Goal: Task Accomplishment & Management: Manage account settings

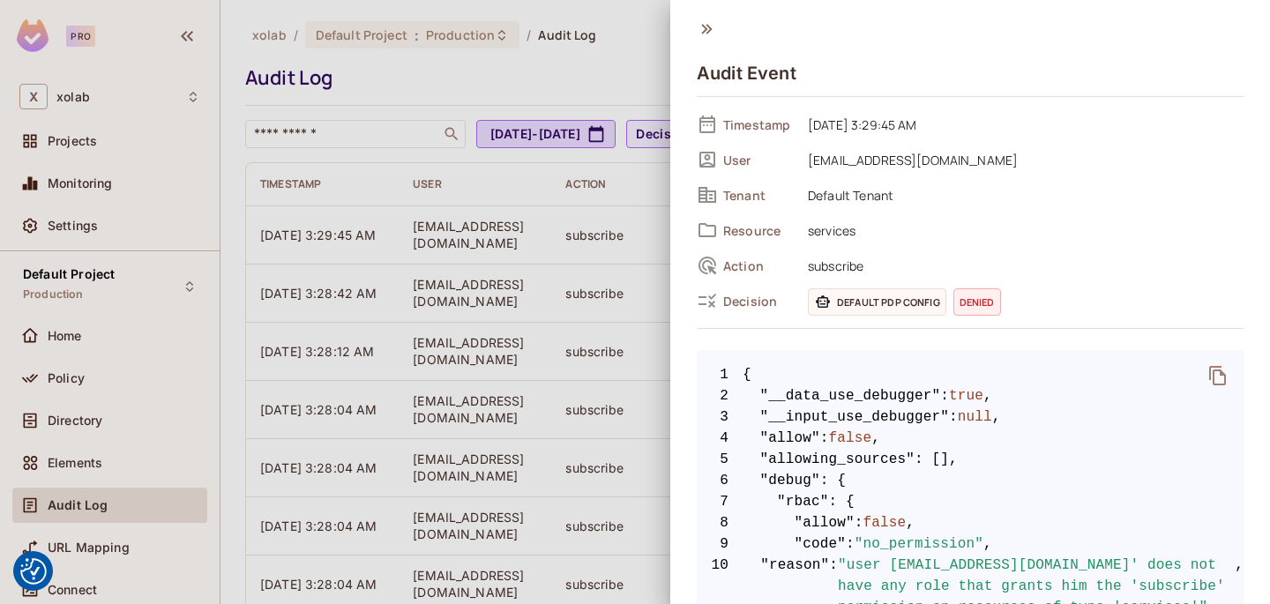
scroll to position [174, 0]
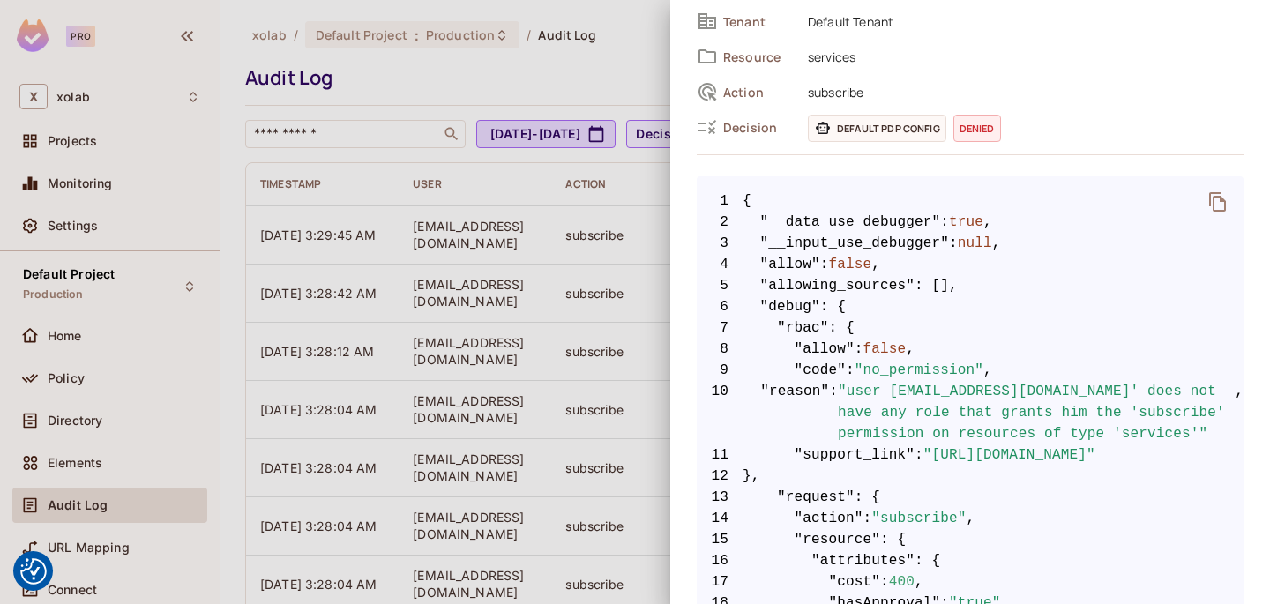
drag, startPoint x: 0, startPoint y: 0, endPoint x: 449, endPoint y: 106, distance: 461.3
click at [449, 106] on div at bounding box center [635, 302] width 1270 height 604
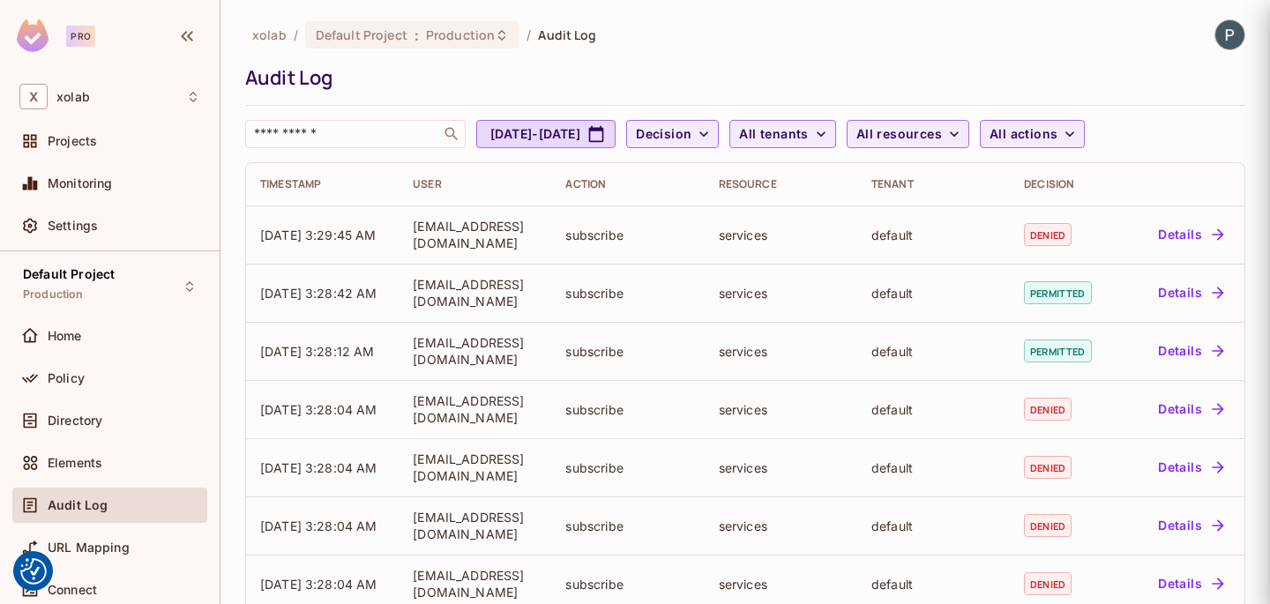
scroll to position [0, 0]
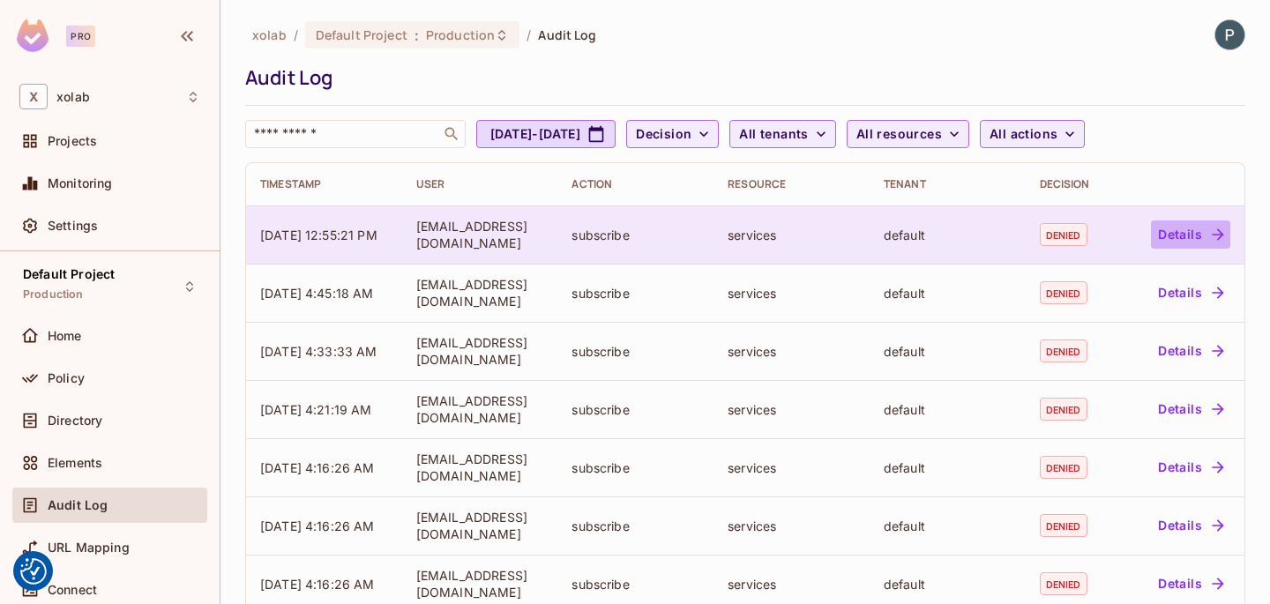
click at [1173, 230] on button "Details" at bounding box center [1190, 235] width 79 height 28
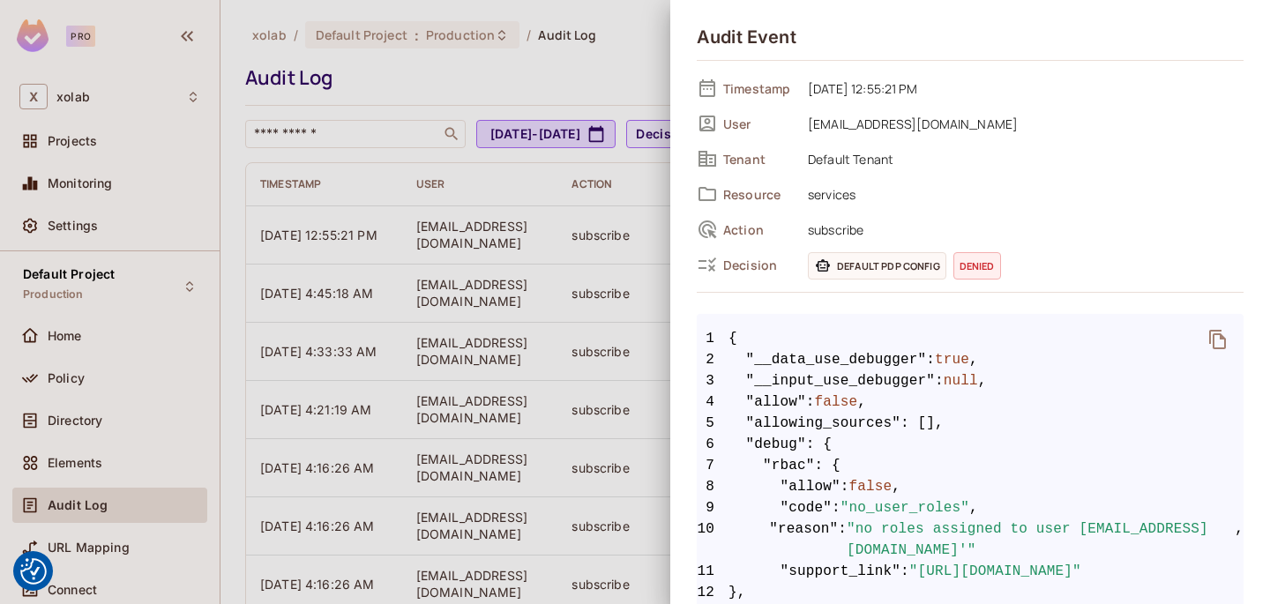
scroll to position [90, 0]
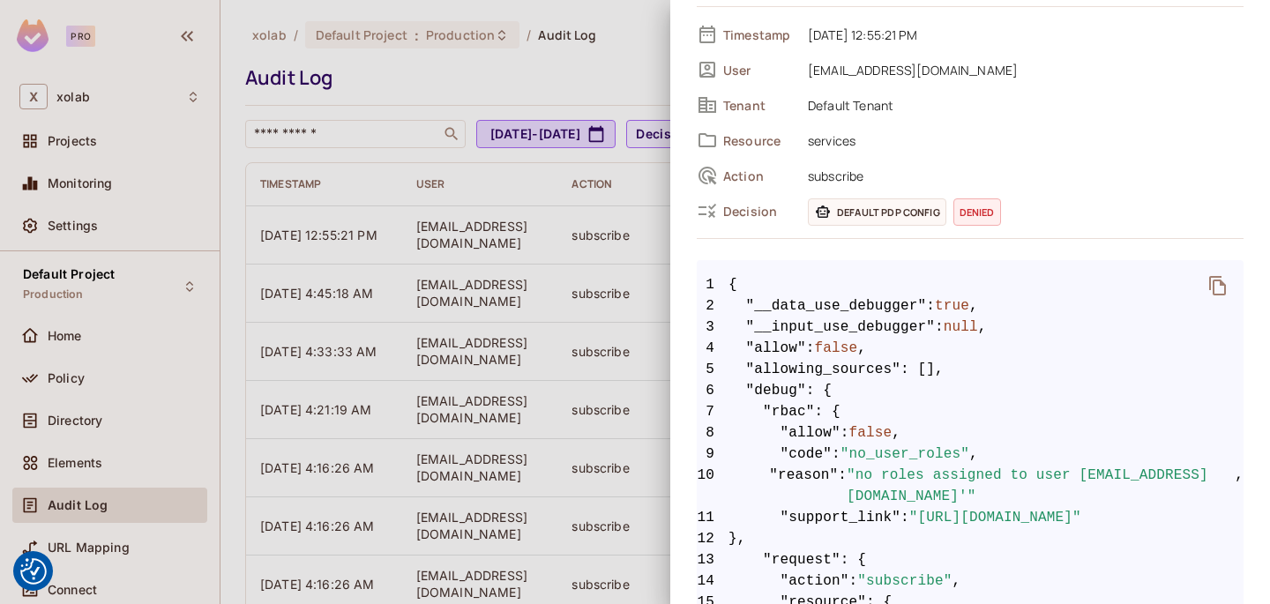
click at [537, 256] on div at bounding box center [635, 302] width 1270 height 604
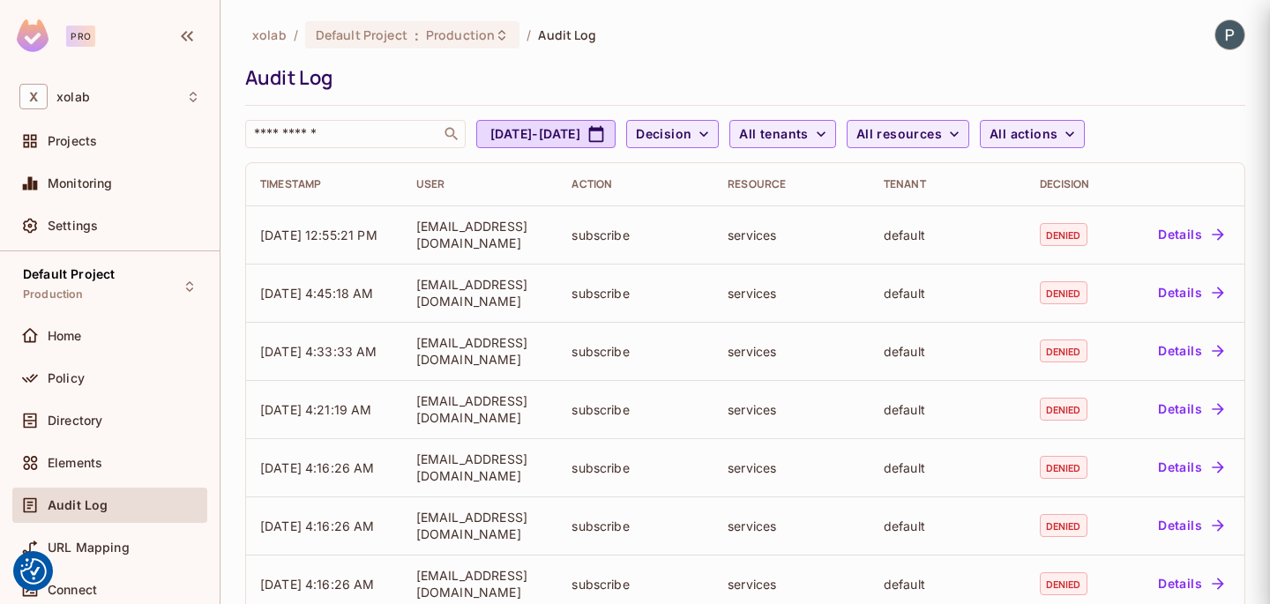
scroll to position [0, 0]
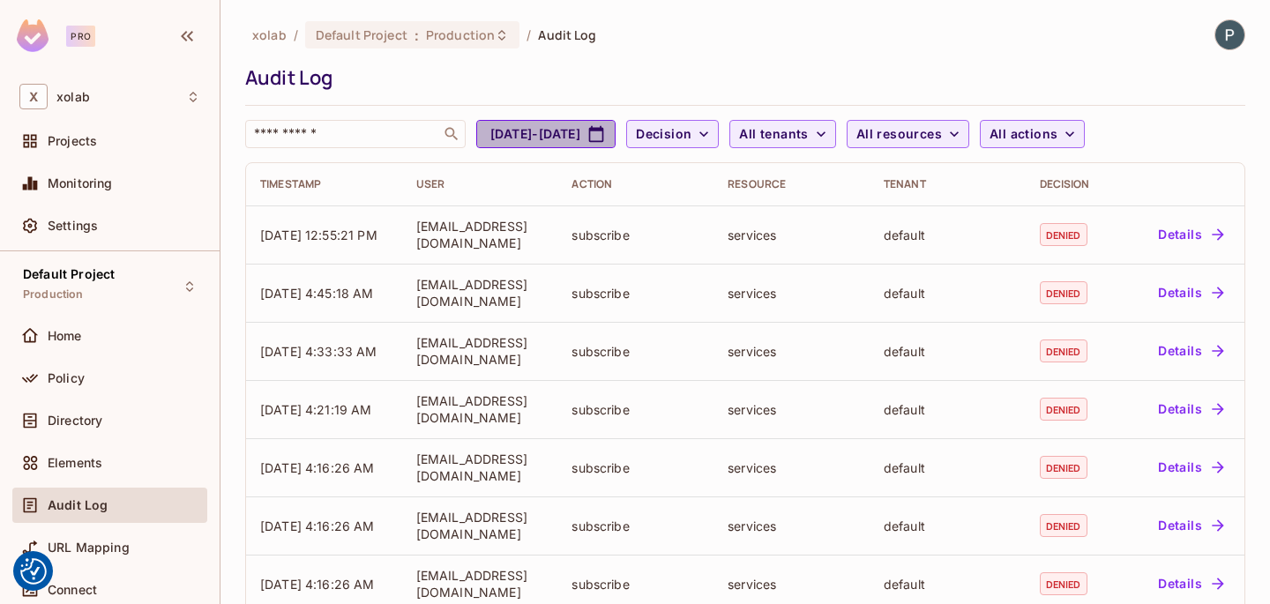
click at [545, 137] on button "Jul 14, 2025 - Aug 14, 2025" at bounding box center [545, 134] width 139 height 28
select select "*"
select select "****"
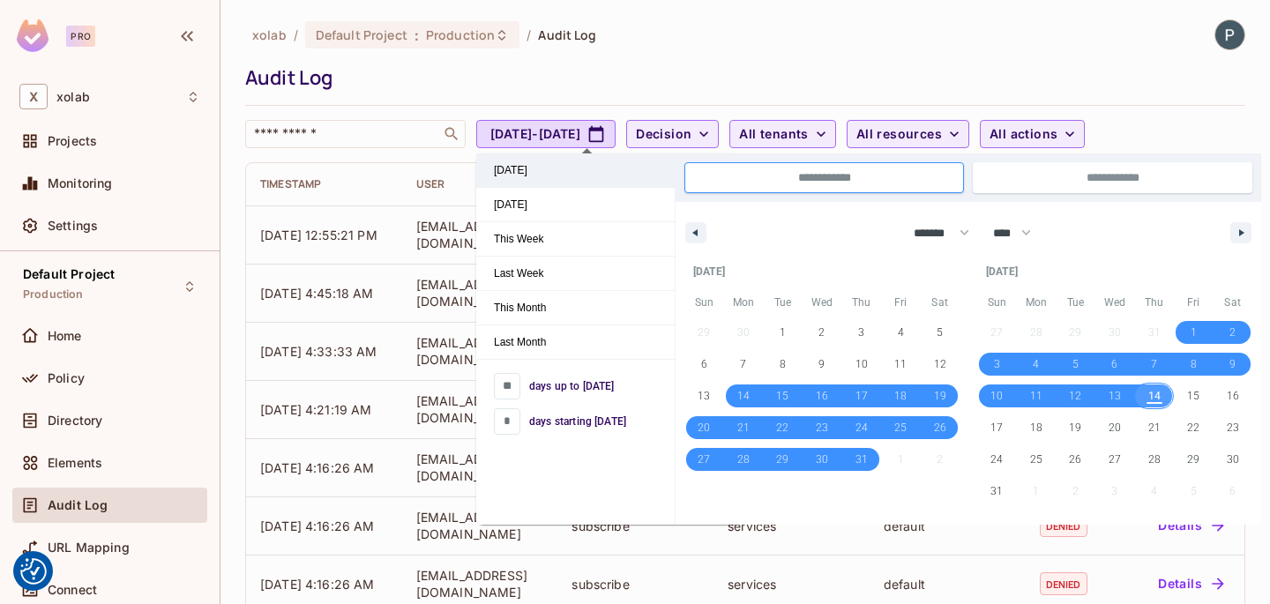
click at [514, 177] on span "Today" at bounding box center [575, 170] width 198 height 34
type input "*"
type input "**********"
select select "*"
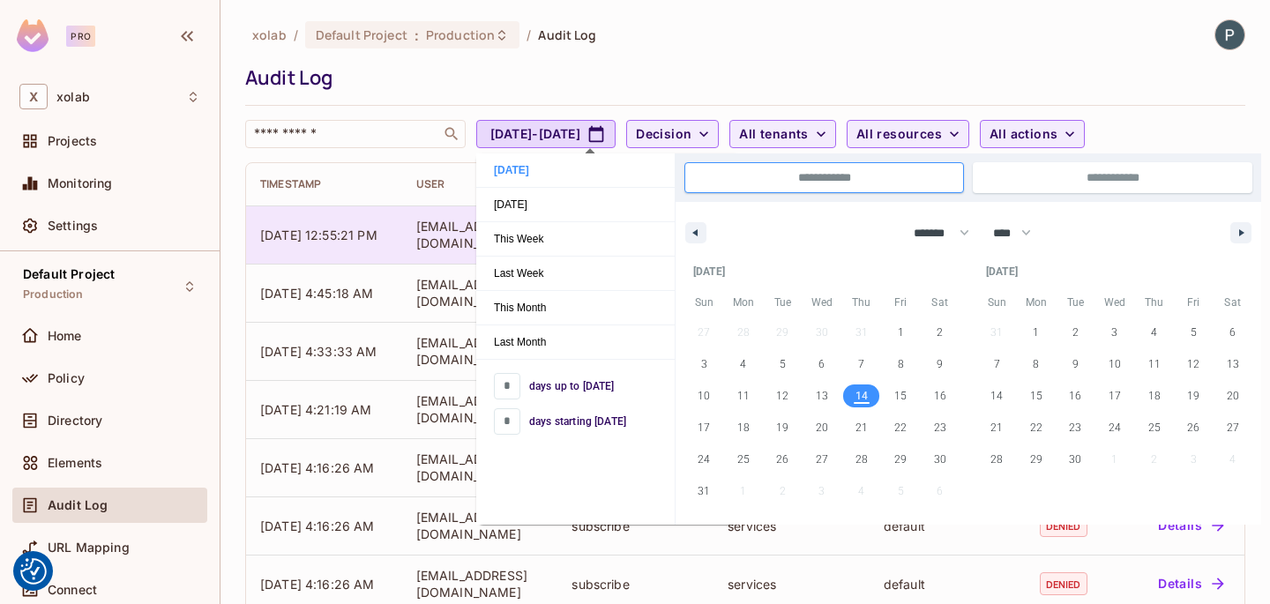
click at [414, 227] on td "test-user5@test.com" at bounding box center [480, 235] width 156 height 58
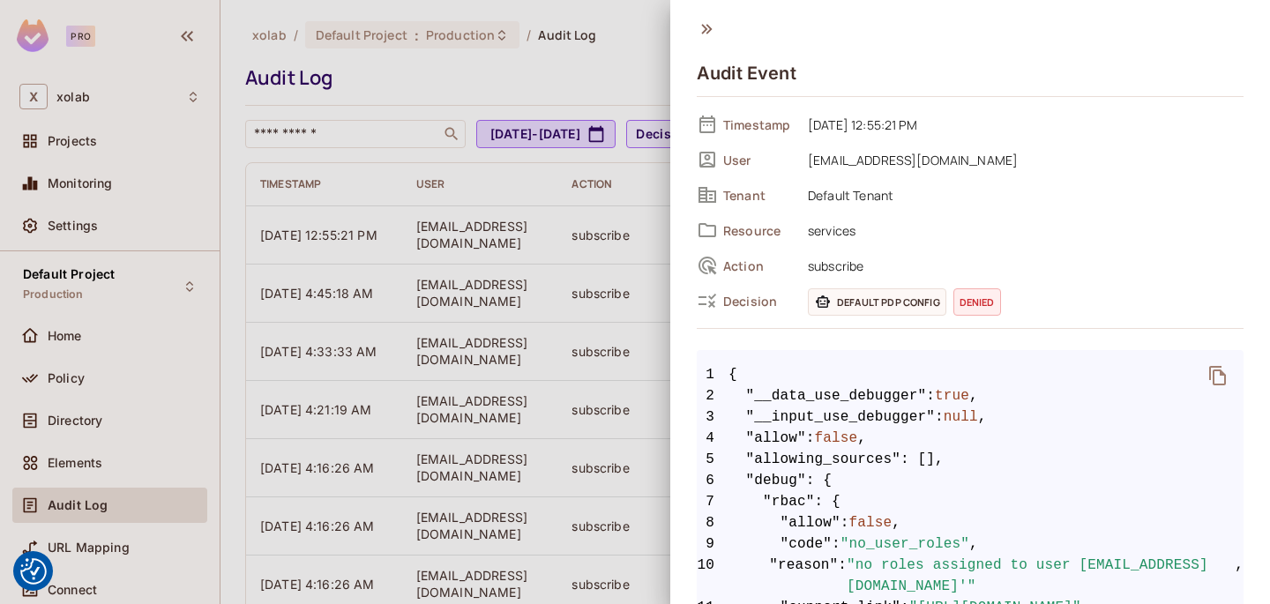
click at [442, 151] on div at bounding box center [635, 302] width 1270 height 604
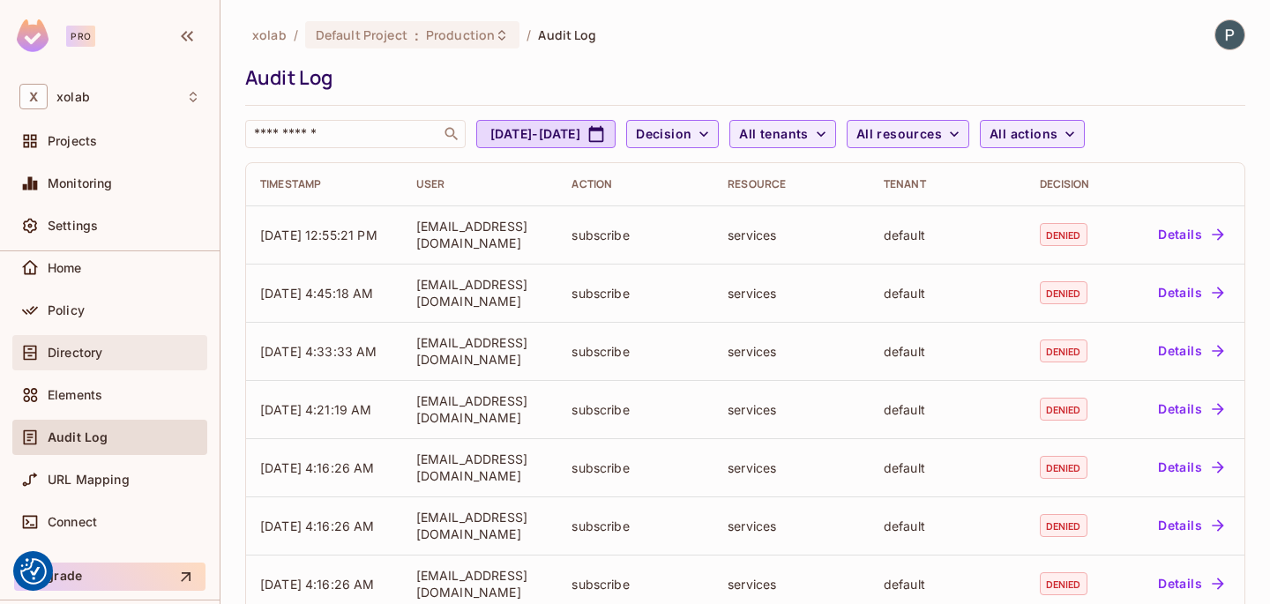
scroll to position [67, 0]
click at [95, 350] on span "Directory" at bounding box center [75, 354] width 55 height 14
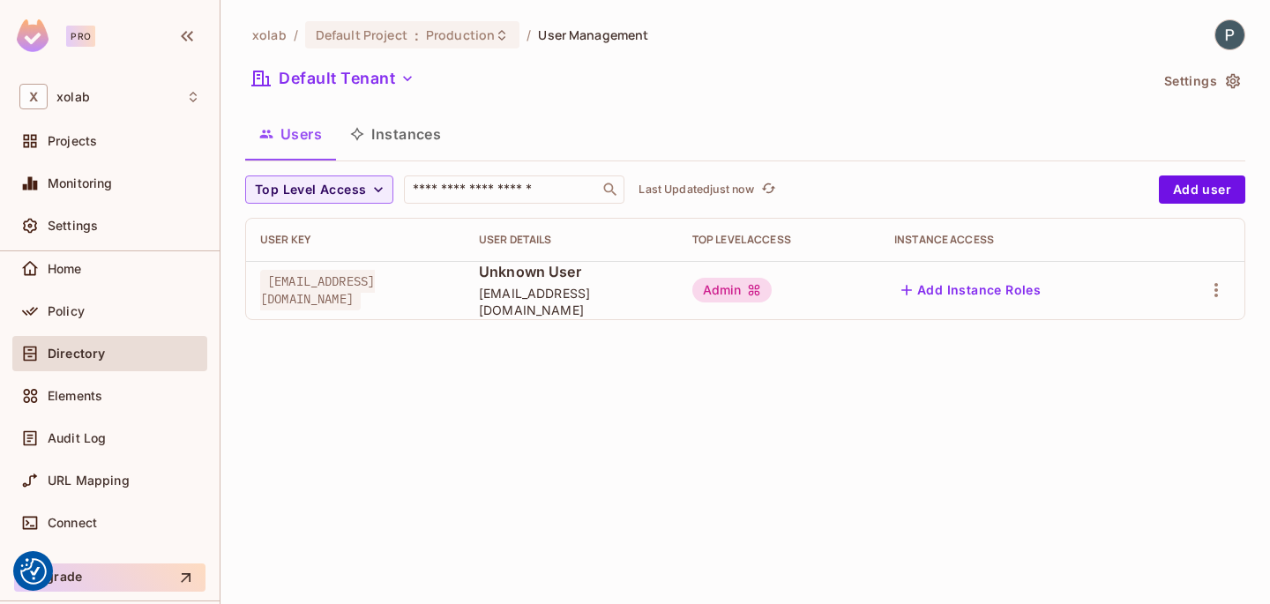
click at [1219, 308] on td at bounding box center [1201, 290] width 86 height 58
click at [1214, 288] on icon "button" at bounding box center [1216, 290] width 21 height 21
click at [1153, 336] on li "Edit" at bounding box center [1140, 330] width 156 height 39
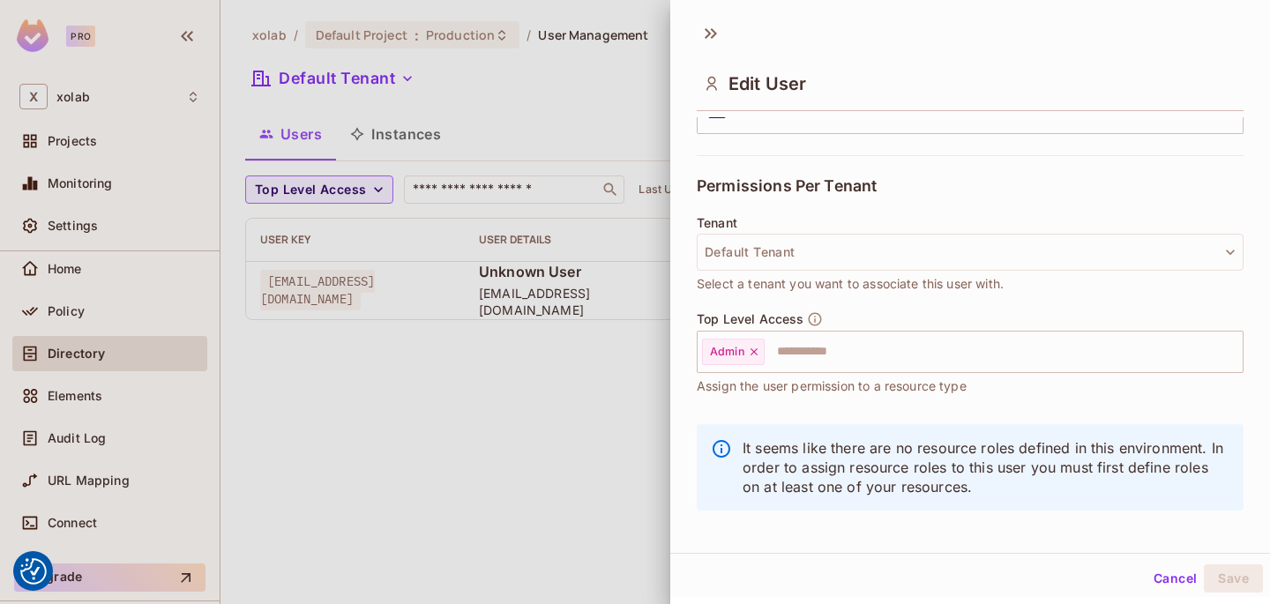
scroll to position [342, 0]
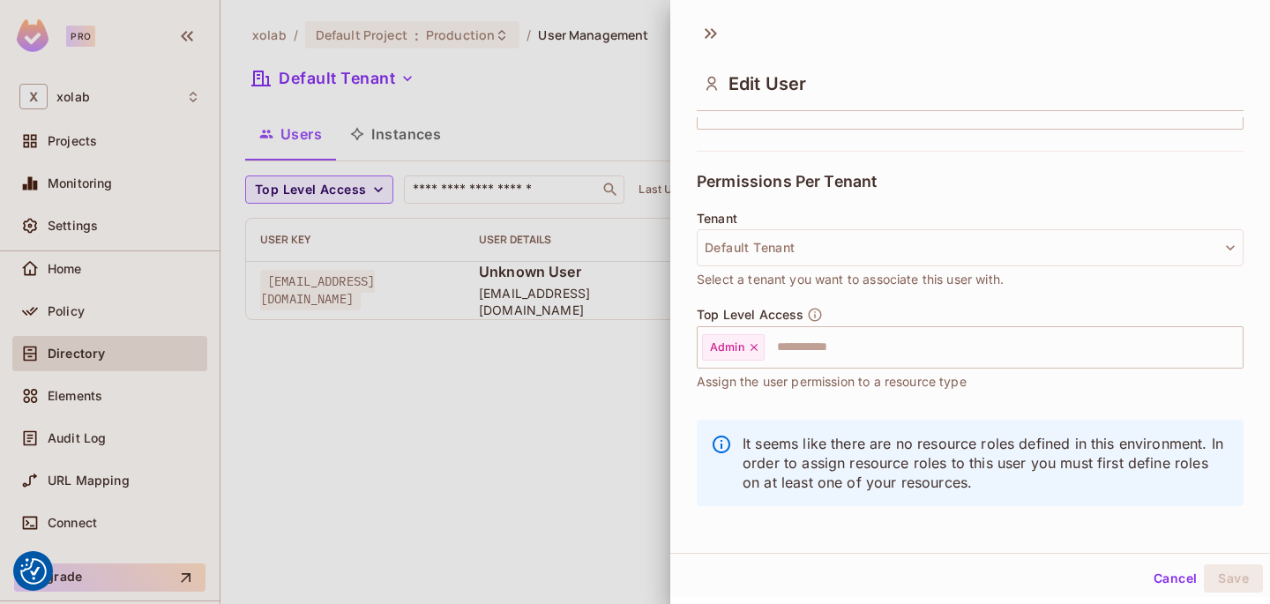
click at [1177, 569] on button "Cancel" at bounding box center [1175, 579] width 57 height 28
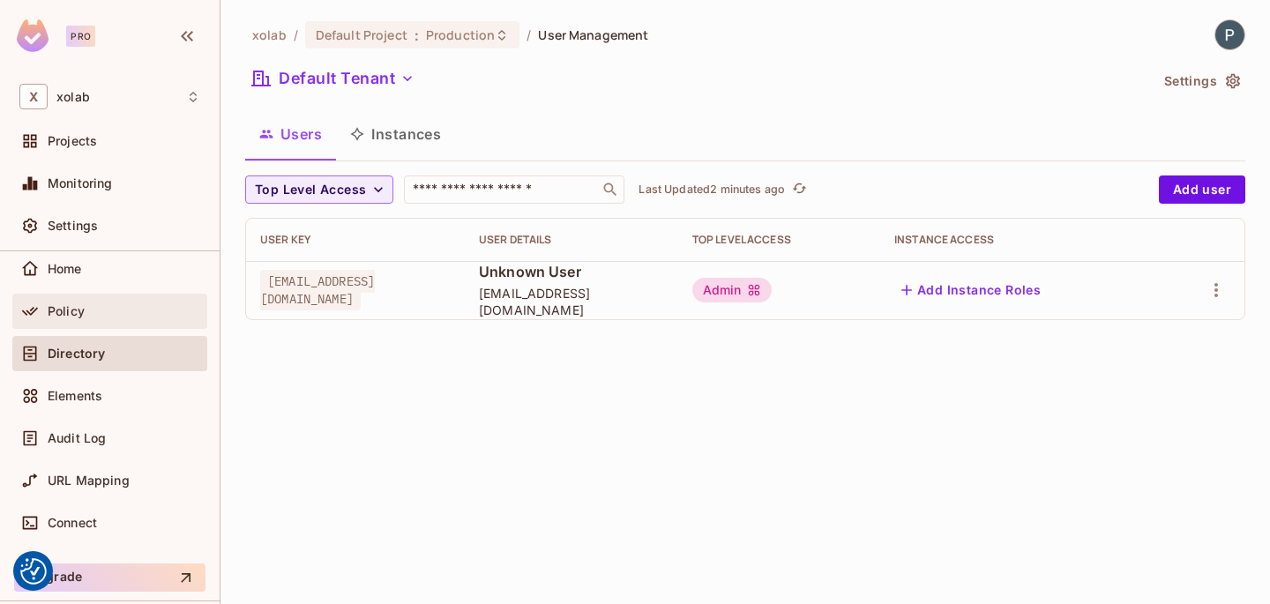
click at [155, 318] on div "Policy" at bounding box center [124, 311] width 153 height 14
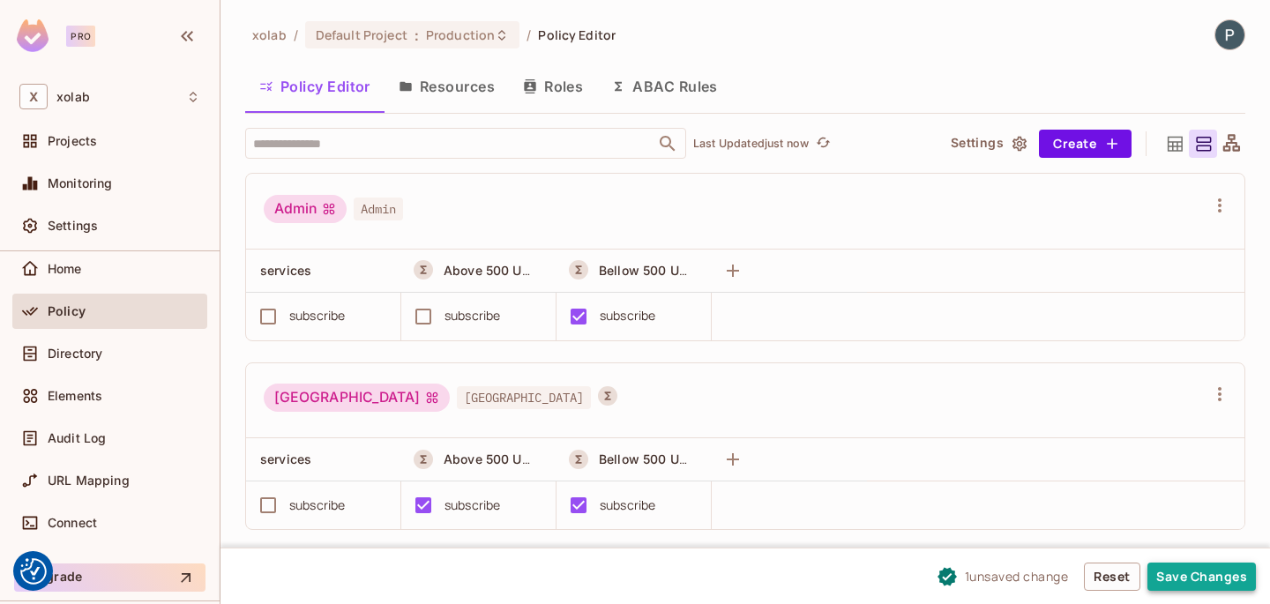
click at [1163, 568] on button "Save Changes" at bounding box center [1202, 577] width 108 height 28
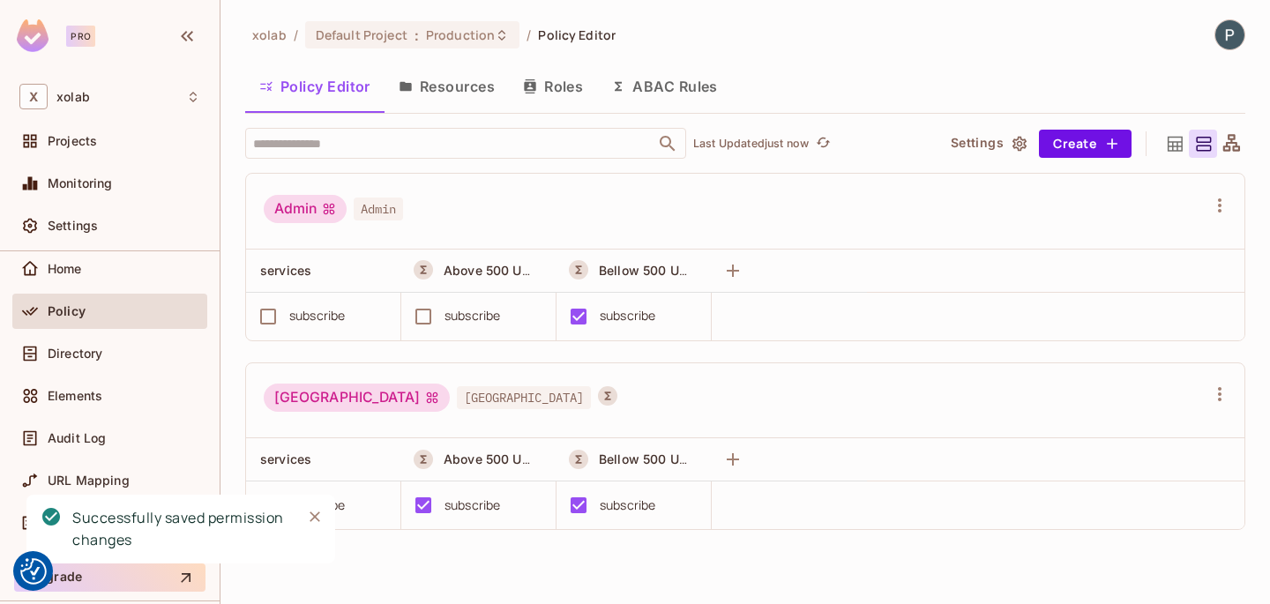
scroll to position [120, 0]
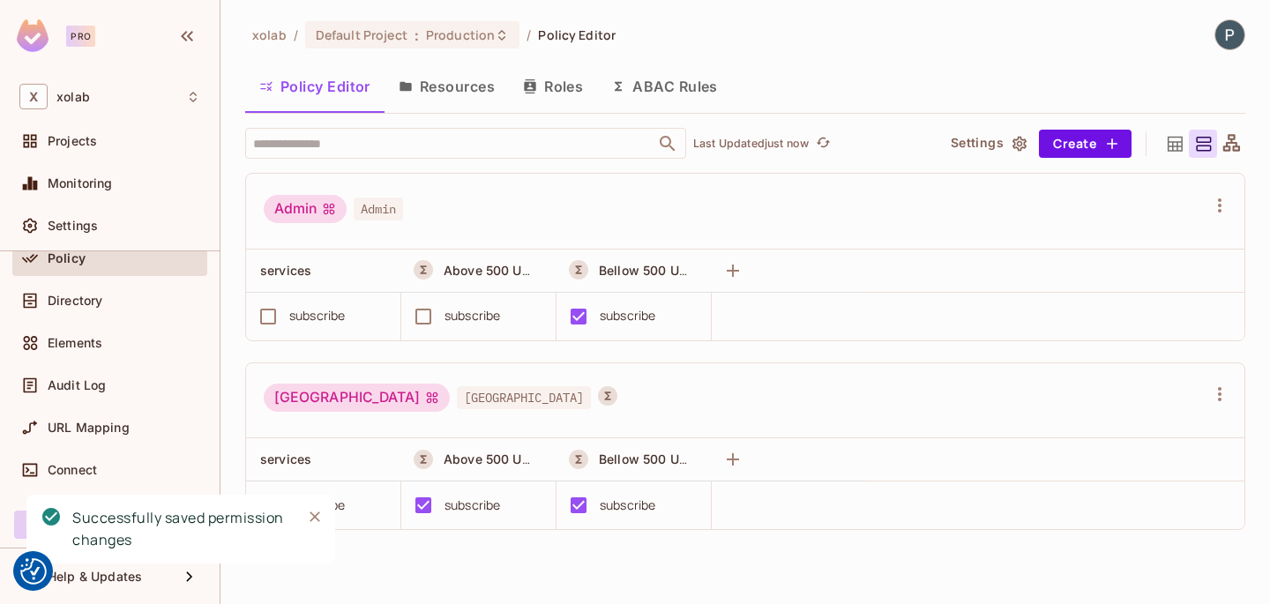
click at [319, 513] on icon "Close" at bounding box center [315, 517] width 18 height 18
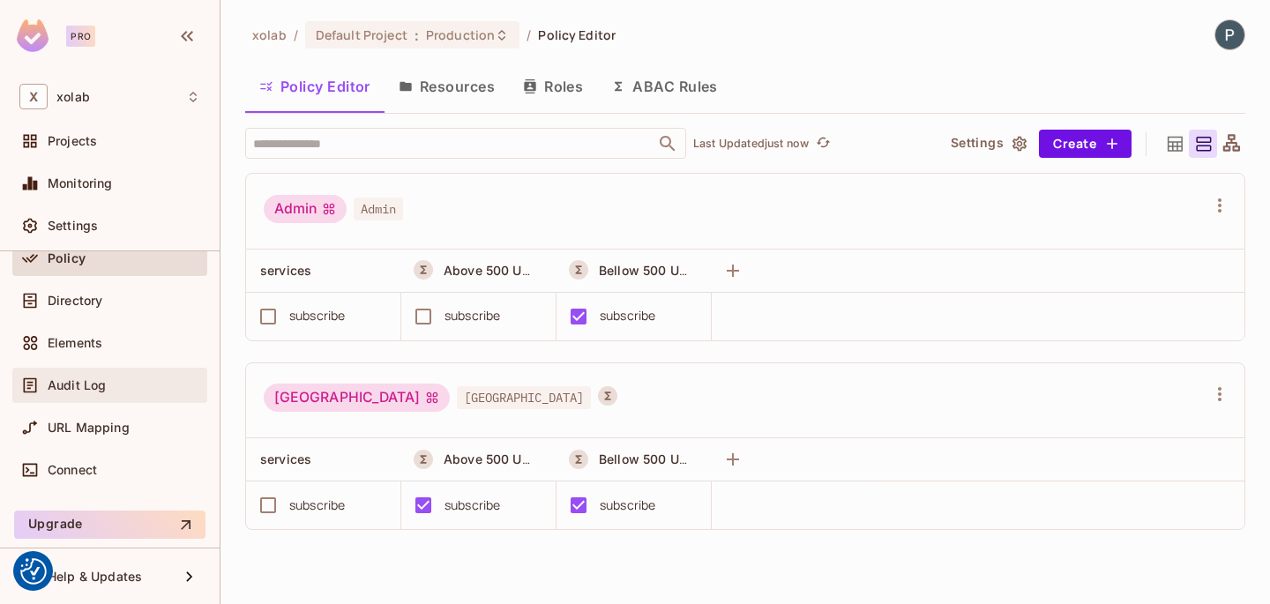
scroll to position [0, 0]
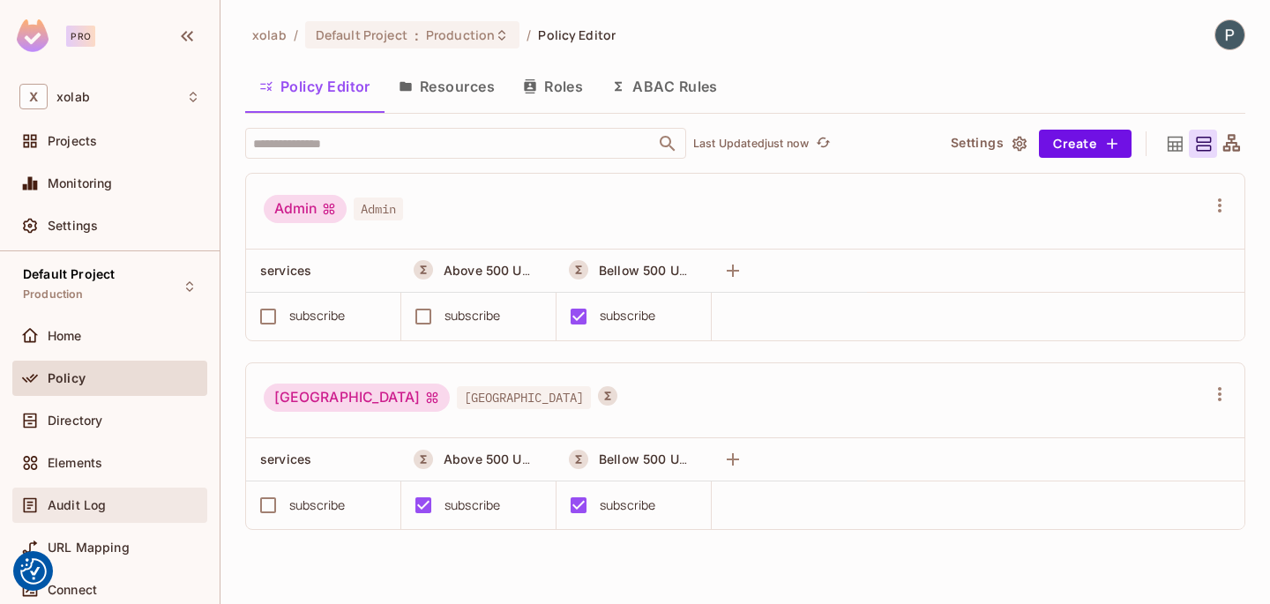
click at [114, 495] on div "Audit Log" at bounding box center [109, 505] width 181 height 21
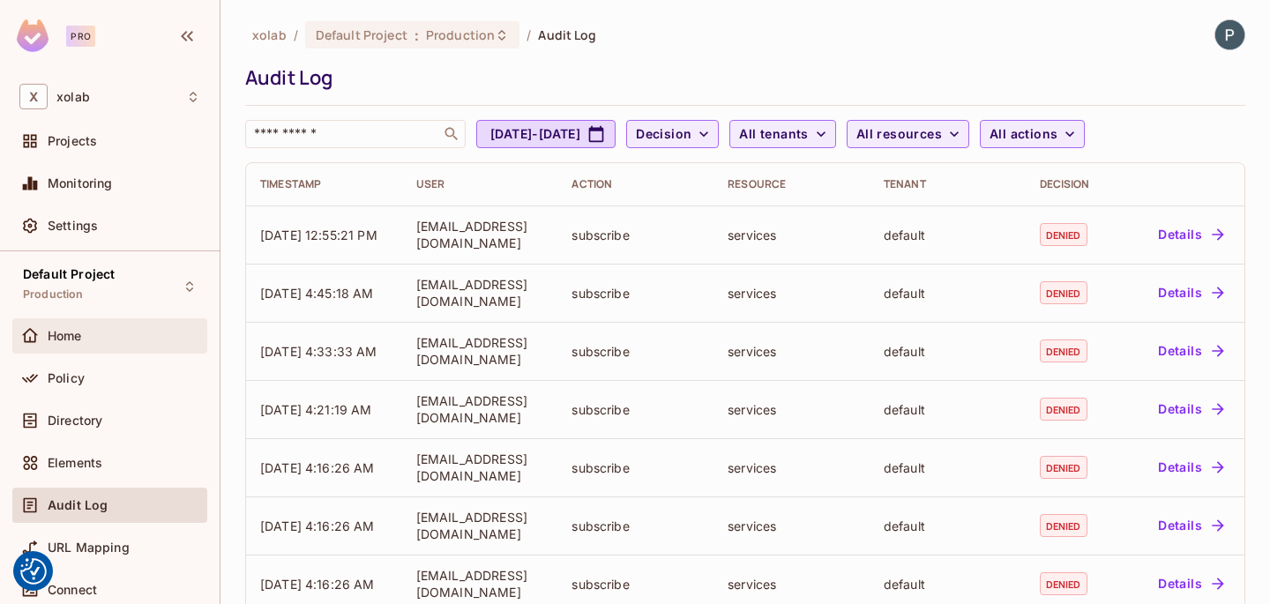
click at [146, 339] on div "Home" at bounding box center [124, 336] width 153 height 14
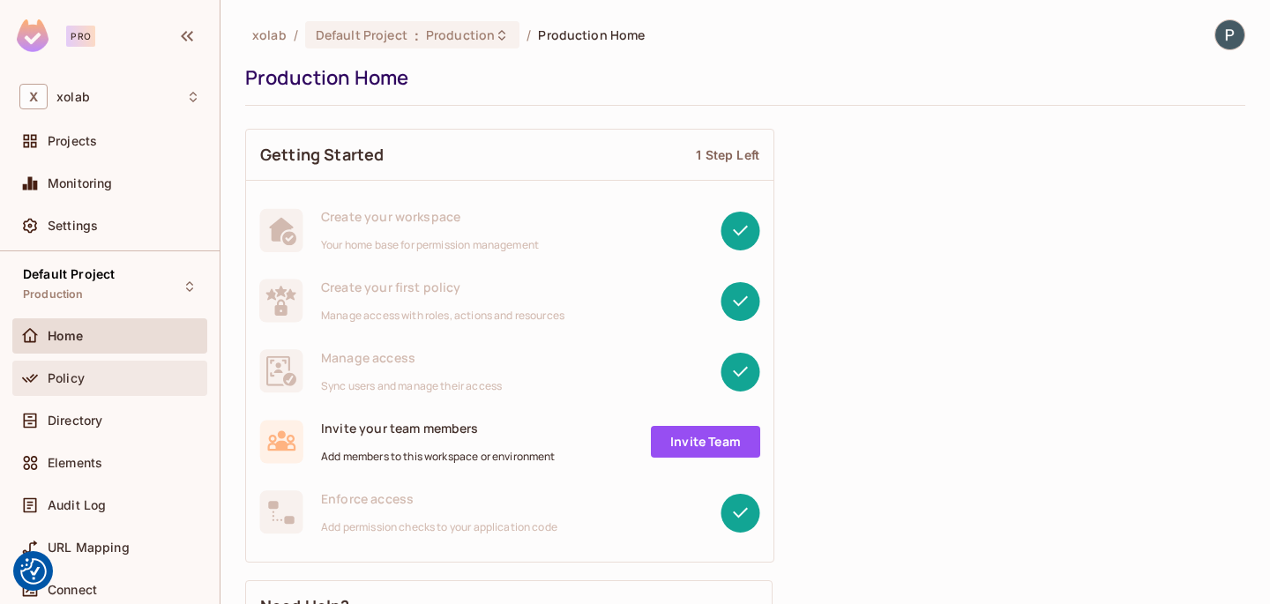
click at [132, 366] on div "Policy" at bounding box center [109, 378] width 195 height 35
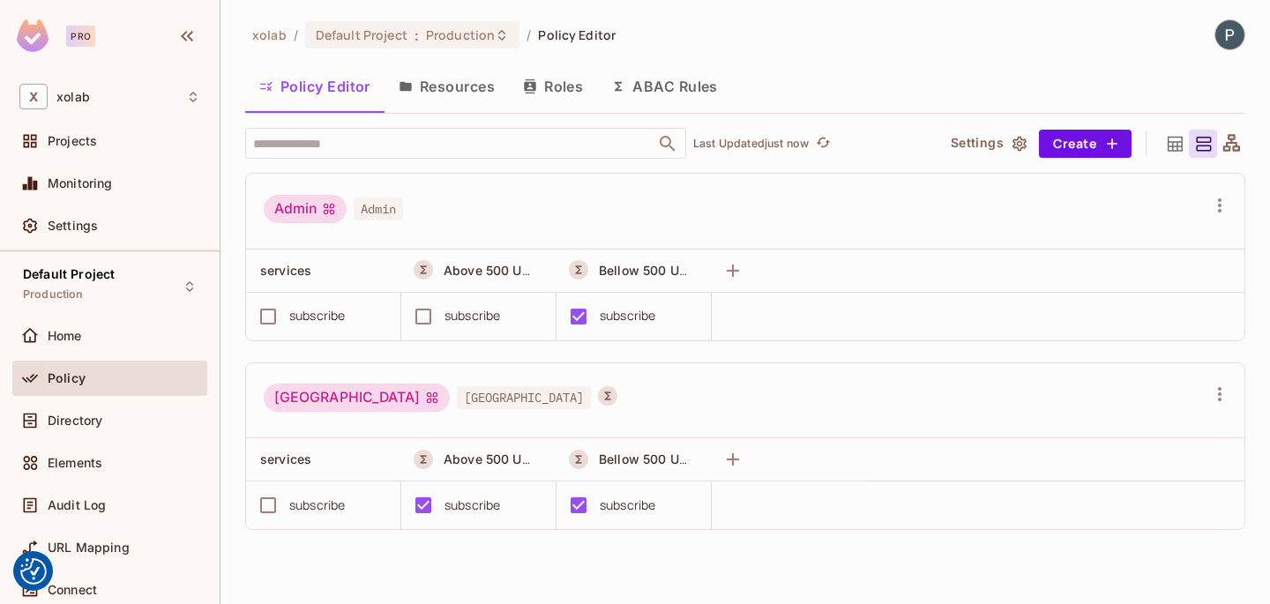
click at [684, 90] on button "ABAC Rules" at bounding box center [664, 86] width 135 height 44
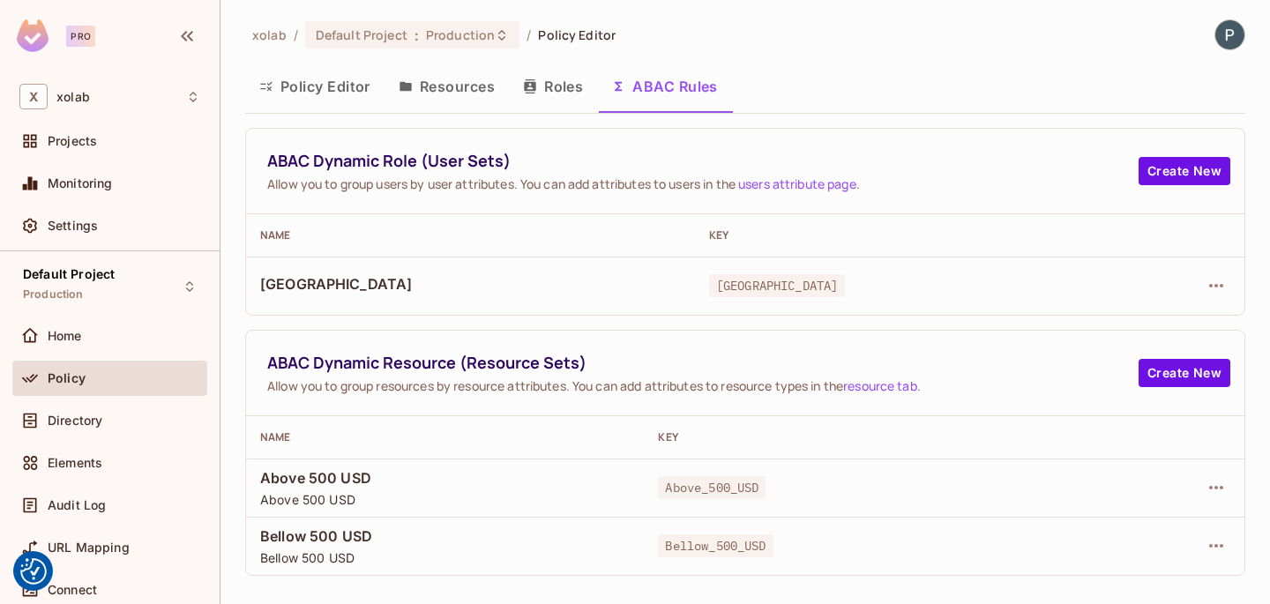
scroll to position [120, 0]
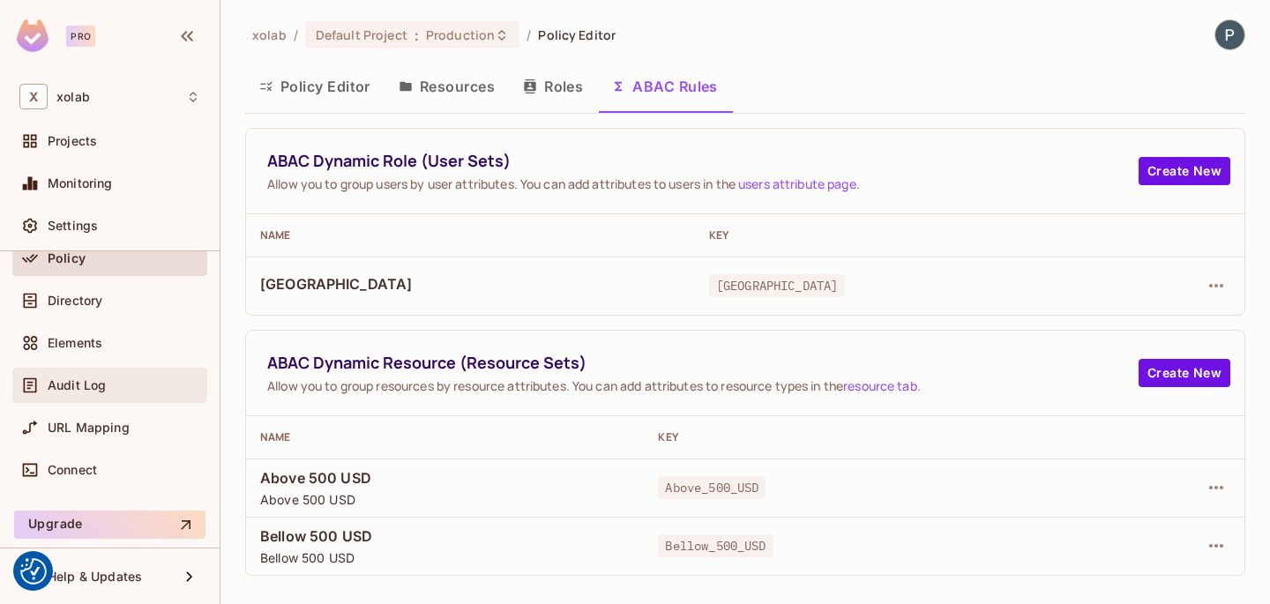
click at [91, 378] on span "Audit Log" at bounding box center [77, 385] width 58 height 14
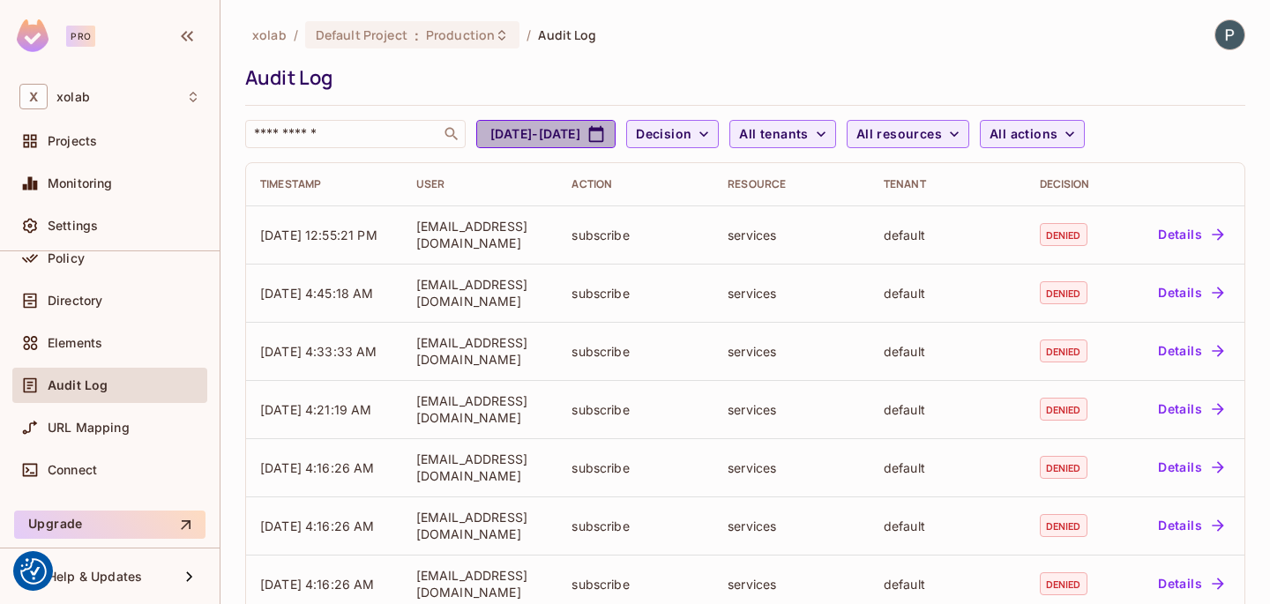
click at [605, 125] on icon "button" at bounding box center [596, 134] width 18 height 18
select select "*"
select select "****"
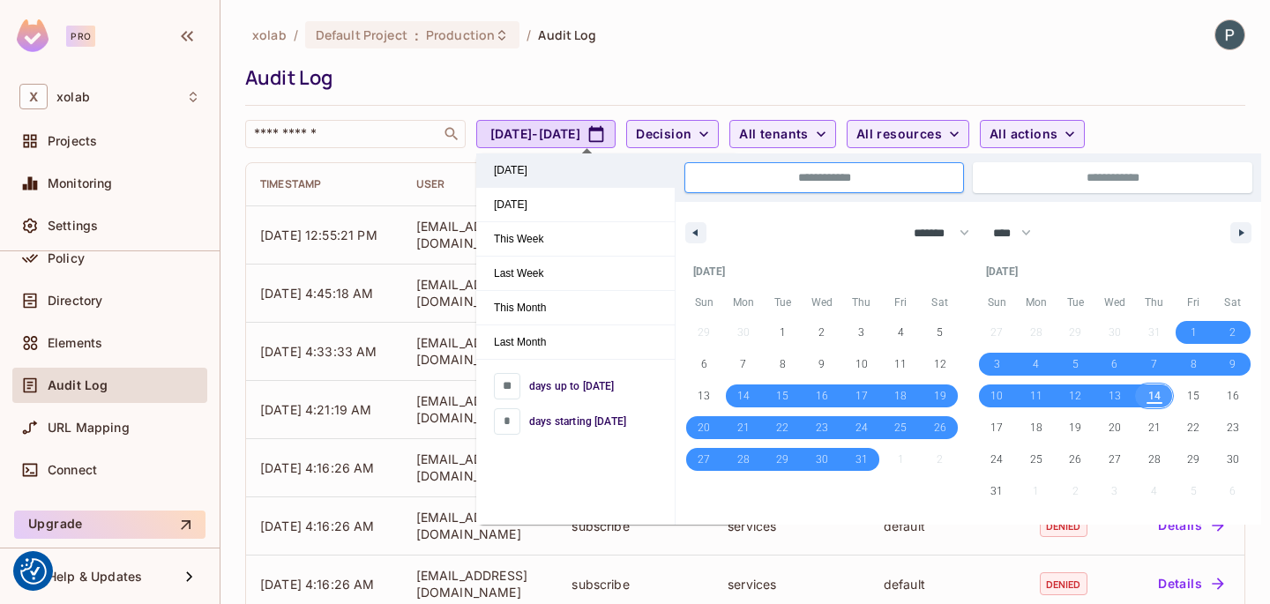
click at [595, 173] on span "[DATE]" at bounding box center [575, 170] width 198 height 34
type input "*"
type input "**********"
select select "*"
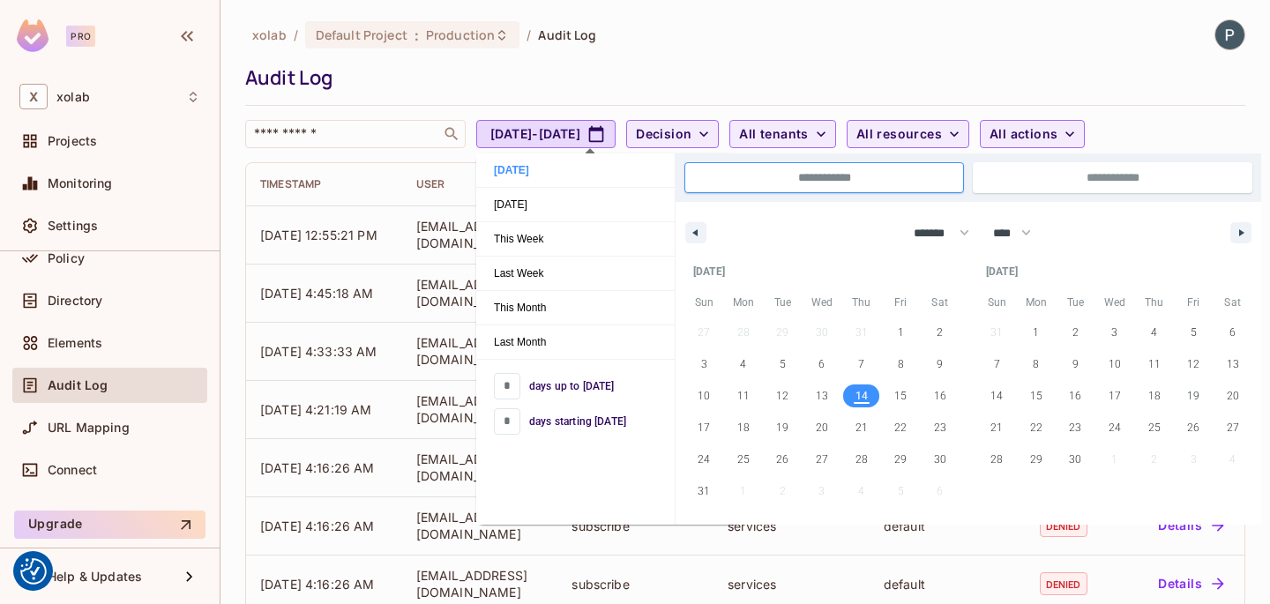
click at [764, 88] on div "Audit Log" at bounding box center [740, 77] width 991 height 26
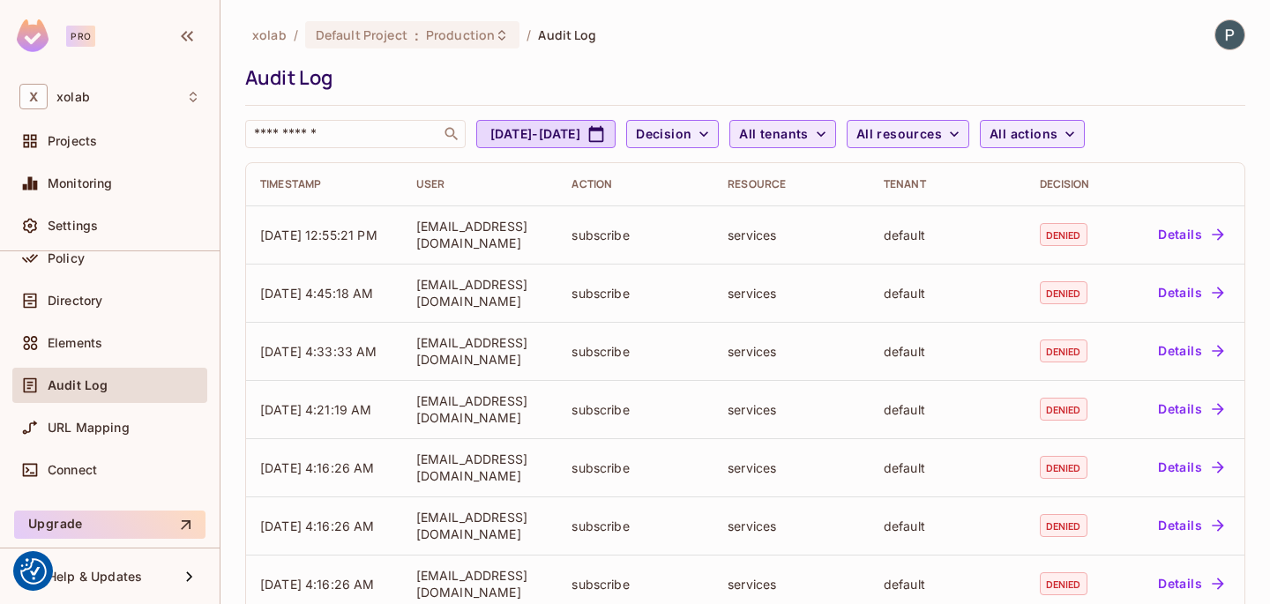
click at [808, 138] on span "All tenants" at bounding box center [773, 134] width 69 height 22
click at [879, 138] on div at bounding box center [635, 302] width 1270 height 604
click at [942, 138] on span "All resources" at bounding box center [899, 134] width 86 height 22
click at [989, 138] on div at bounding box center [635, 302] width 1270 height 604
click at [1058, 134] on span "All actions" at bounding box center [1024, 134] width 68 height 22
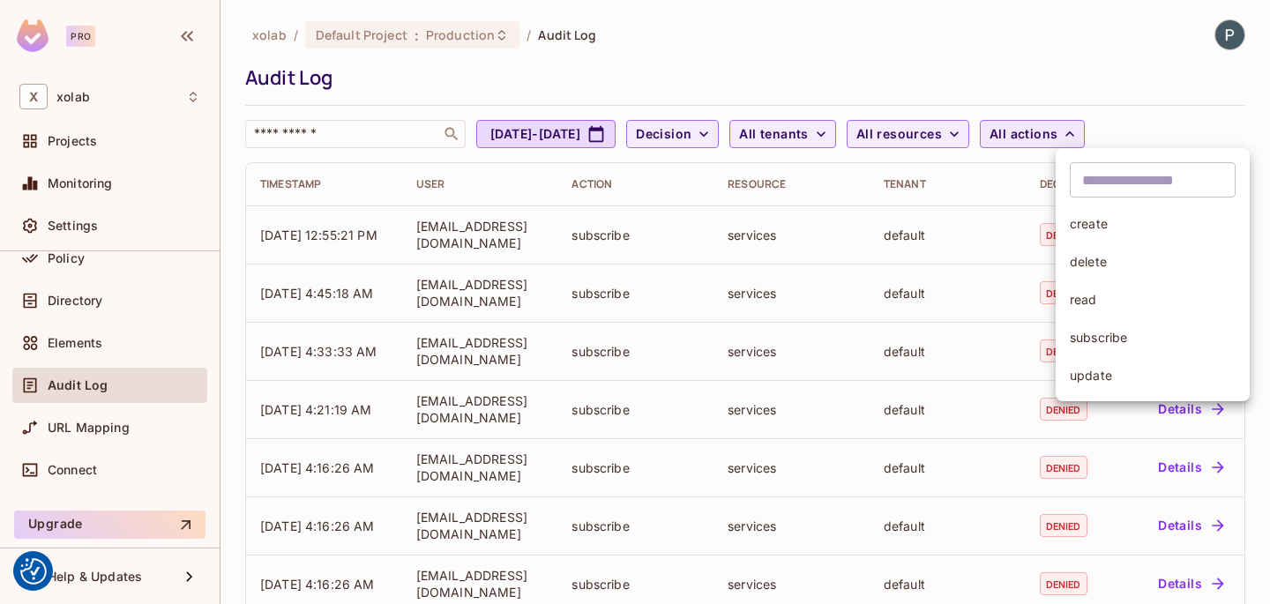
click at [1074, 134] on div at bounding box center [635, 302] width 1270 height 604
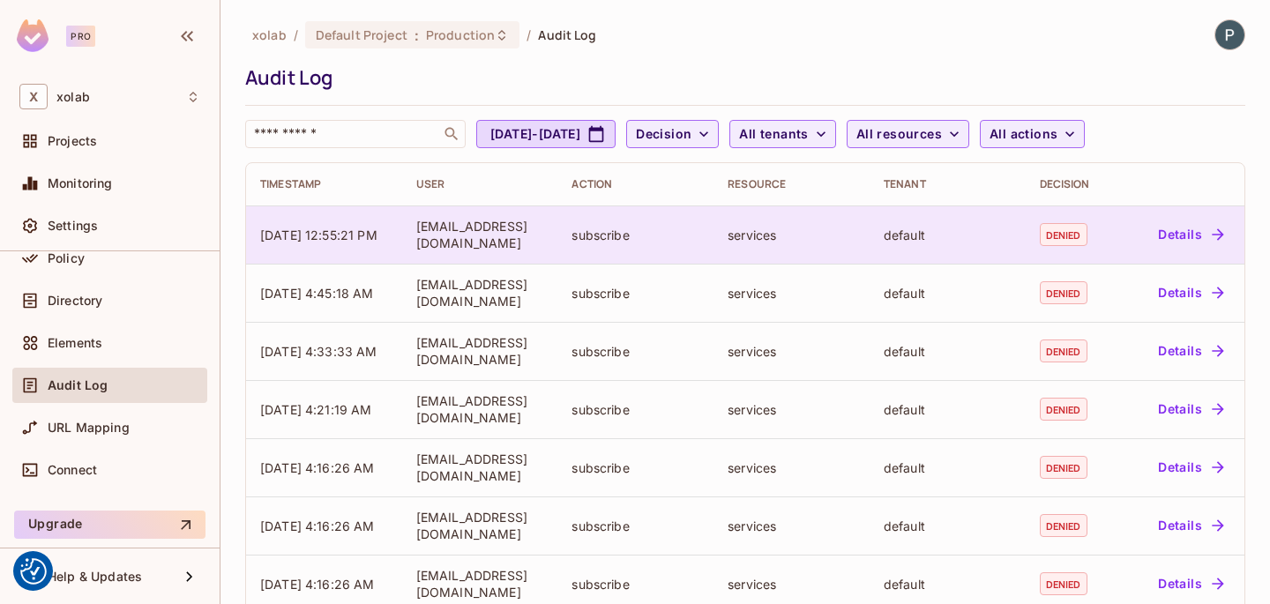
click at [1057, 246] on td "denied" at bounding box center [1072, 235] width 93 height 58
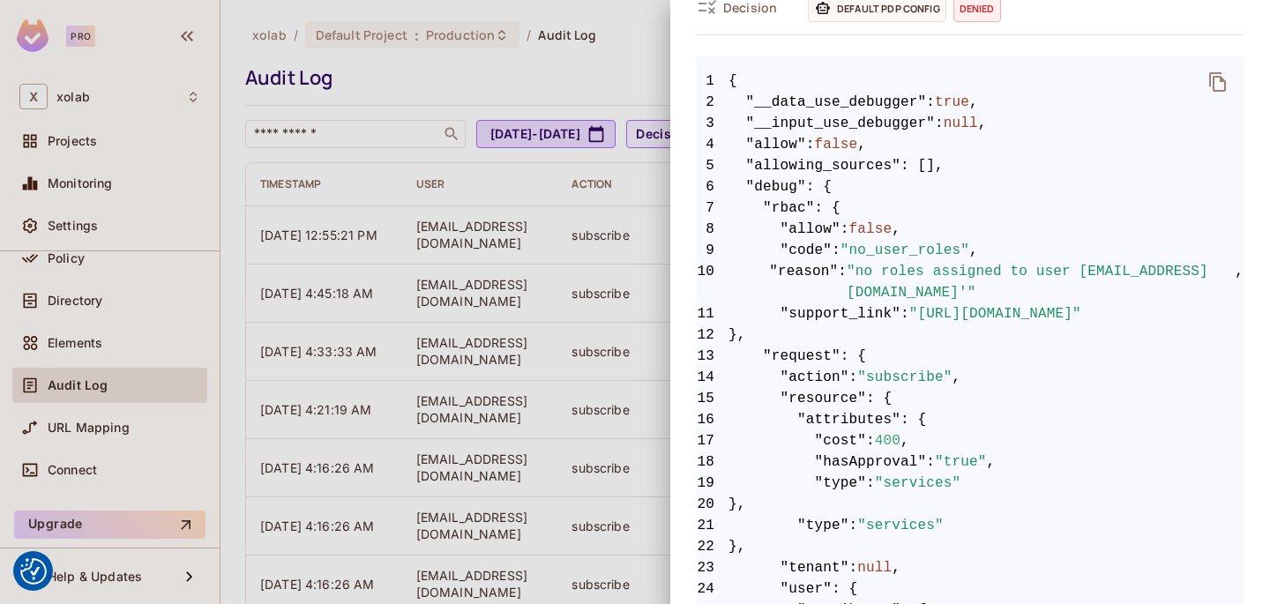
scroll to position [551, 0]
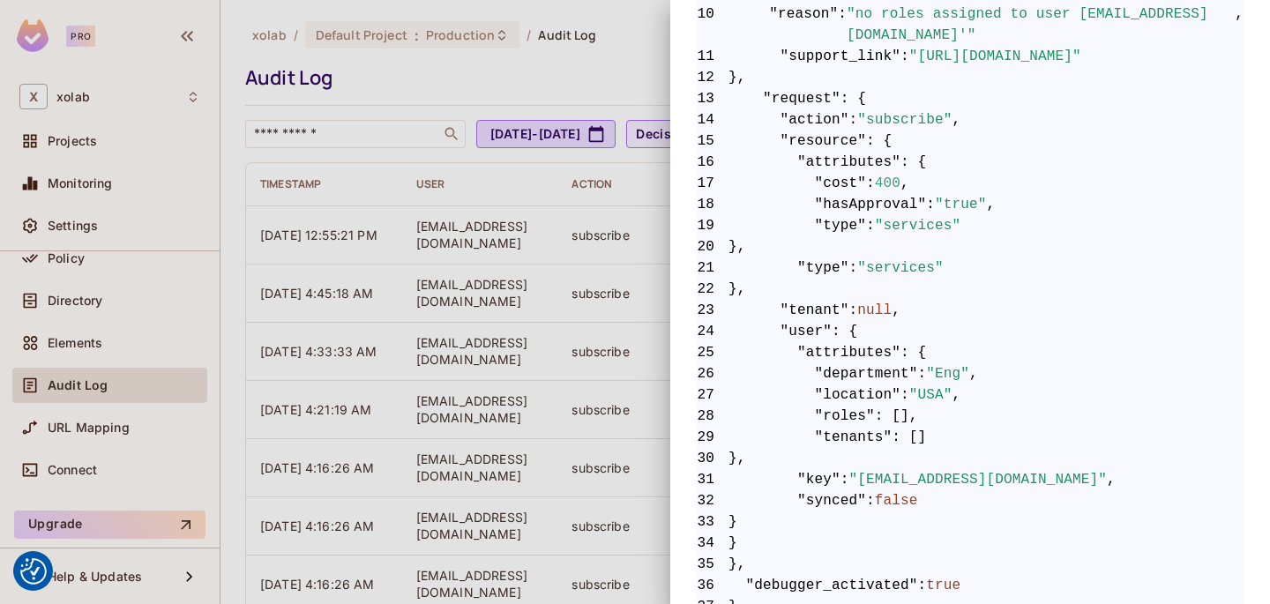
click at [522, 340] on div at bounding box center [635, 302] width 1270 height 604
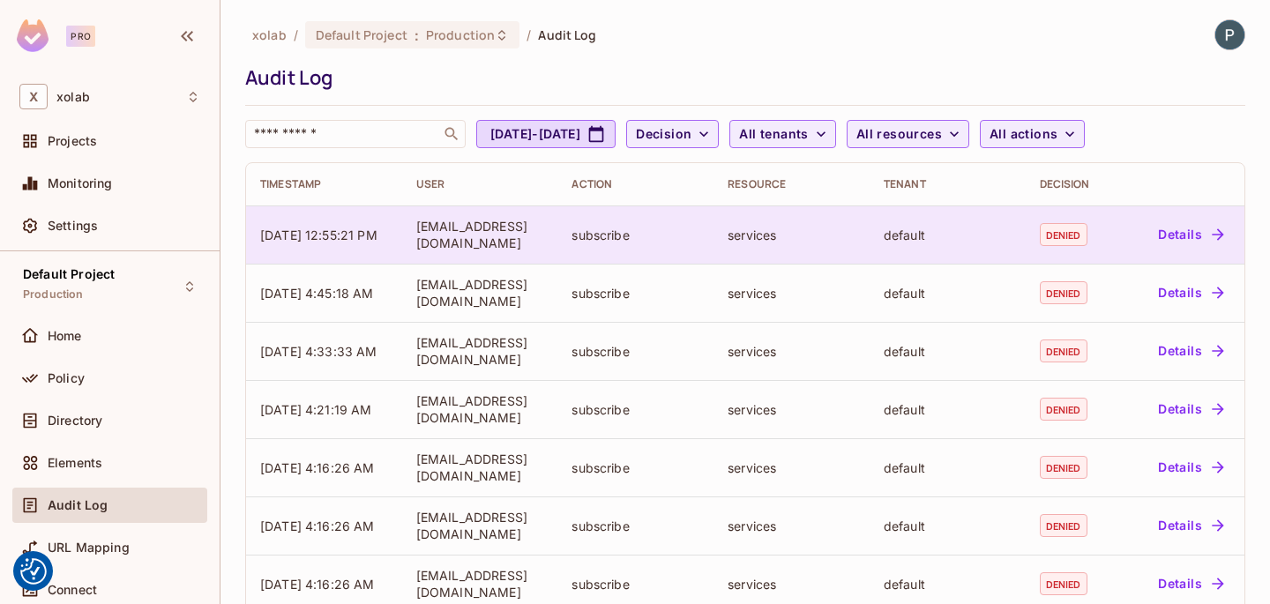
click at [1200, 240] on button "Details" at bounding box center [1190, 235] width 79 height 28
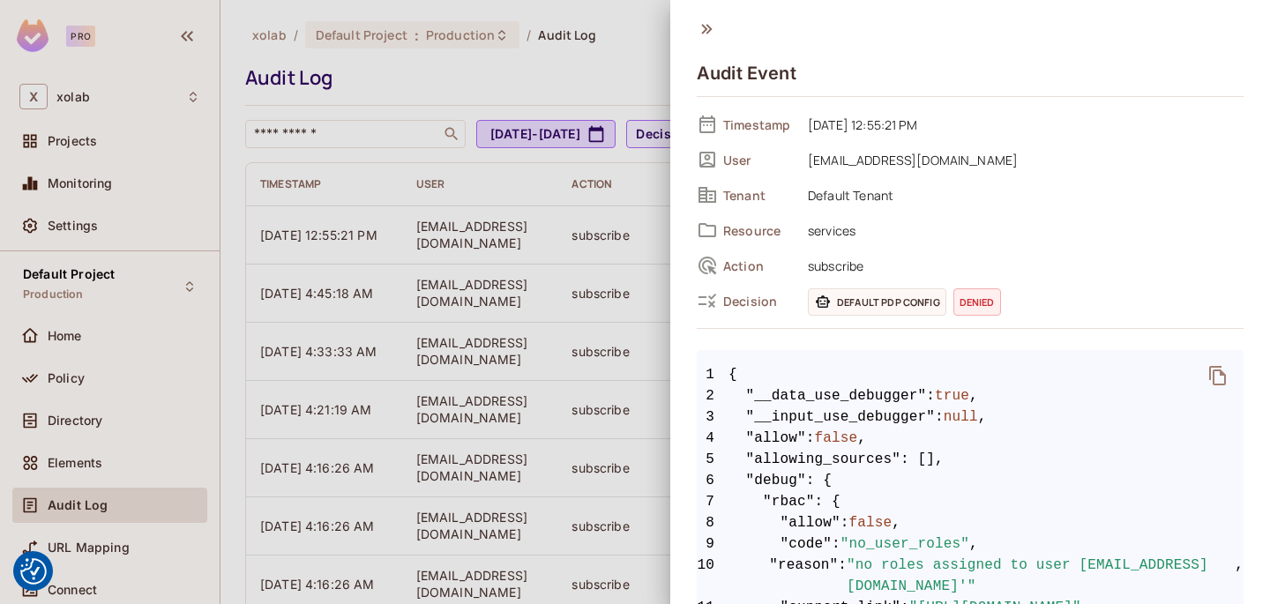
click at [565, 244] on div at bounding box center [635, 302] width 1270 height 604
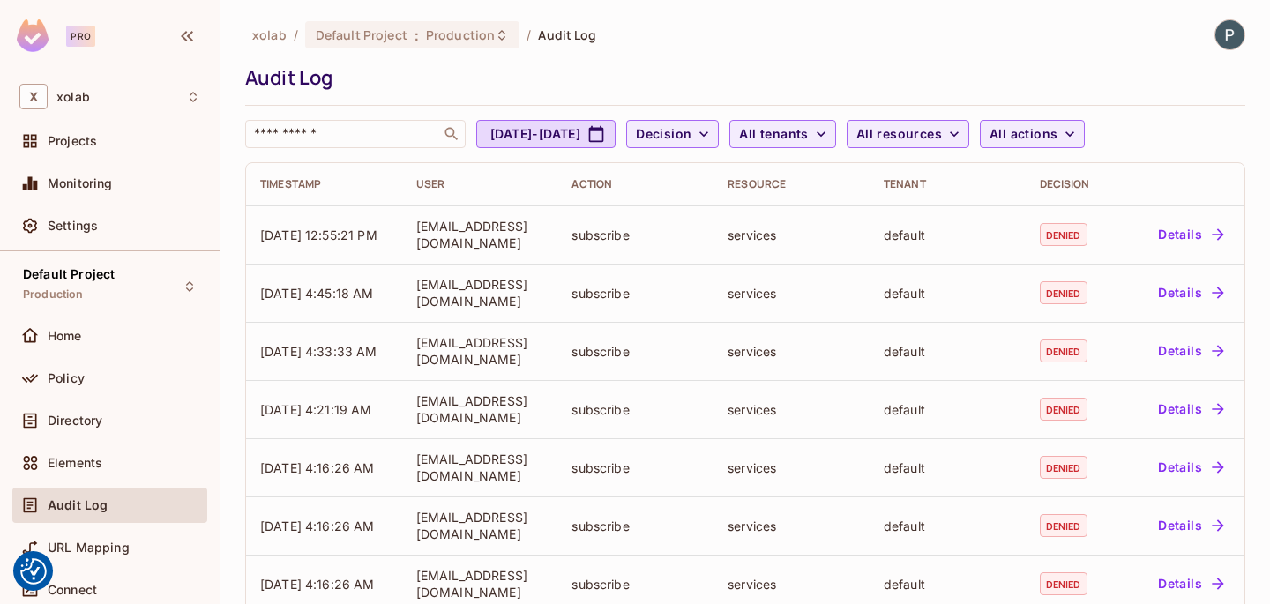
scroll to position [120, 0]
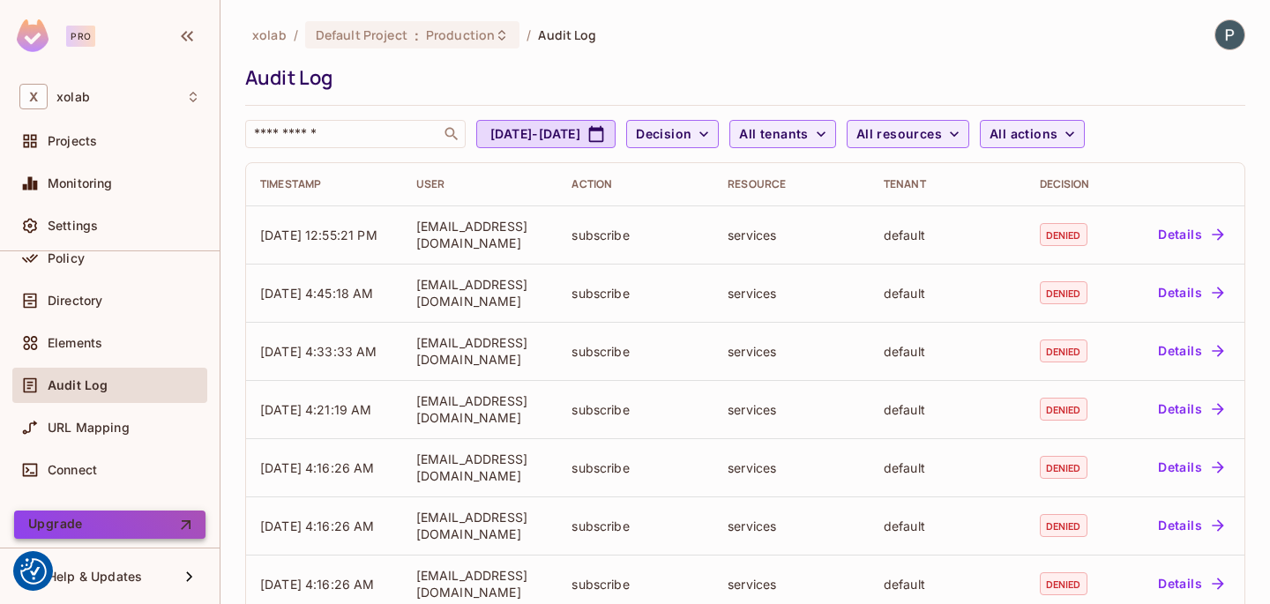
click at [110, 528] on button "Upgrade" at bounding box center [109, 525] width 191 height 28
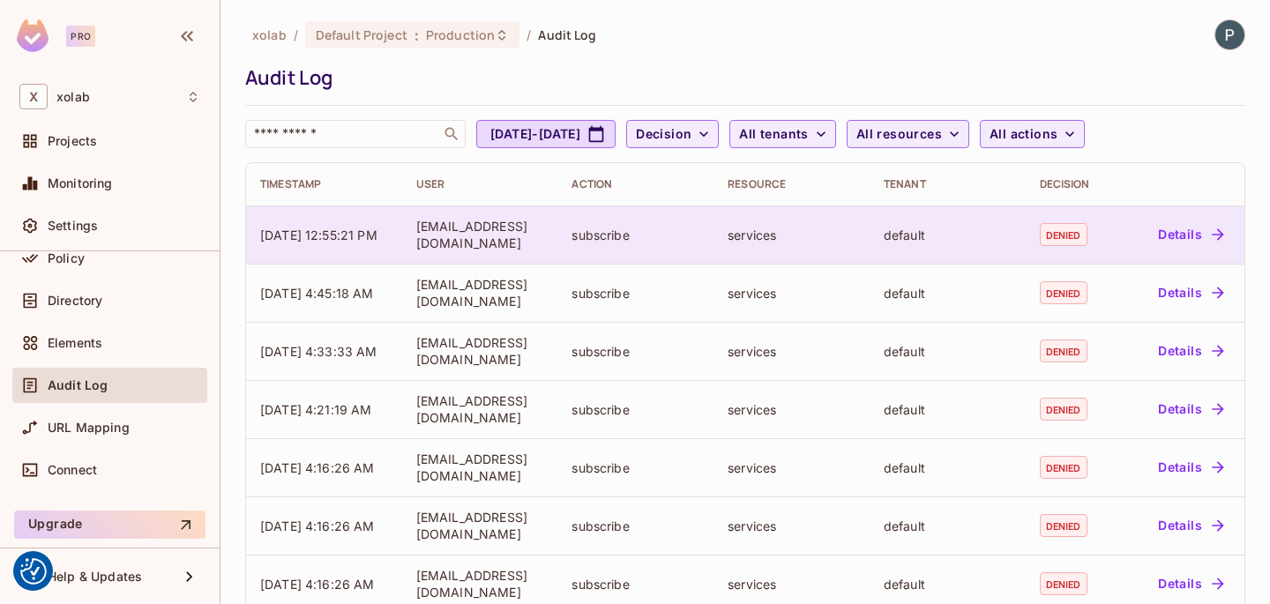
click at [1175, 232] on button "Details" at bounding box center [1190, 235] width 79 height 28
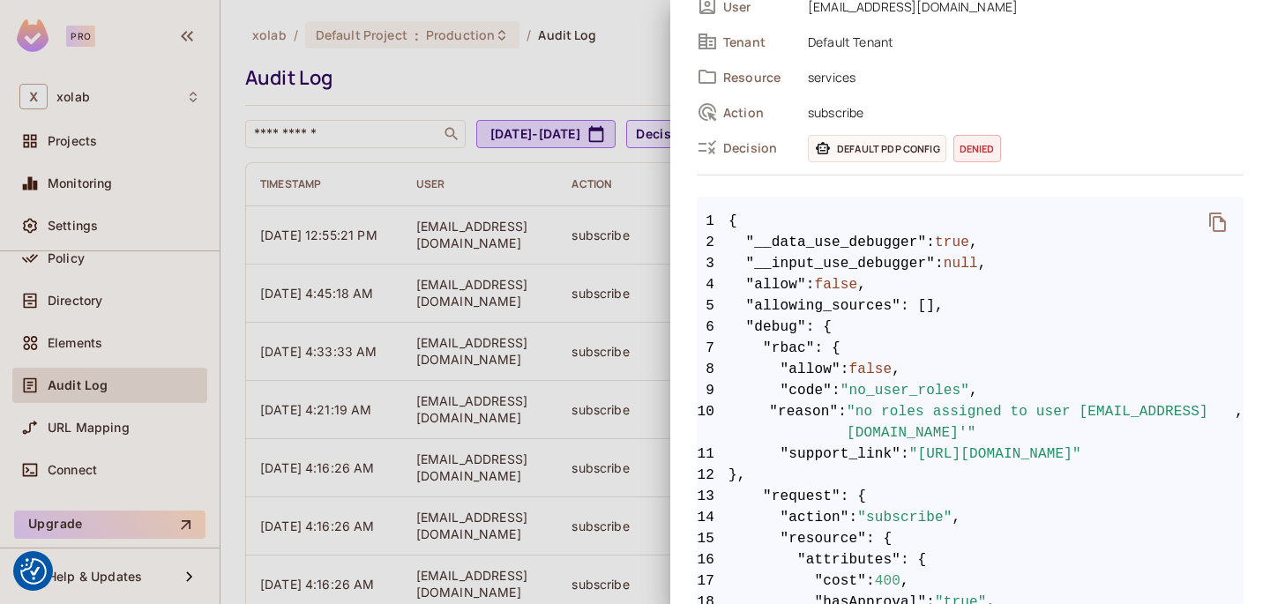
scroll to position [325, 0]
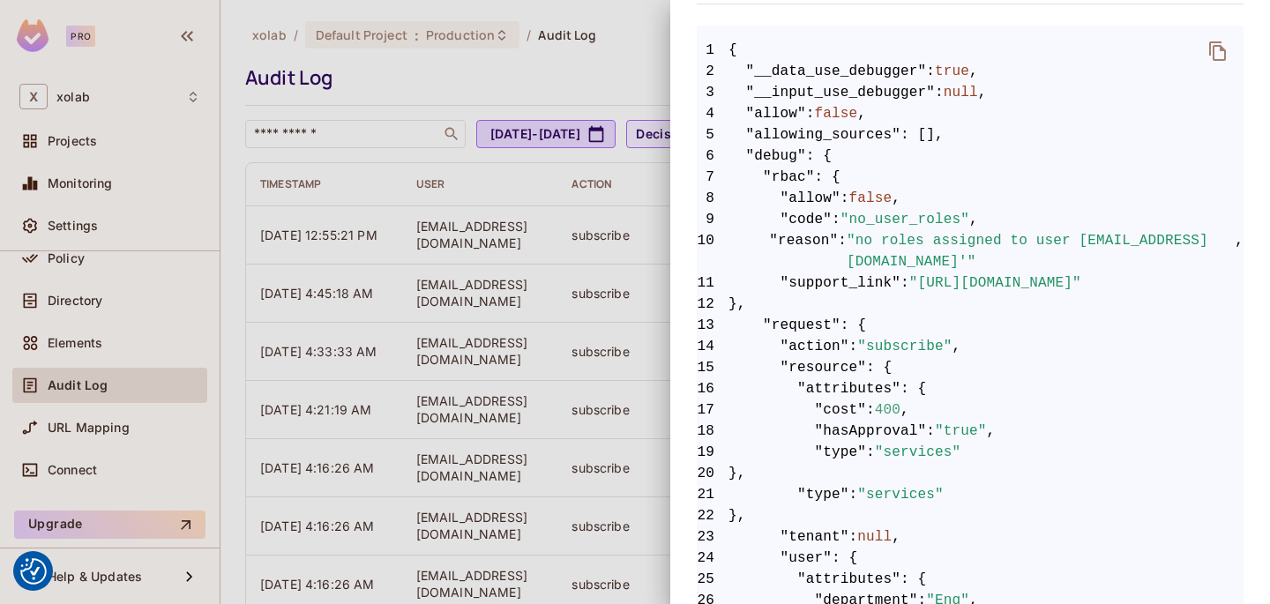
click at [528, 349] on div at bounding box center [635, 302] width 1270 height 604
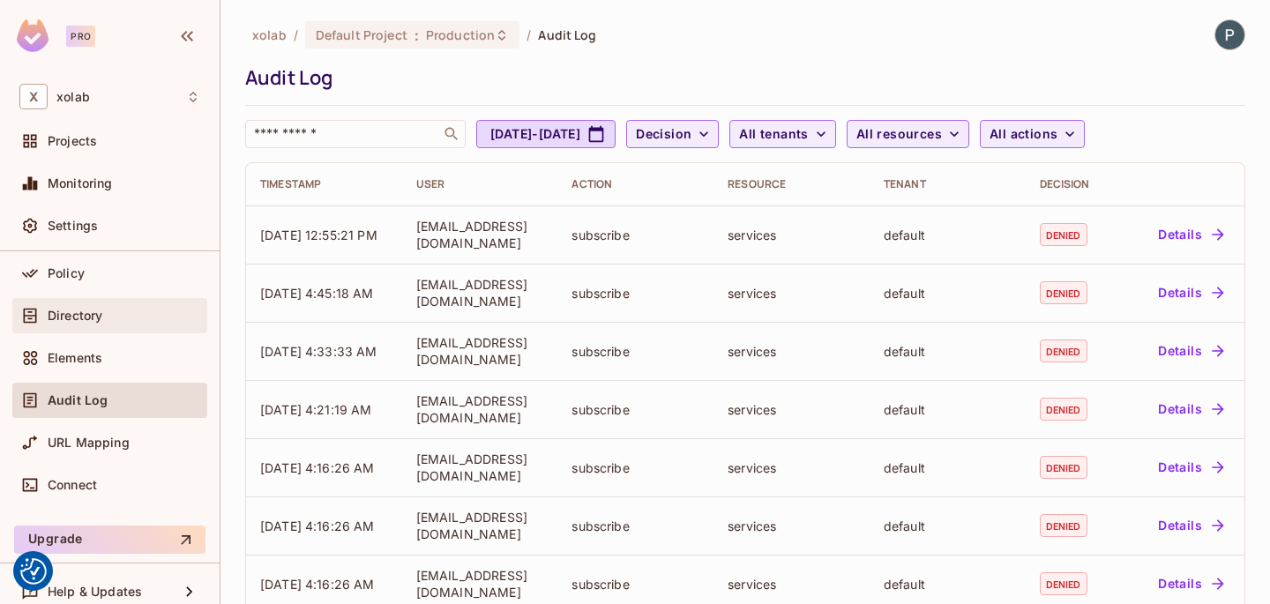
scroll to position [104, 0]
click at [102, 315] on span "Directory" at bounding box center [75, 317] width 55 height 14
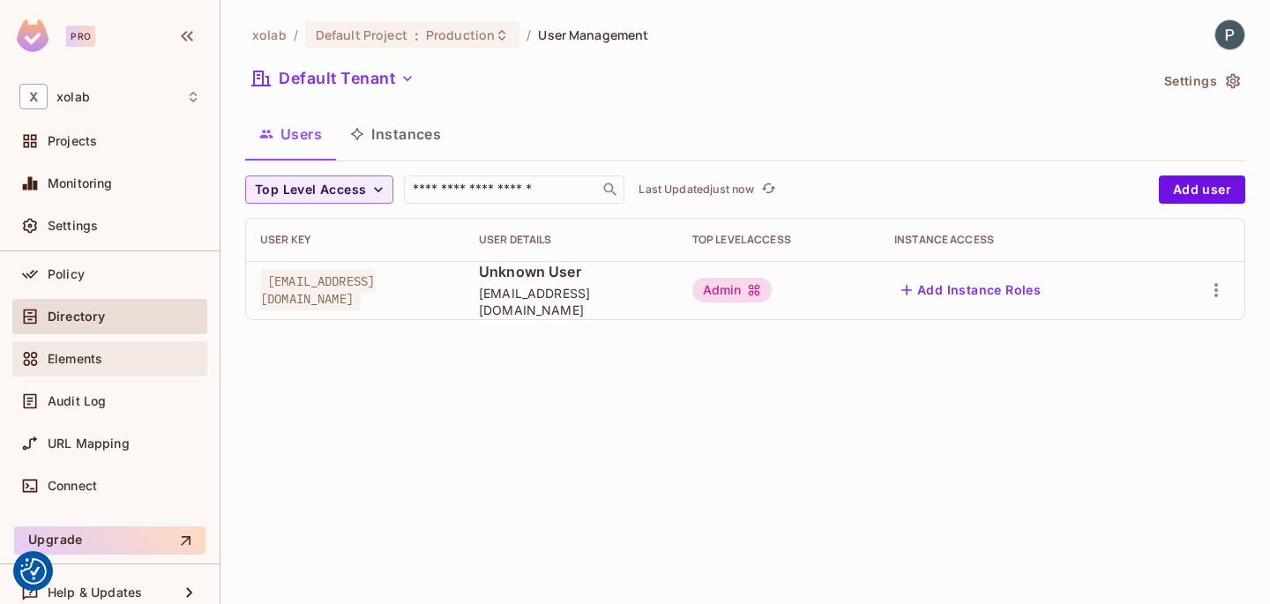
click at [104, 344] on div "Elements" at bounding box center [109, 358] width 195 height 35
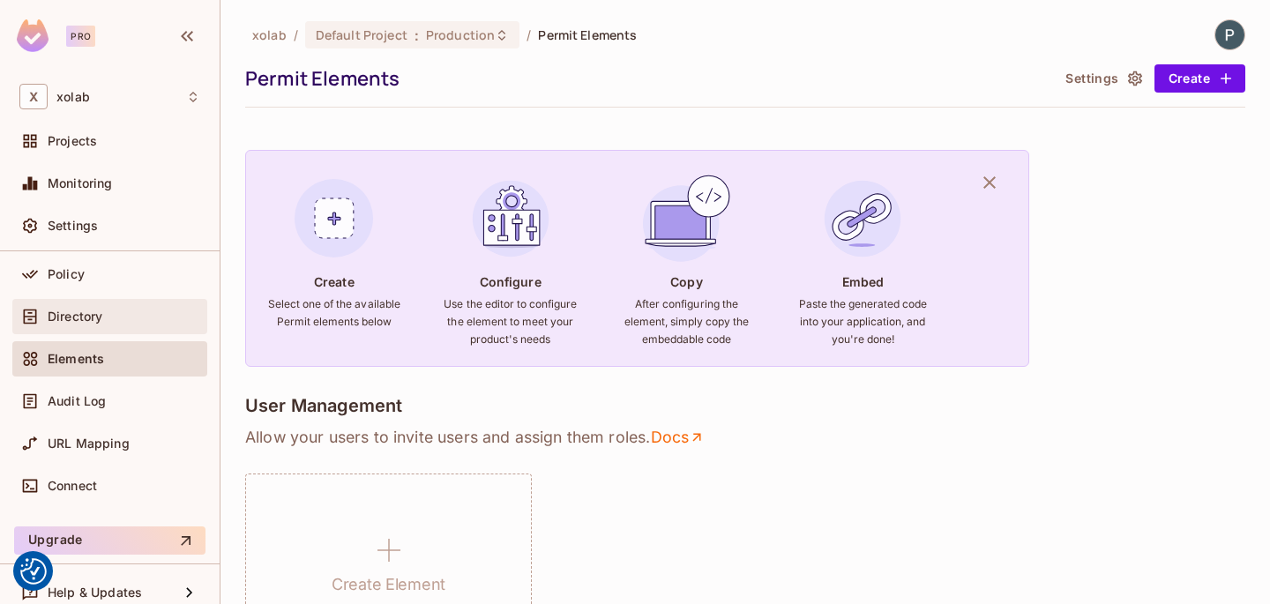
click at [111, 327] on div "Directory" at bounding box center [109, 316] width 195 height 35
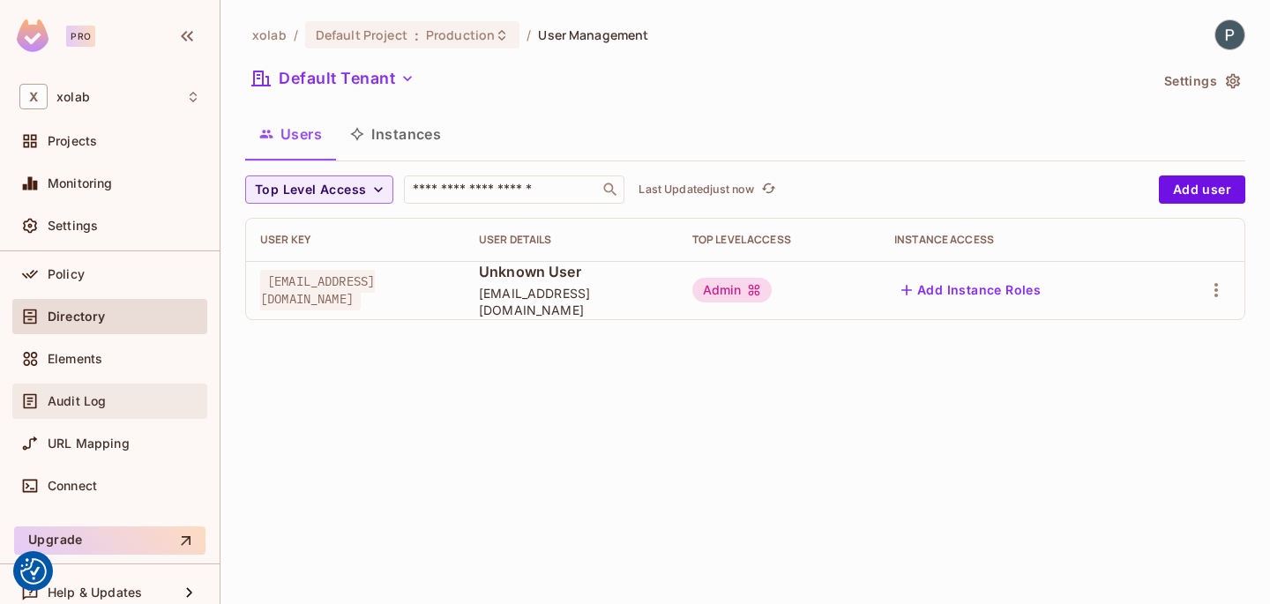
scroll to position [120, 0]
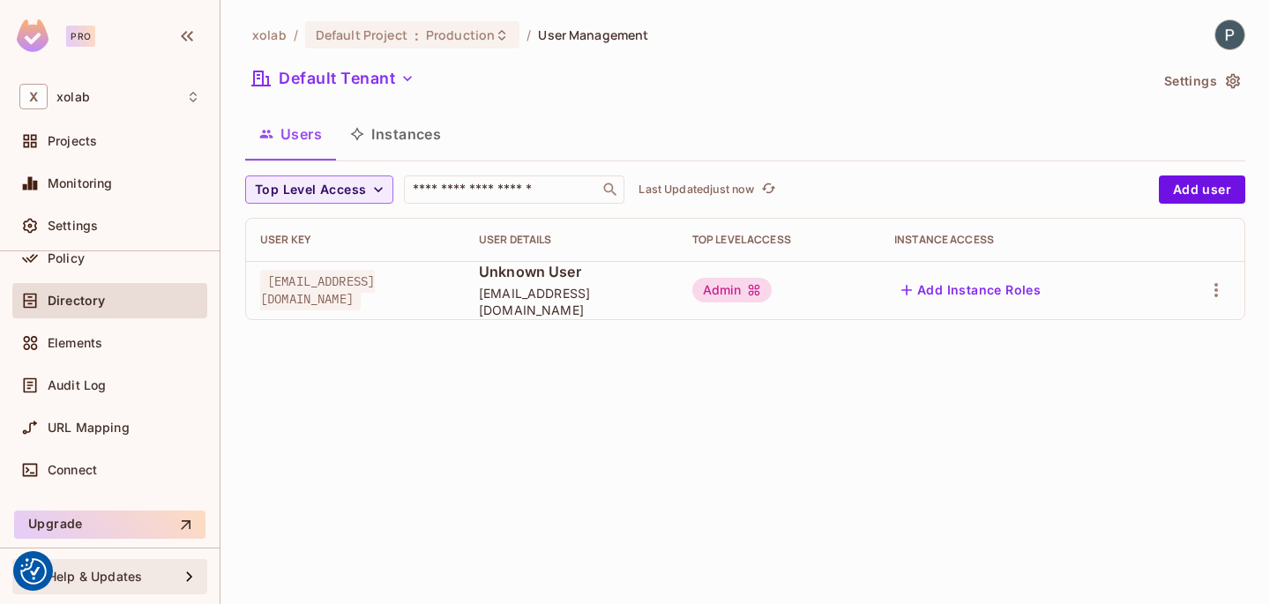
click at [170, 565] on div "Help & Updates" at bounding box center [109, 576] width 195 height 35
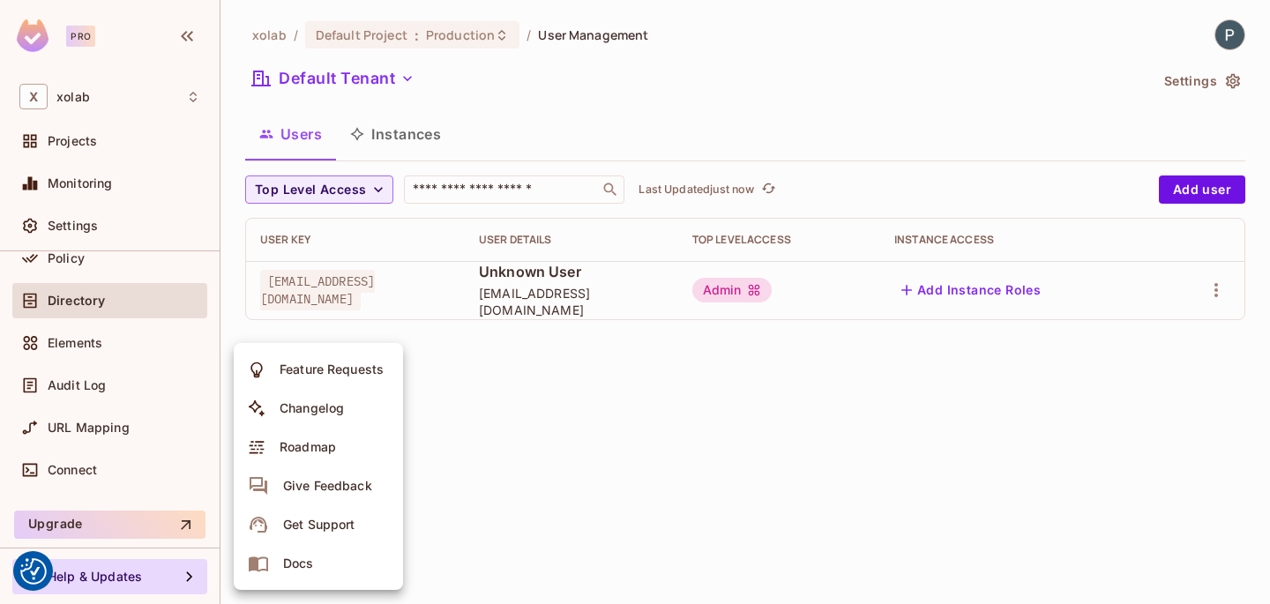
click at [552, 359] on div at bounding box center [635, 302] width 1270 height 604
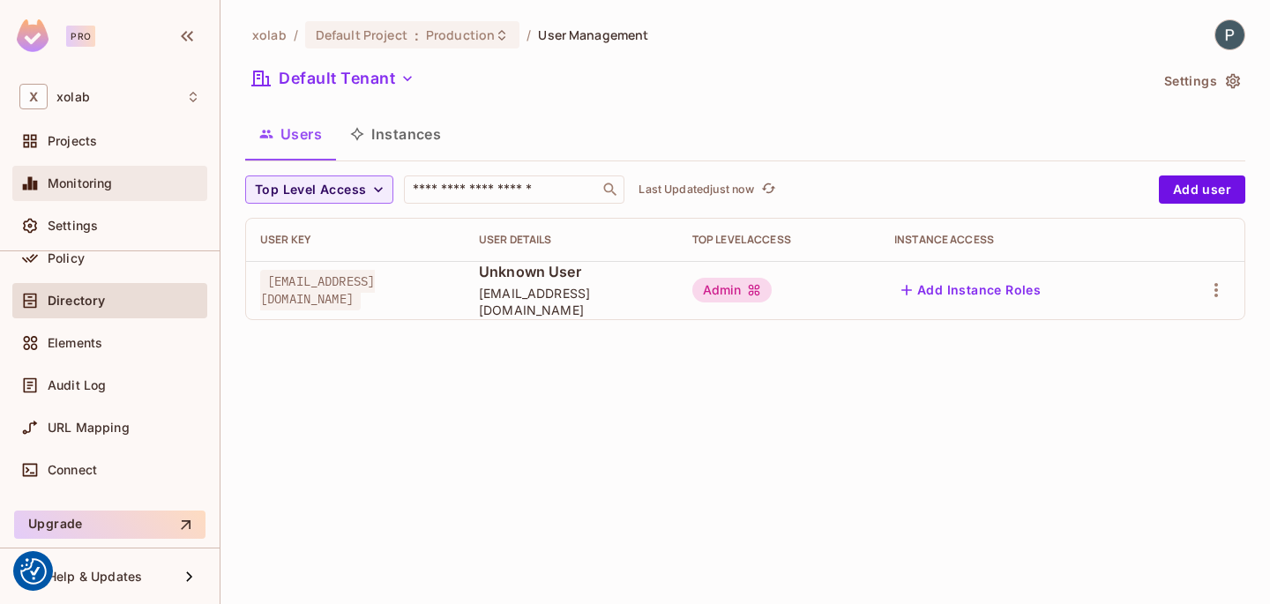
click at [146, 179] on div "Monitoring" at bounding box center [124, 183] width 153 height 14
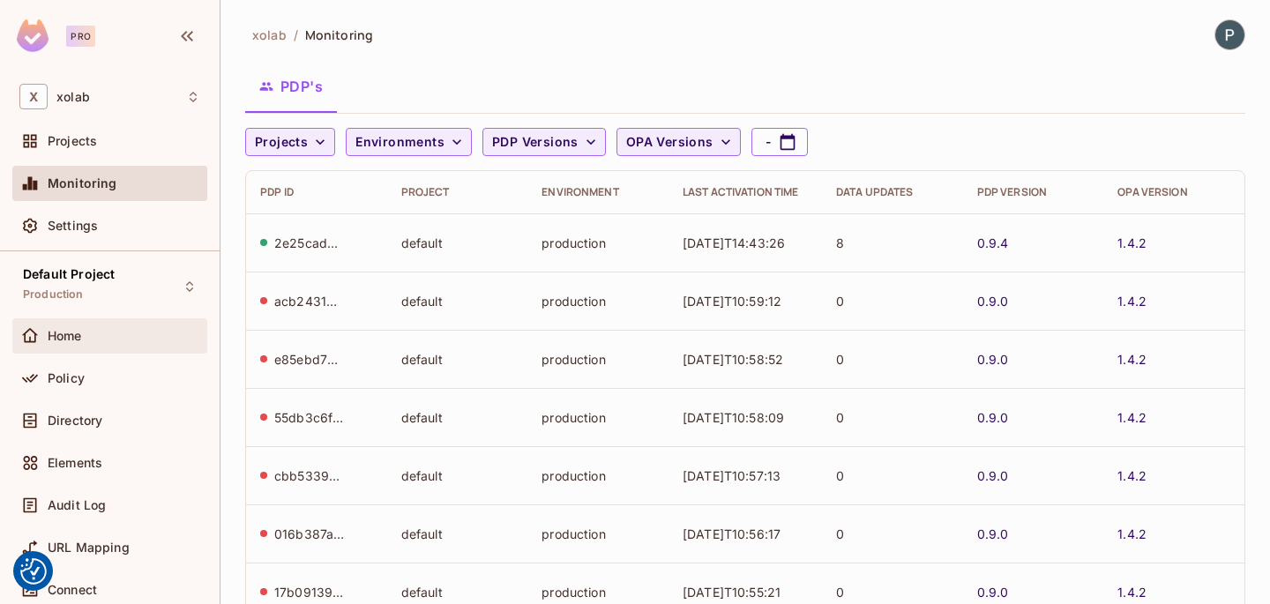
click at [77, 344] on div "Home" at bounding box center [109, 335] width 181 height 21
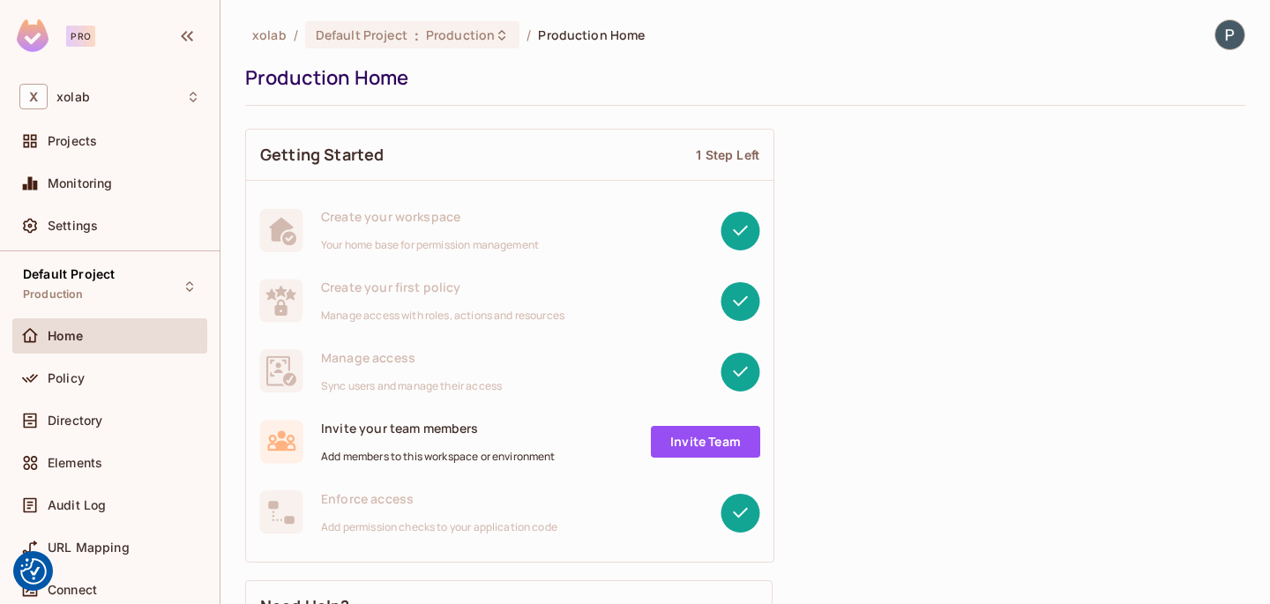
scroll to position [120, 0]
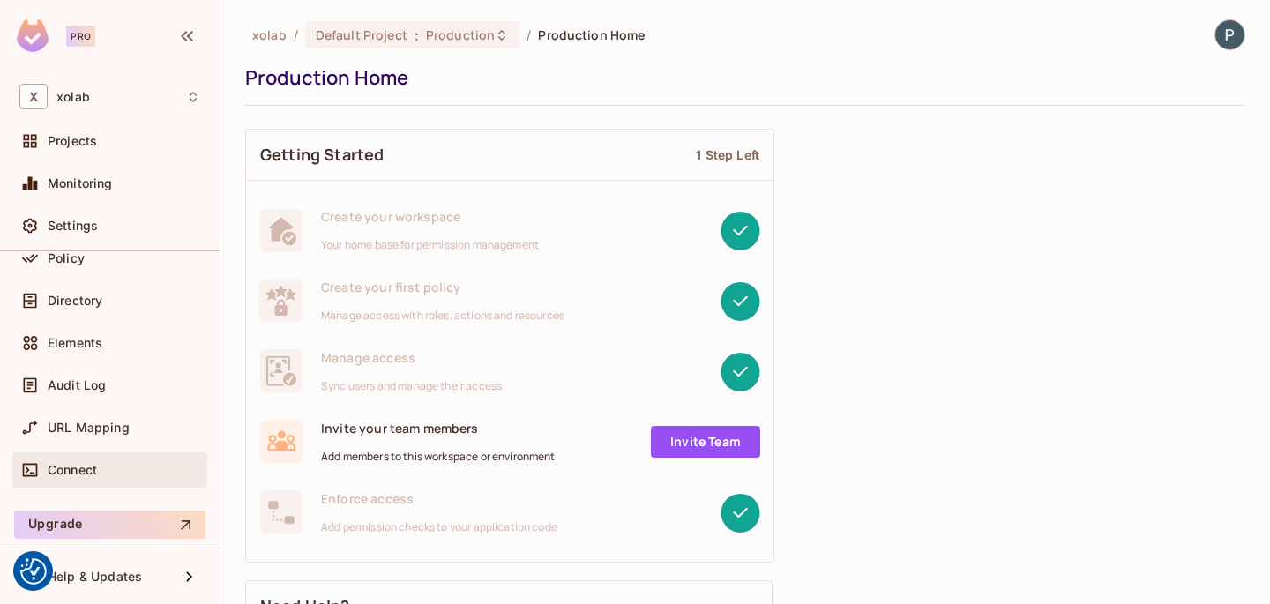
click at [86, 463] on span "Connect" at bounding box center [72, 470] width 49 height 14
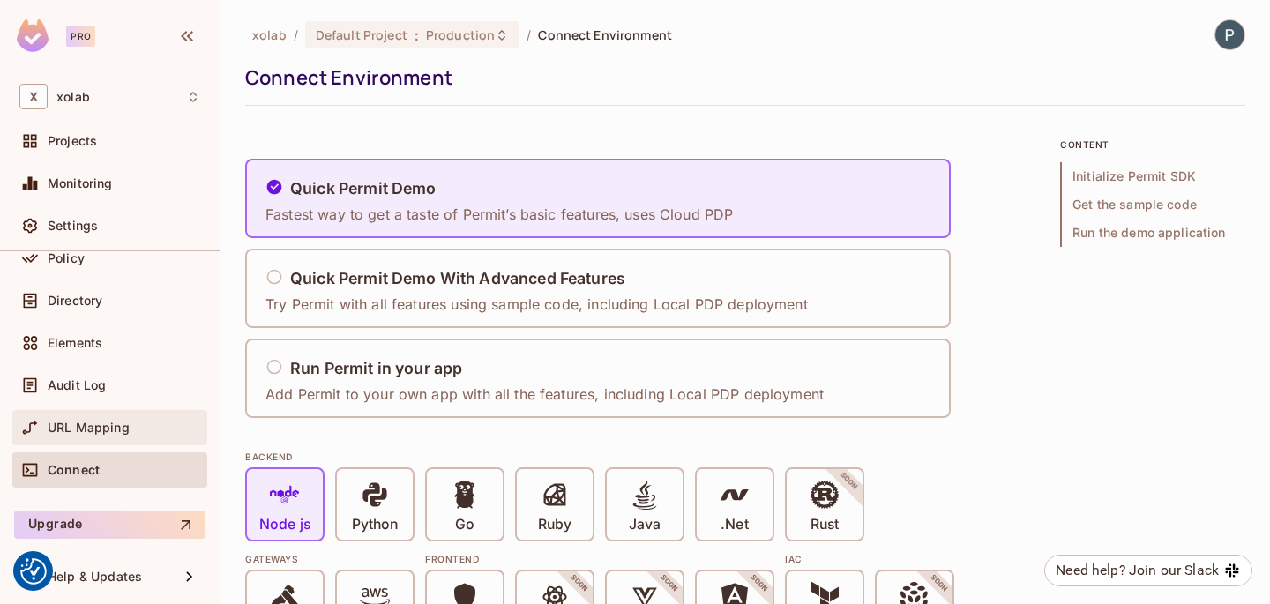
click at [89, 423] on span "URL Mapping" at bounding box center [89, 428] width 82 height 14
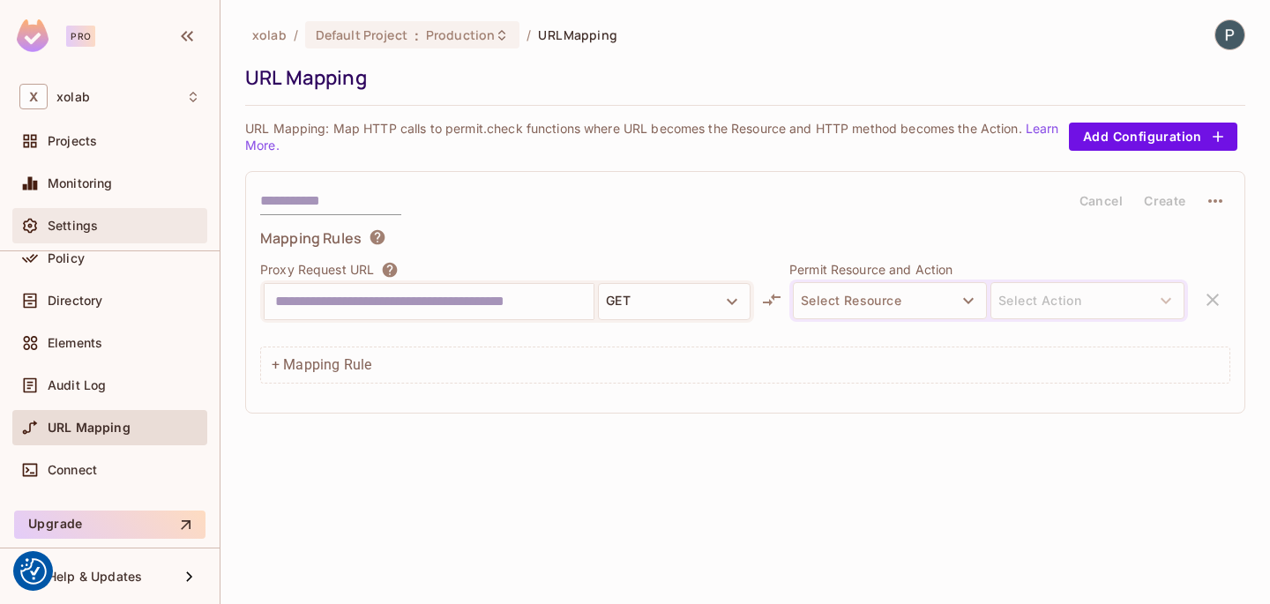
click at [136, 226] on div "Settings" at bounding box center [124, 226] width 153 height 14
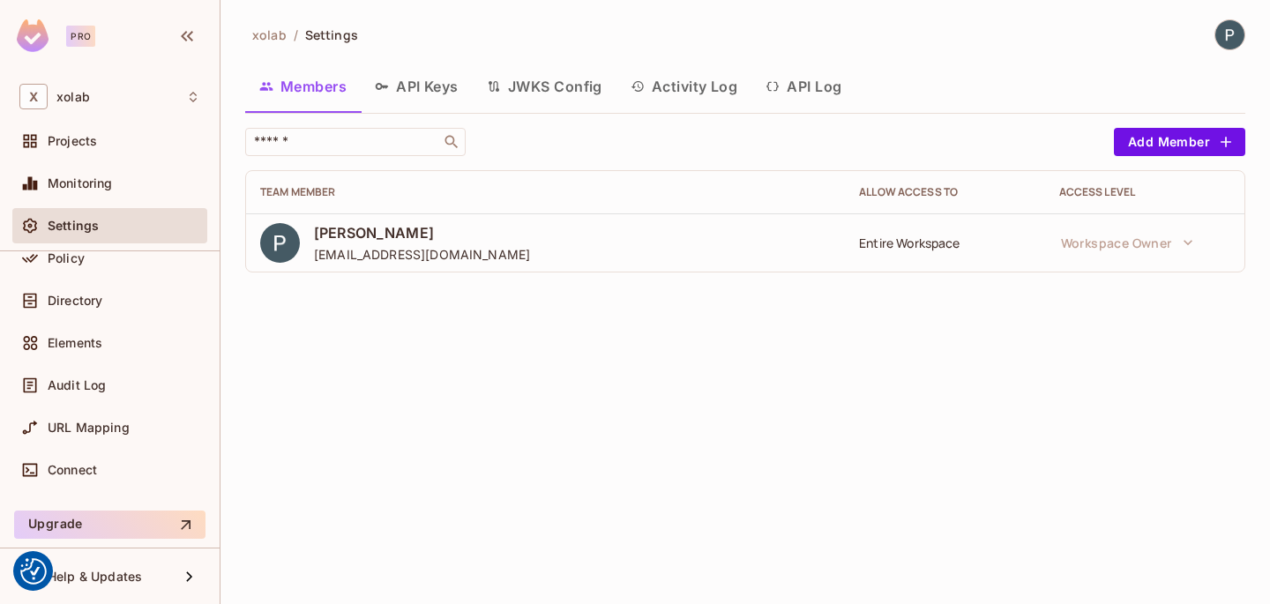
click at [436, 86] on button "API Keys" at bounding box center [417, 86] width 112 height 44
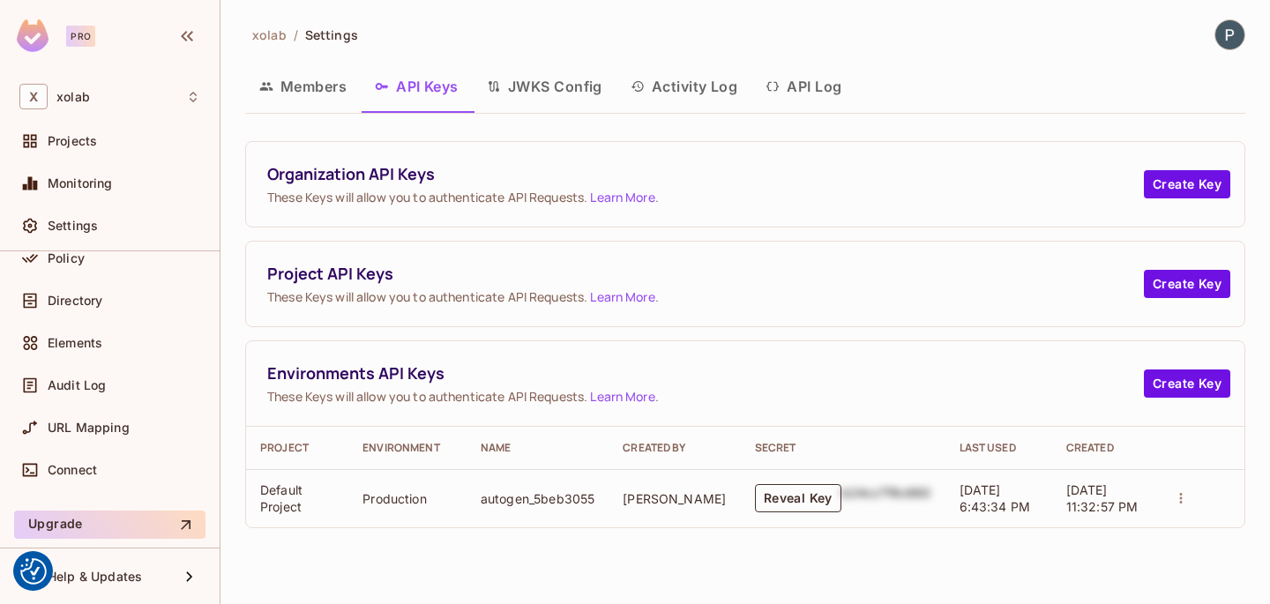
click at [801, 499] on button "Reveal Key" at bounding box center [798, 498] width 86 height 28
click at [787, 498] on button "Reveal Key" at bounding box center [798, 498] width 86 height 28
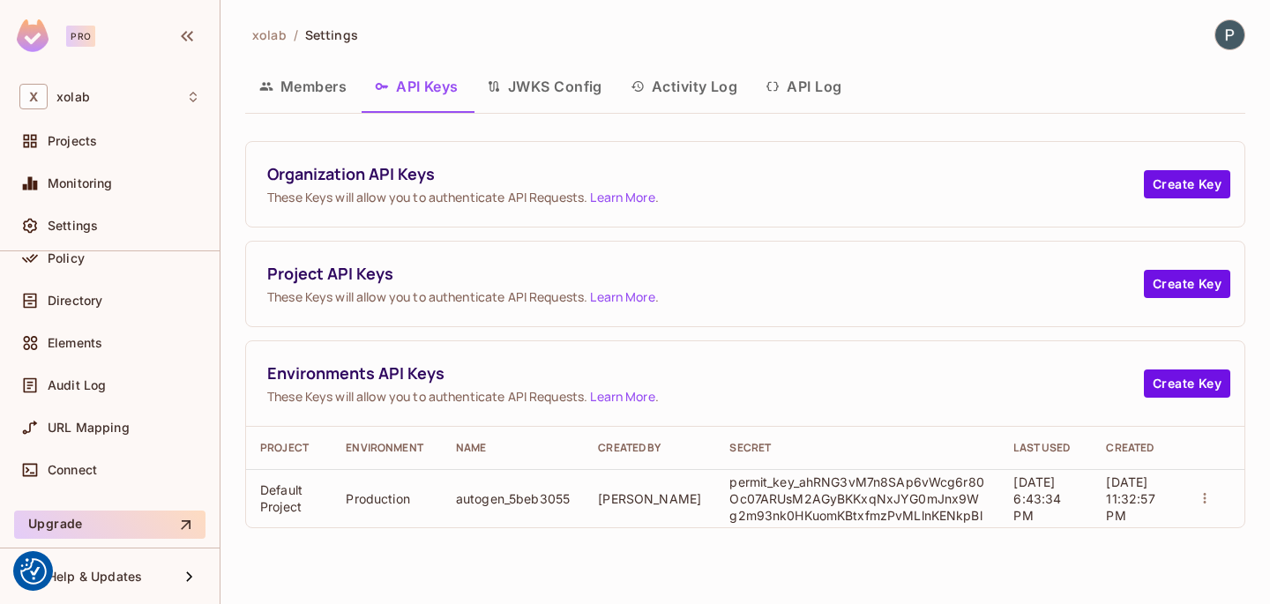
click at [1207, 498] on icon "actions" at bounding box center [1205, 498] width 3 height 11
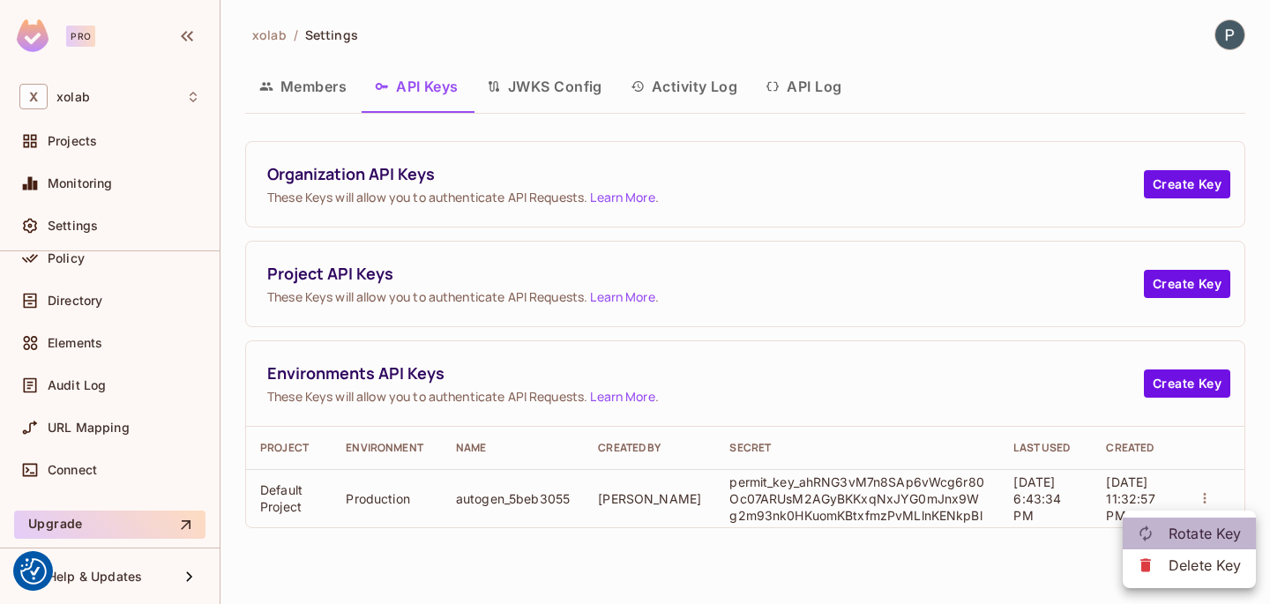
click at [1185, 529] on p "Rotate Key" at bounding box center [1205, 533] width 73 height 21
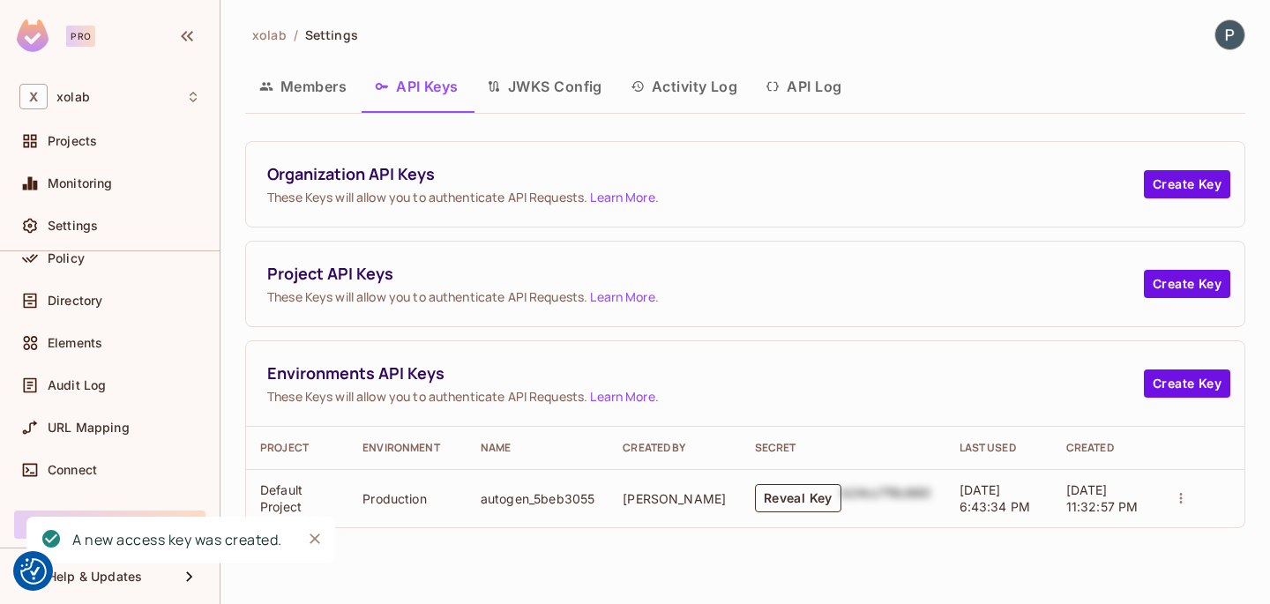
click at [804, 492] on button "Reveal Key" at bounding box center [798, 498] width 86 height 28
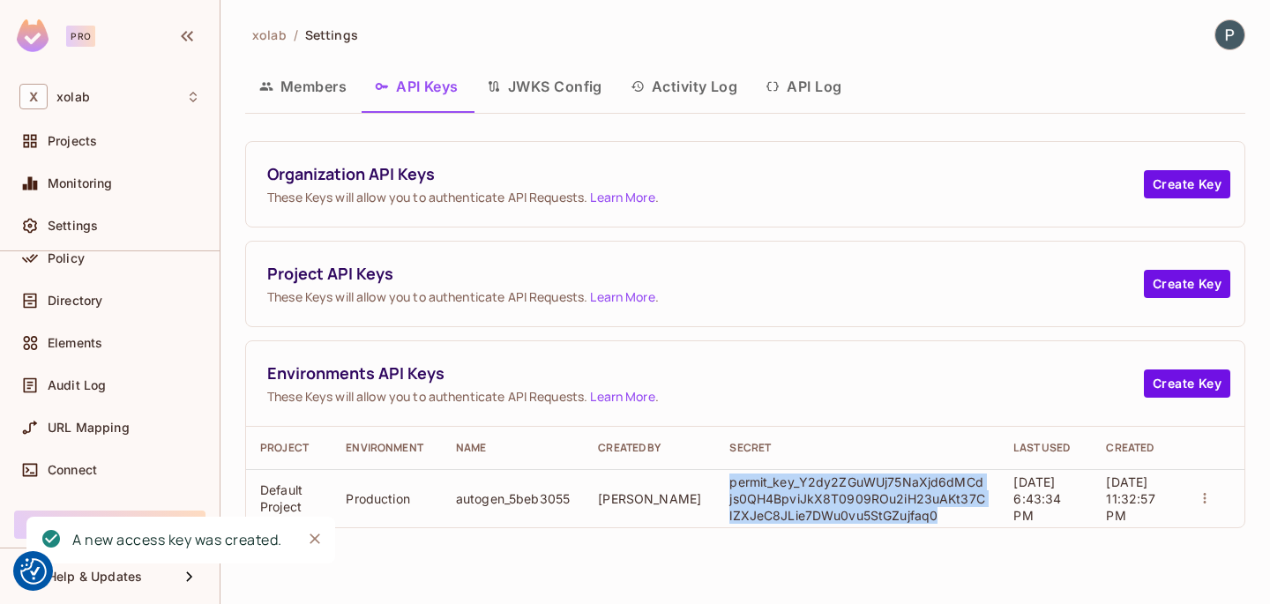
drag, startPoint x: 925, startPoint y: 515, endPoint x: 714, endPoint y: 482, distance: 214.2
click at [715, 482] on td "permit_key_Y2dy2ZGuWUj75NaXjd6dMCdjs0QH4BpviJkX8T0909ROu2iH23uAKt37ClZXJeC8JLie…" at bounding box center [857, 498] width 284 height 58
copy p "permit_key_Y2dy2ZGuWUj75NaXjd6dMCdjs0QH4BpviJkX8T0909ROu2iH23uAKt37ClZXJeC8JLie…"
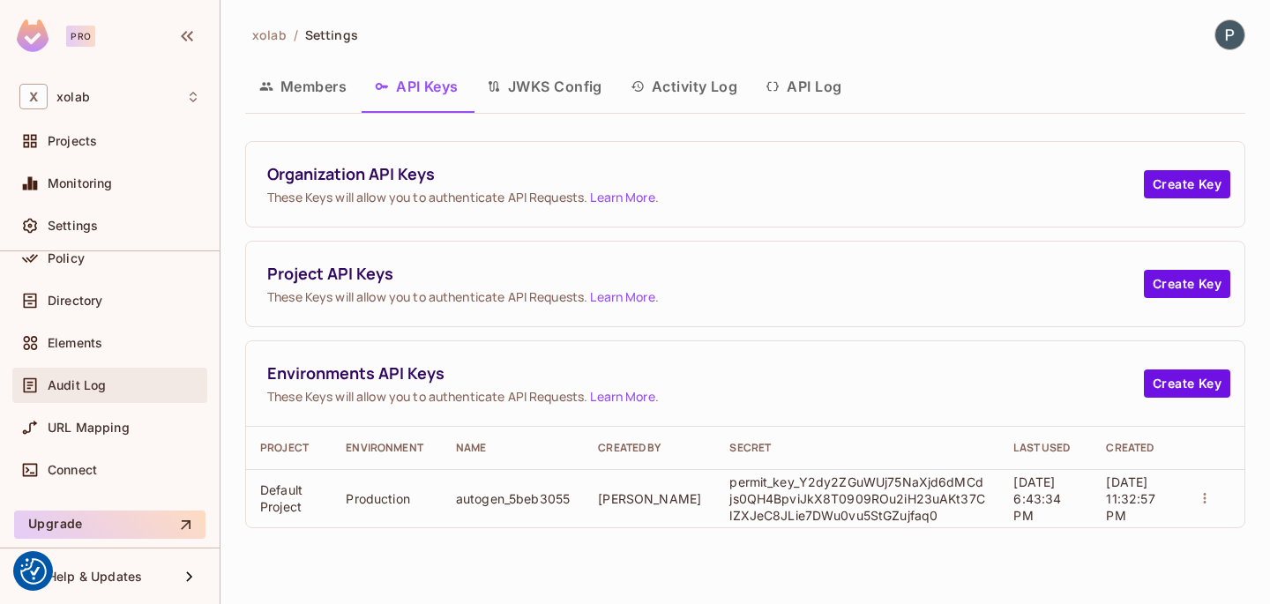
click at [105, 376] on div "Audit Log" at bounding box center [109, 385] width 181 height 21
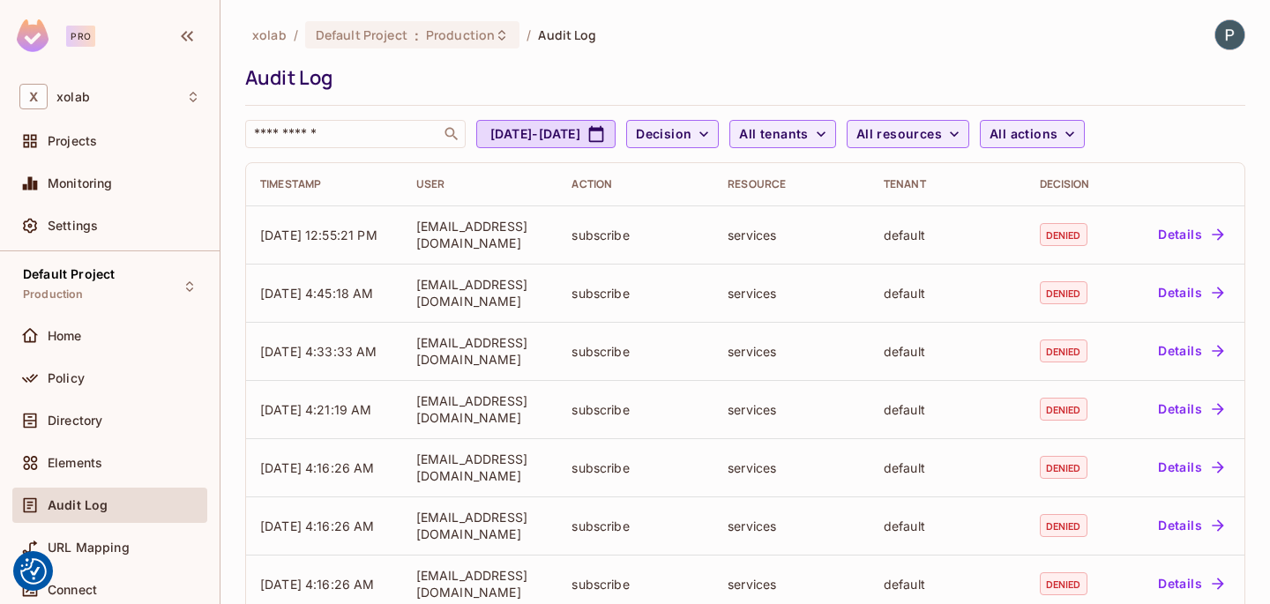
click at [426, 38] on span "Production" at bounding box center [460, 34] width 69 height 17
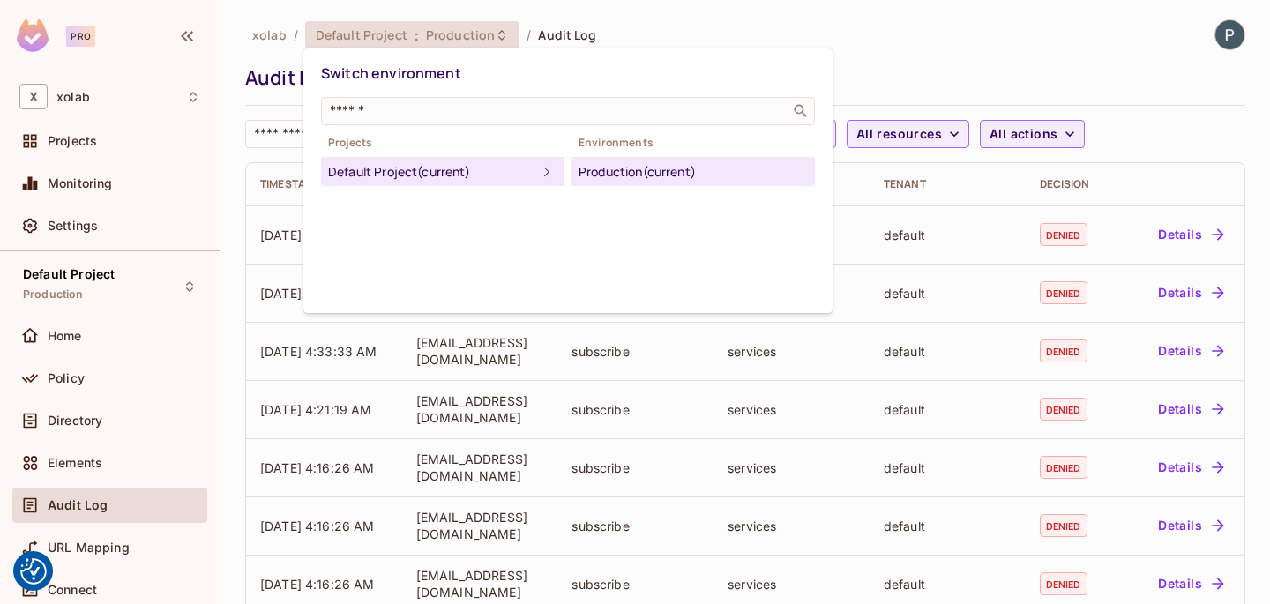
click at [520, 334] on div at bounding box center [635, 302] width 1270 height 604
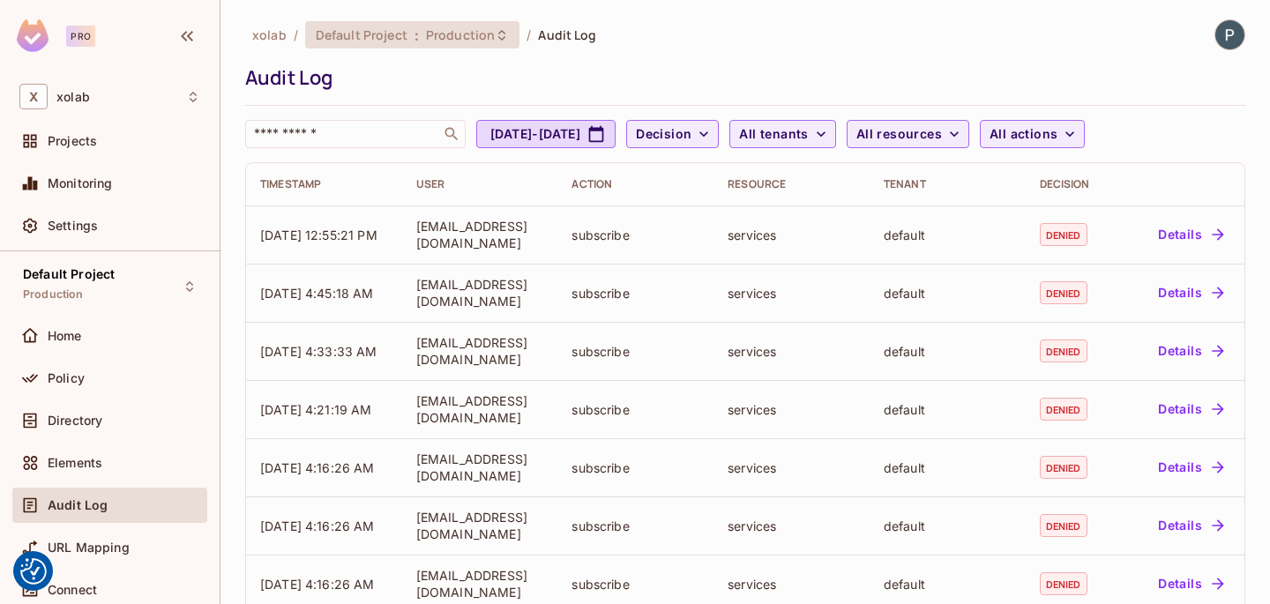
click at [499, 34] on icon at bounding box center [502, 35] width 14 height 14
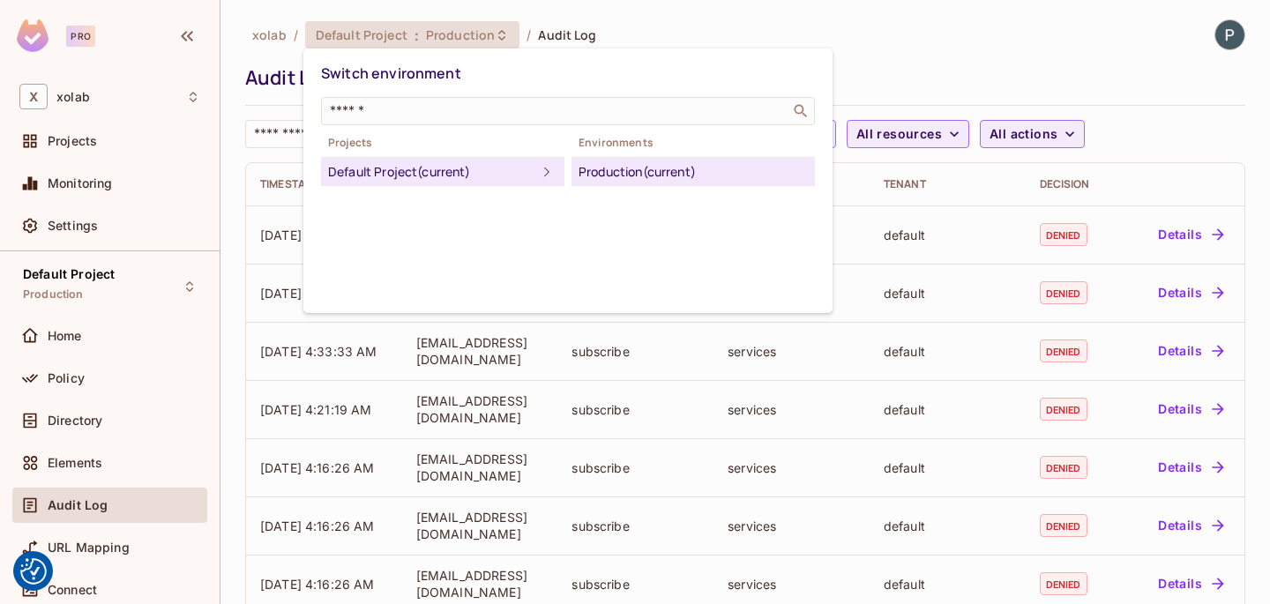
click at [499, 34] on div at bounding box center [635, 302] width 1270 height 604
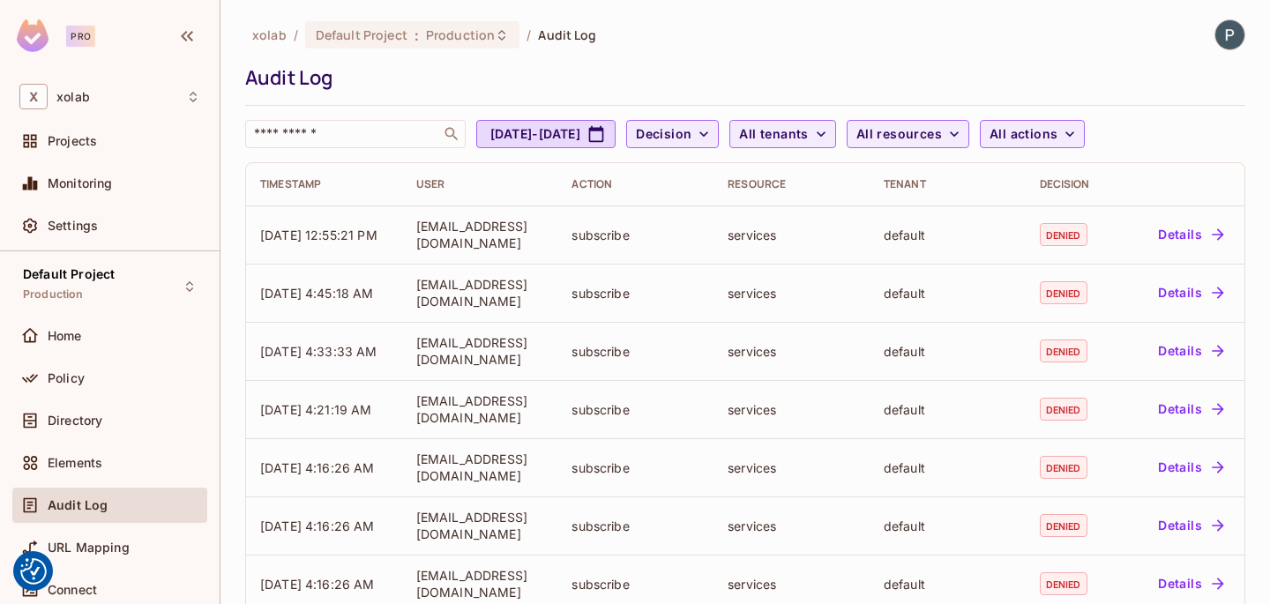
click at [557, 82] on div "Audit Log" at bounding box center [740, 77] width 991 height 26
click at [490, 25] on div "Default Project : Production" at bounding box center [412, 34] width 214 height 27
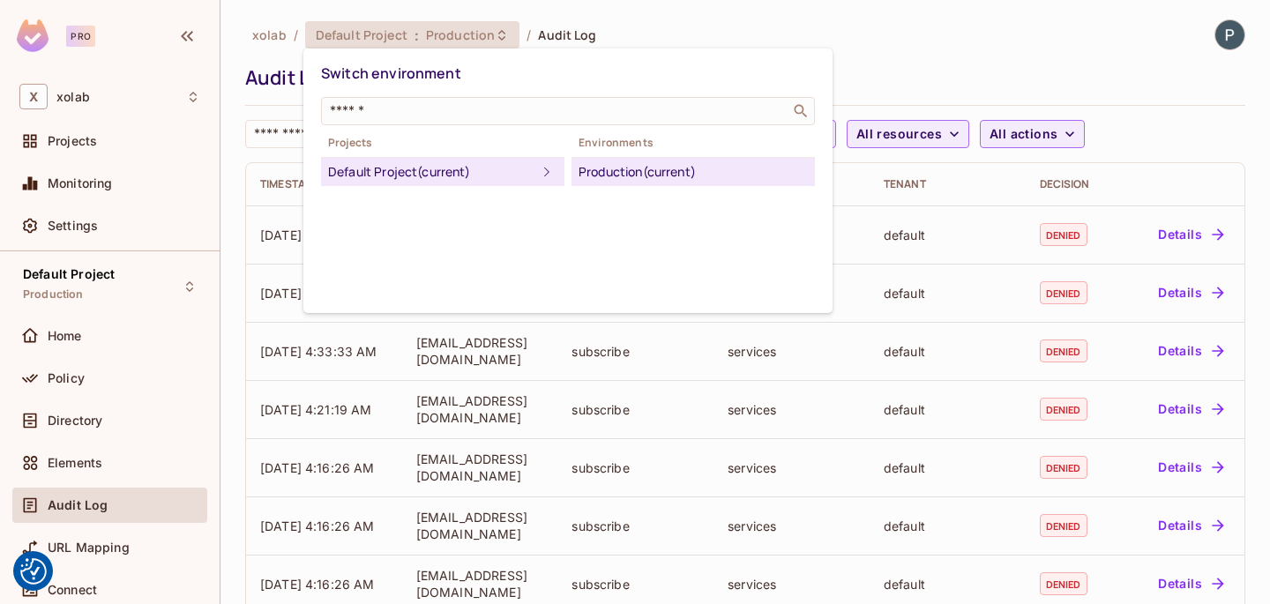
click at [108, 189] on div at bounding box center [635, 302] width 1270 height 604
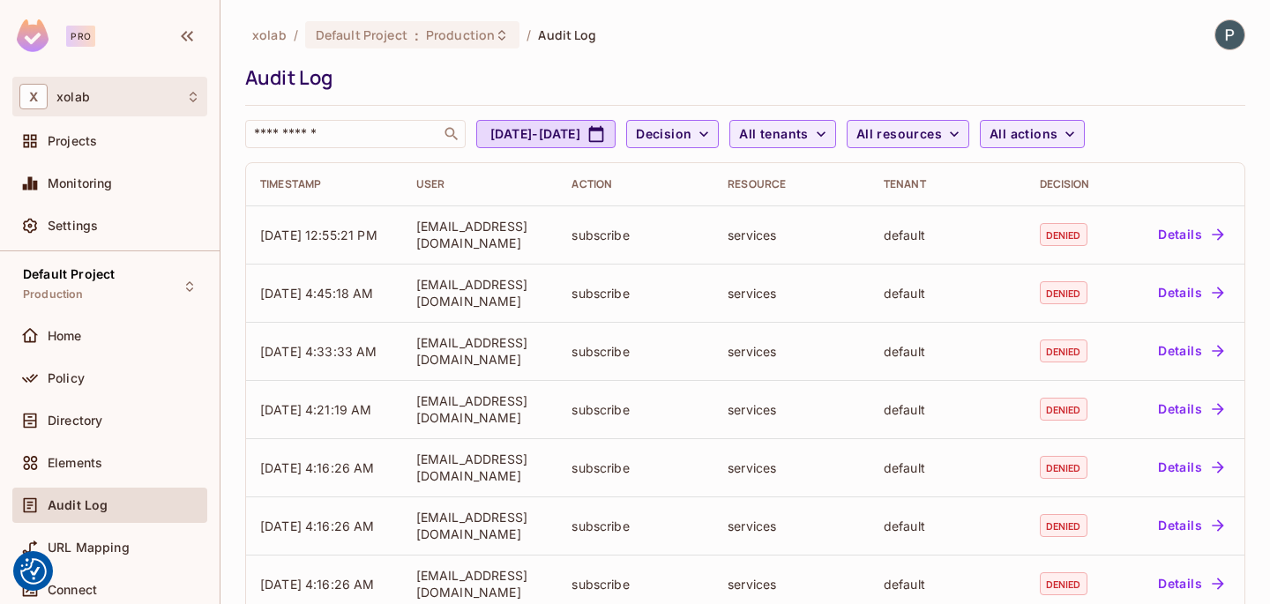
click at [111, 99] on div "X xolab" at bounding box center [109, 97] width 181 height 26
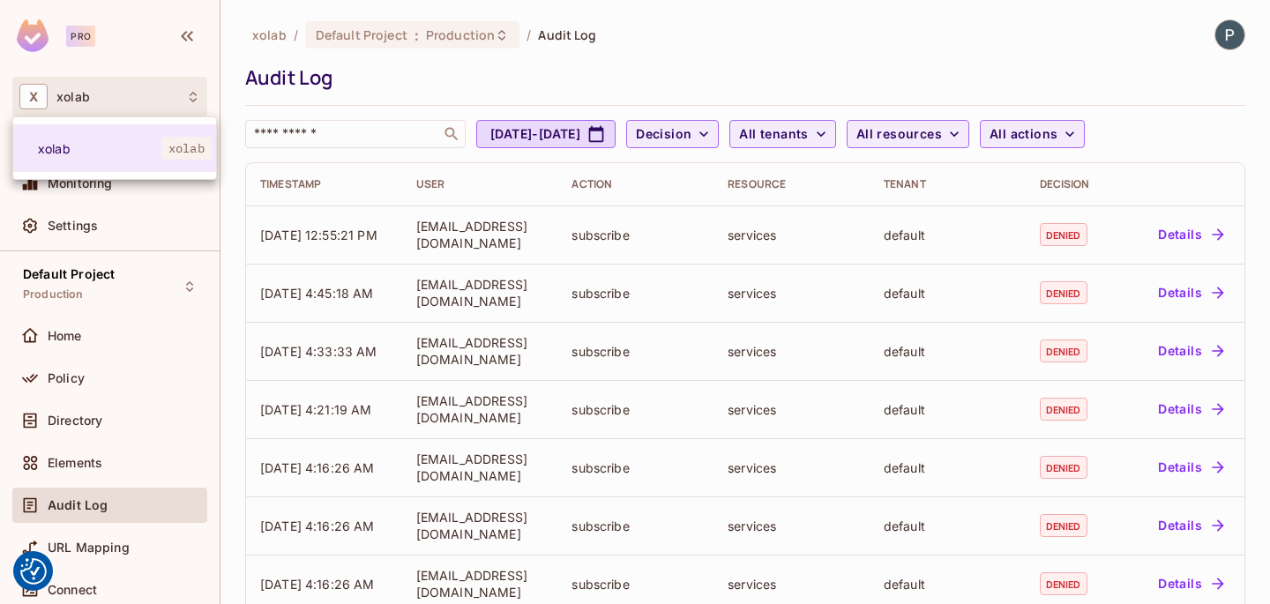
click at [173, 99] on div at bounding box center [635, 302] width 1270 height 604
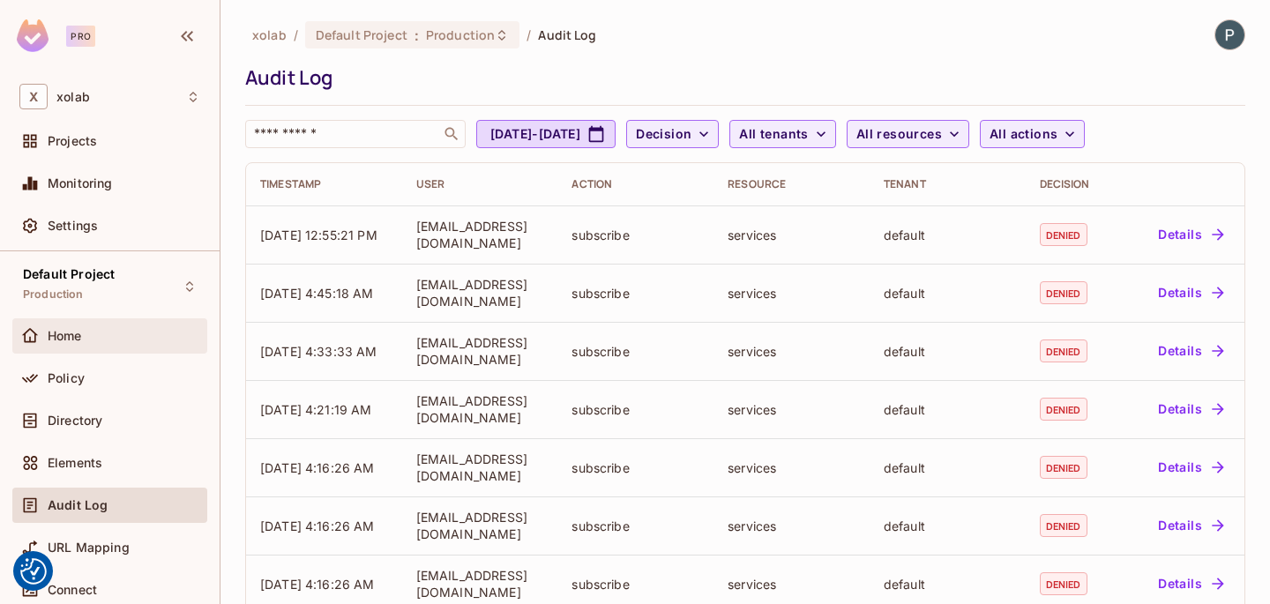
click at [89, 337] on div "Home" at bounding box center [124, 336] width 153 height 14
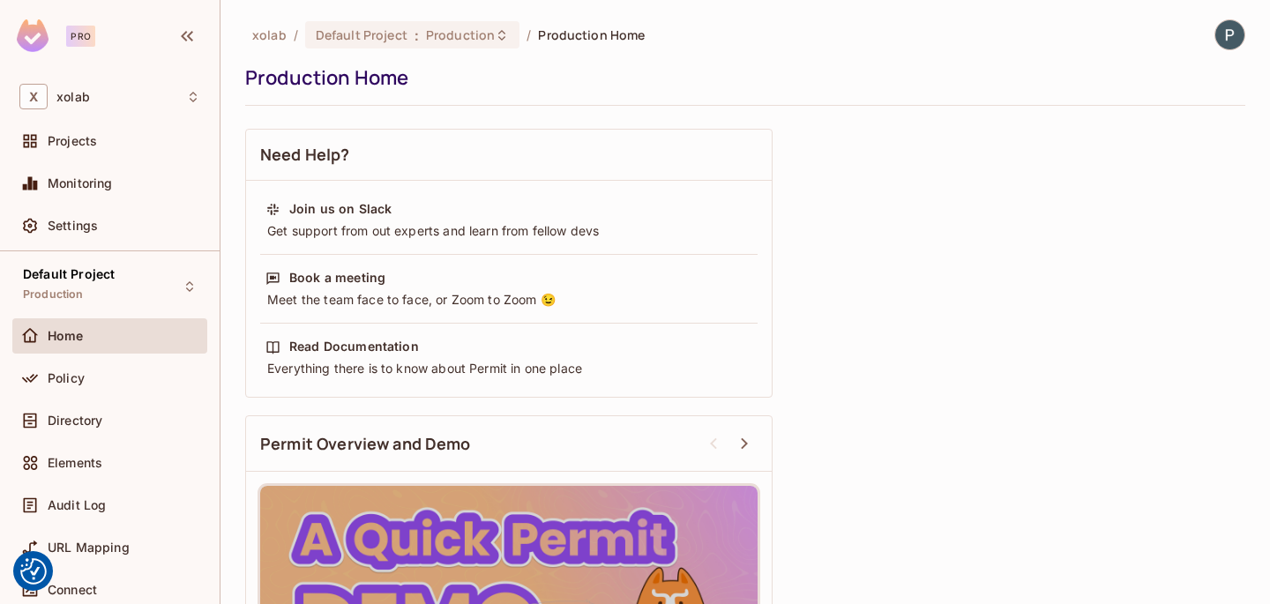
click at [107, 357] on div "Home" at bounding box center [109, 339] width 195 height 42
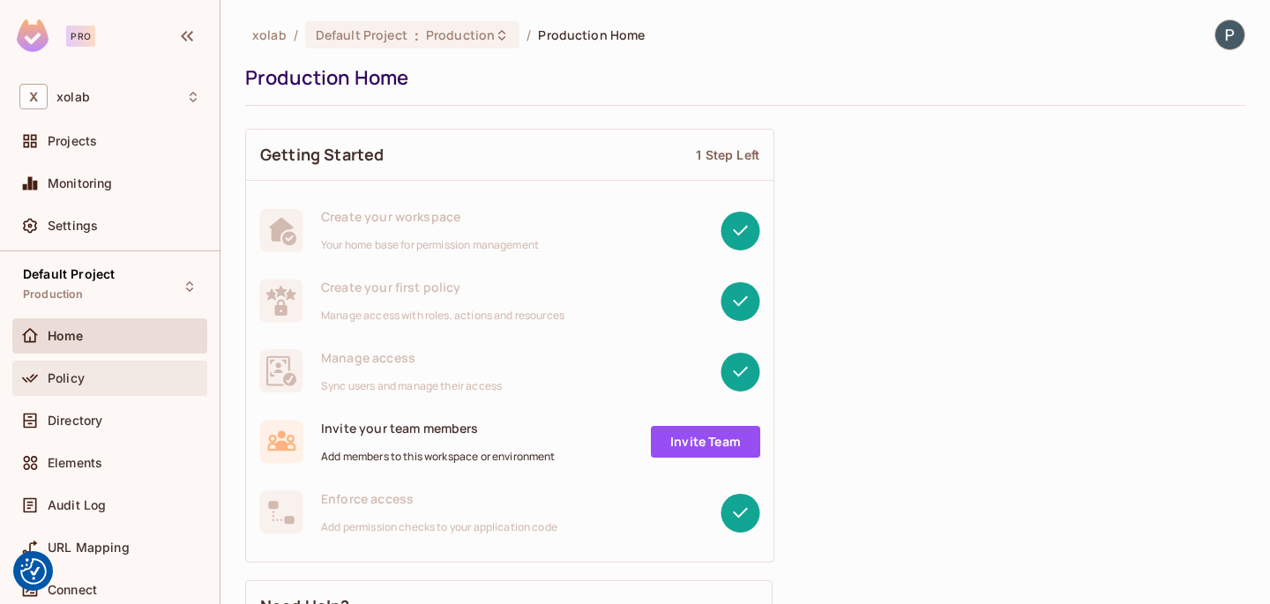
click at [103, 370] on div "Policy" at bounding box center [109, 378] width 181 height 21
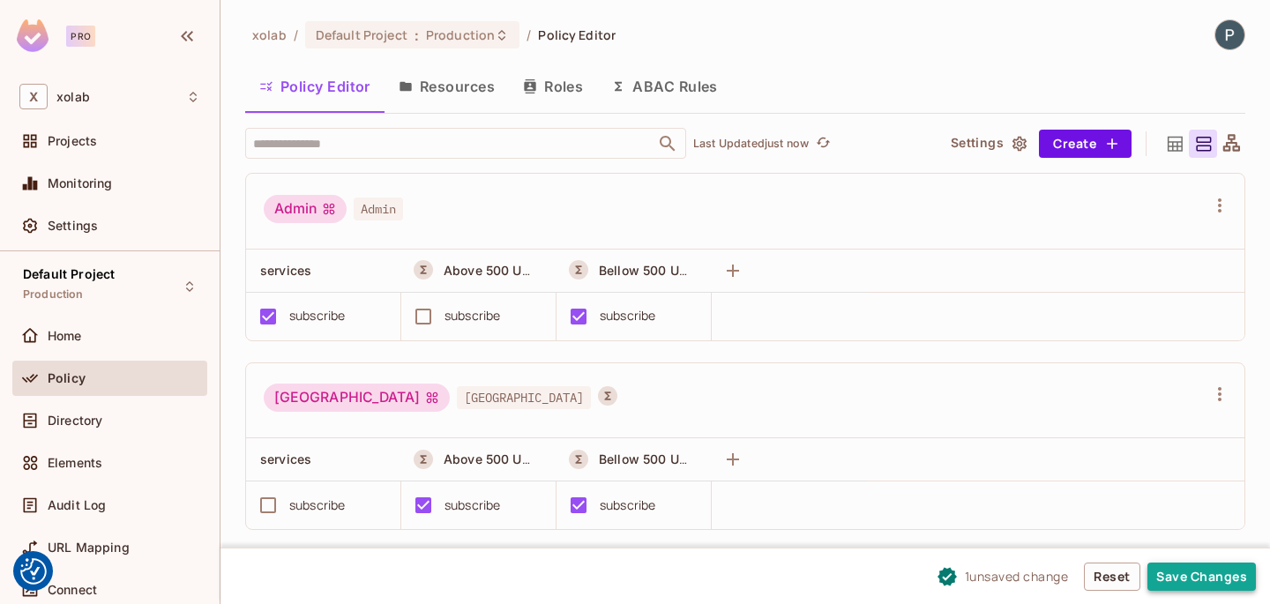
click at [1160, 567] on button "Save Changes" at bounding box center [1202, 577] width 108 height 28
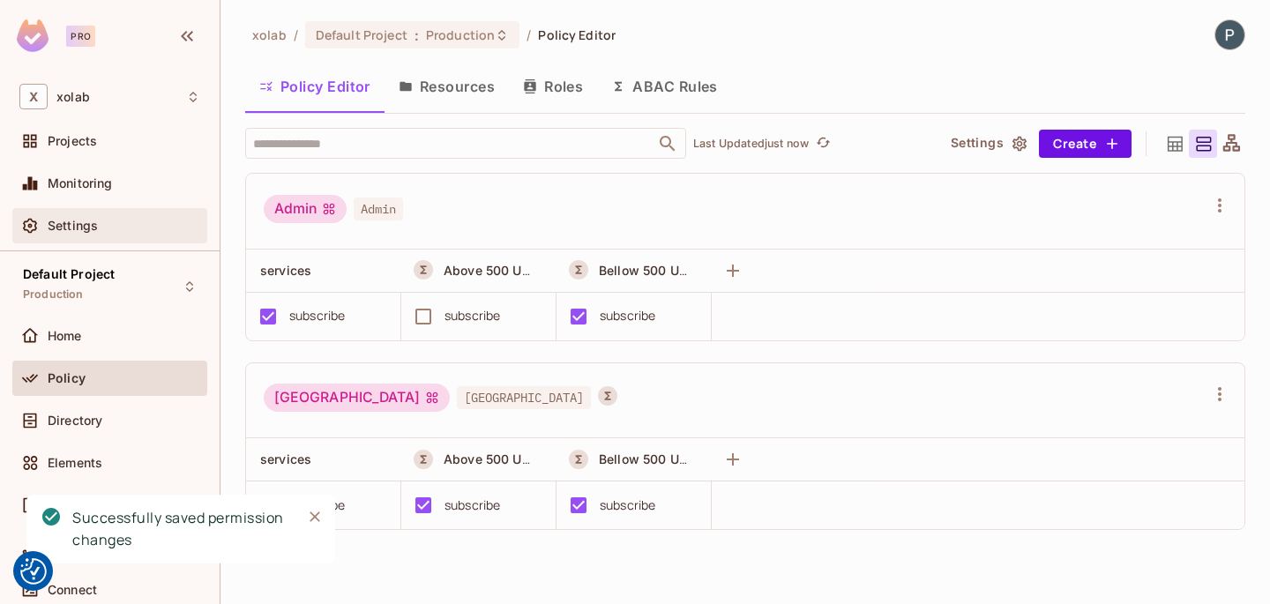
click at [116, 227] on div "Settings" at bounding box center [124, 226] width 153 height 14
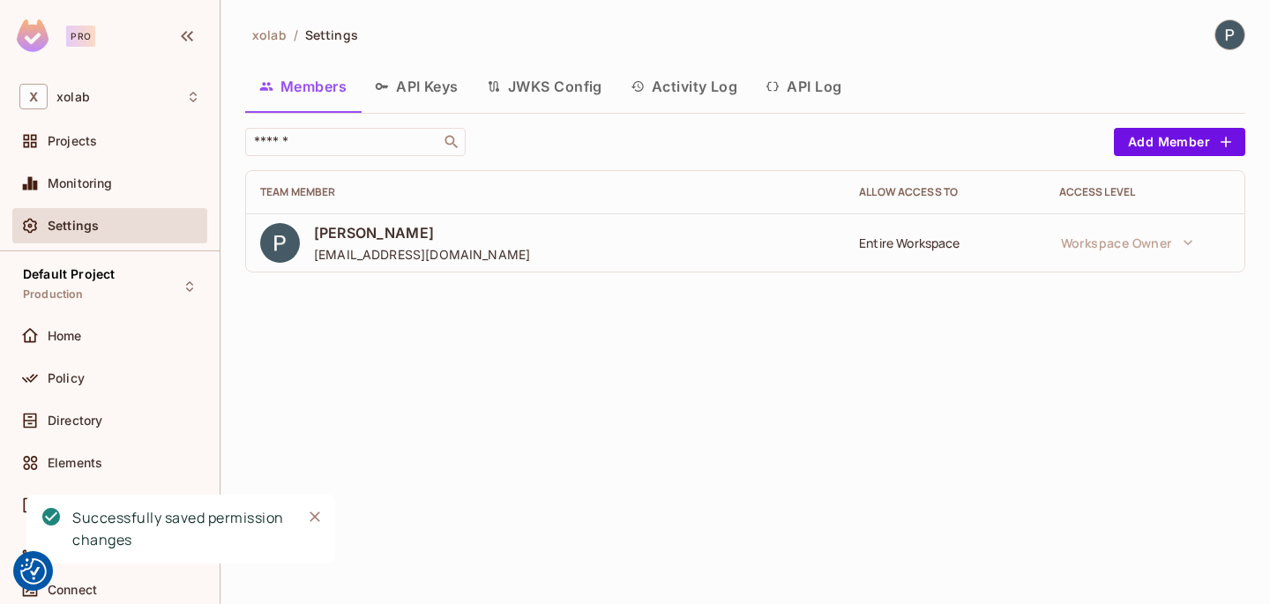
click at [462, 98] on button "API Keys" at bounding box center [417, 86] width 112 height 44
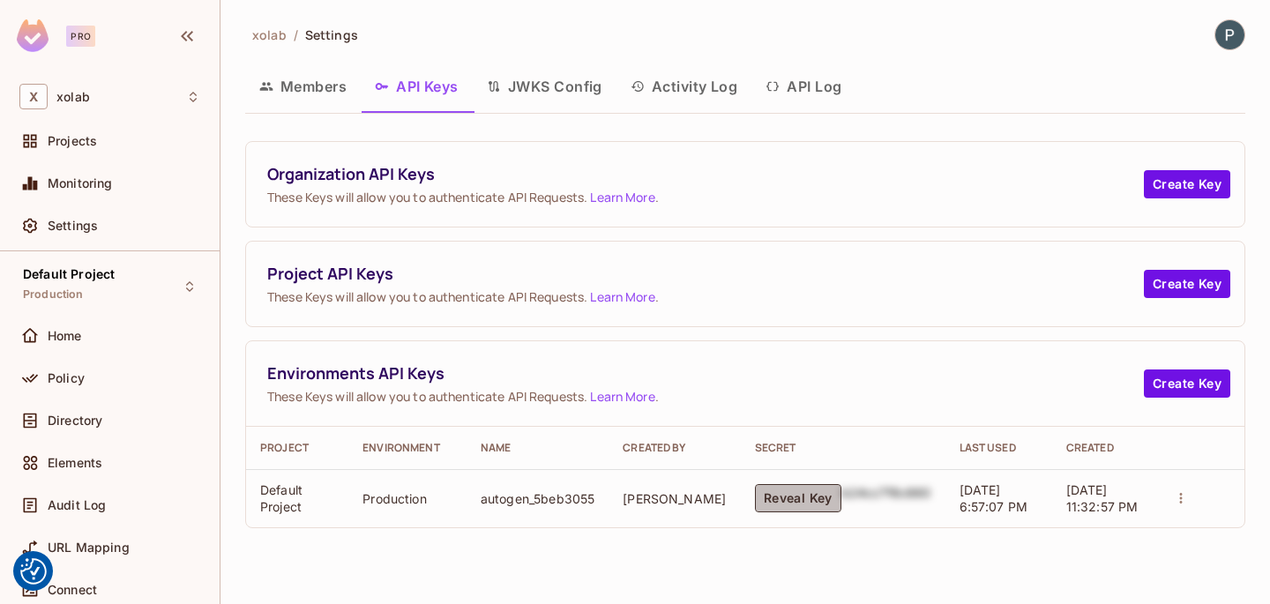
click at [780, 491] on button "Reveal Key" at bounding box center [798, 498] width 86 height 28
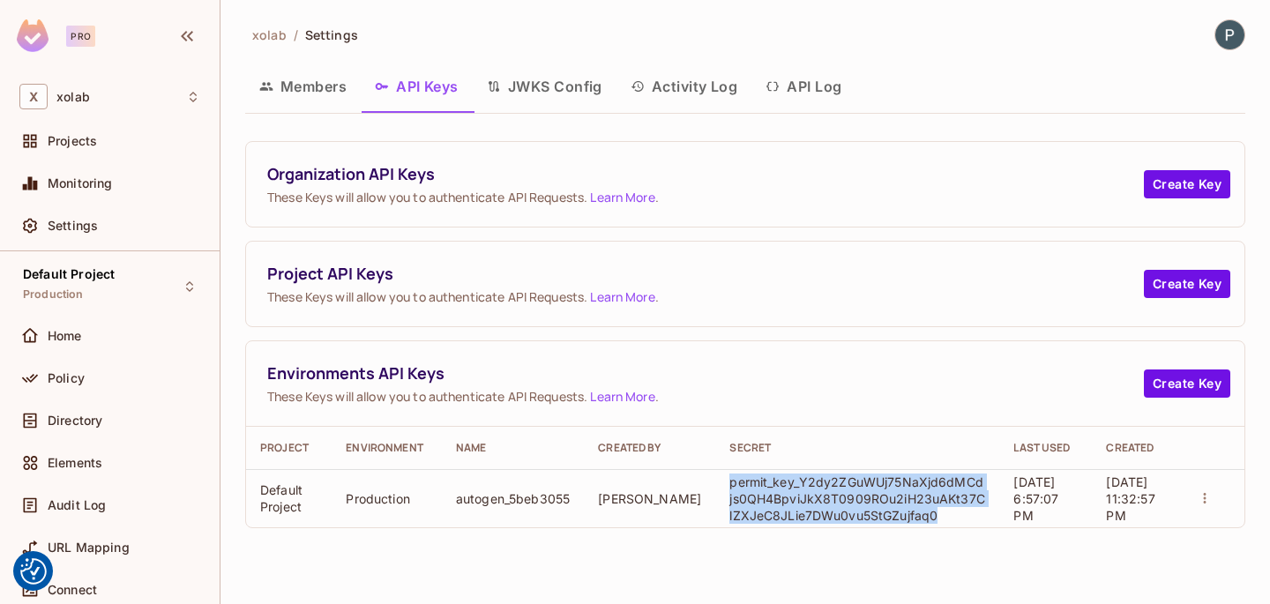
drag, startPoint x: 930, startPoint y: 520, endPoint x: 716, endPoint y: 476, distance: 218.0
click at [729, 476] on p "permit_key_Y2dy2ZGuWUj75NaXjd6dMCdjs0QH4BpviJkX8T0909ROu2iH23uAKt37ClZXJeC8JLie…" at bounding box center [857, 499] width 256 height 50
copy p "permit_key_Y2dy2ZGuWUj75NaXjd6dMCdjs0QH4BpviJkX8T0909ROu2iH23uAKt37ClZXJeC8JLie…"
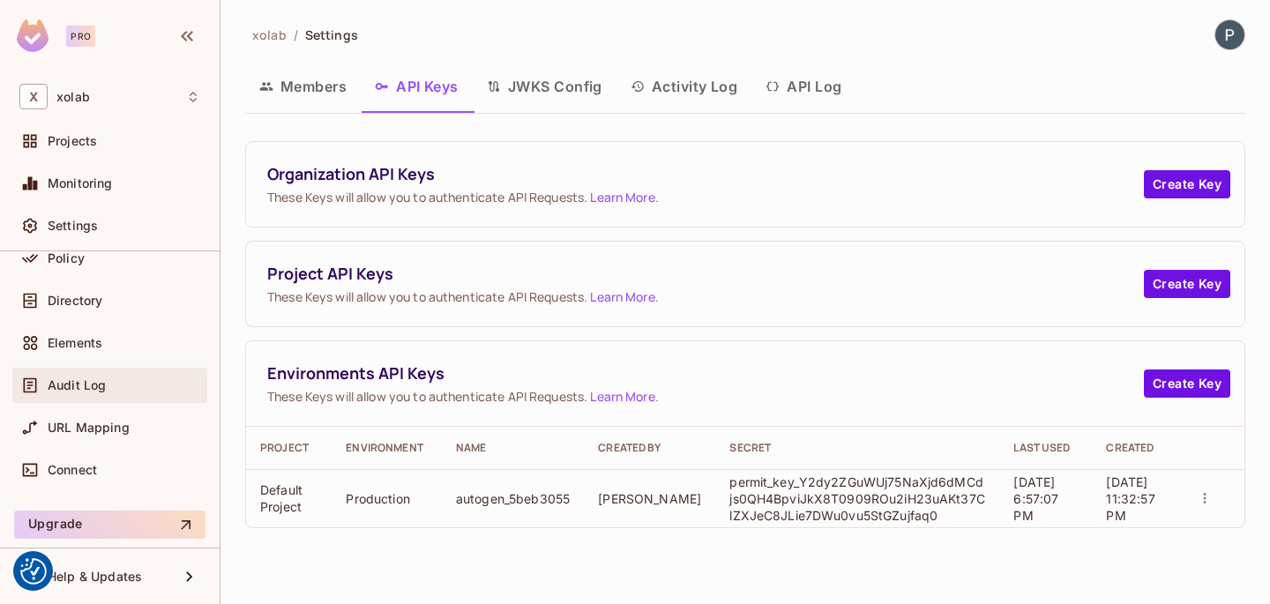
click at [96, 378] on span "Audit Log" at bounding box center [77, 385] width 58 height 14
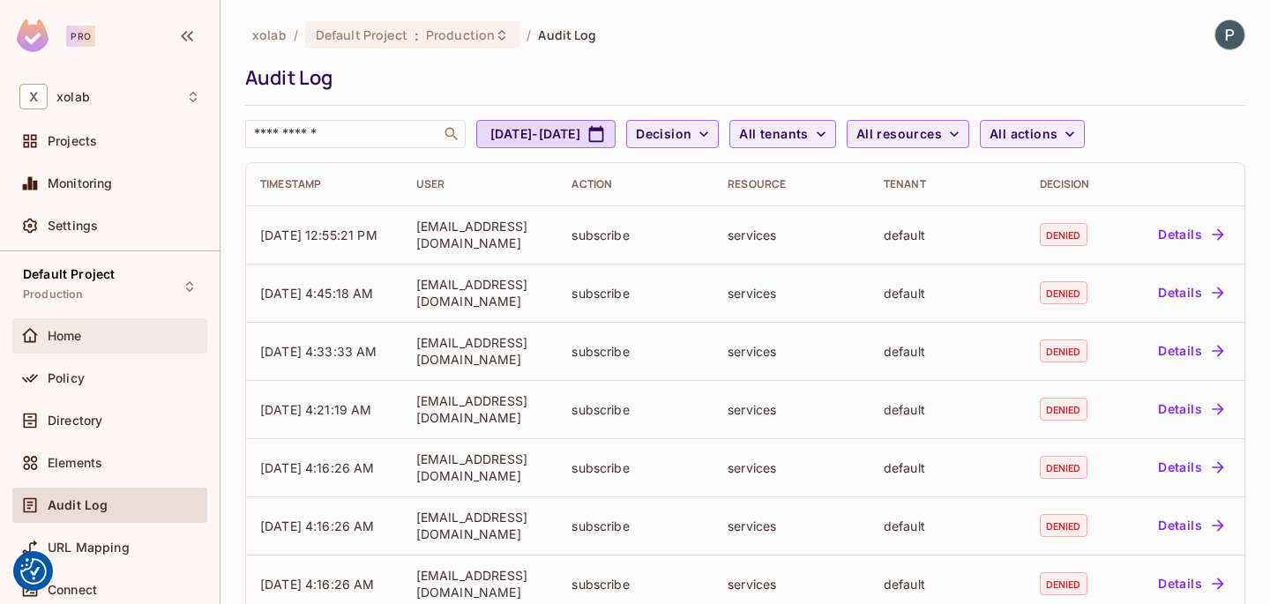
click at [68, 338] on span "Home" at bounding box center [65, 336] width 34 height 14
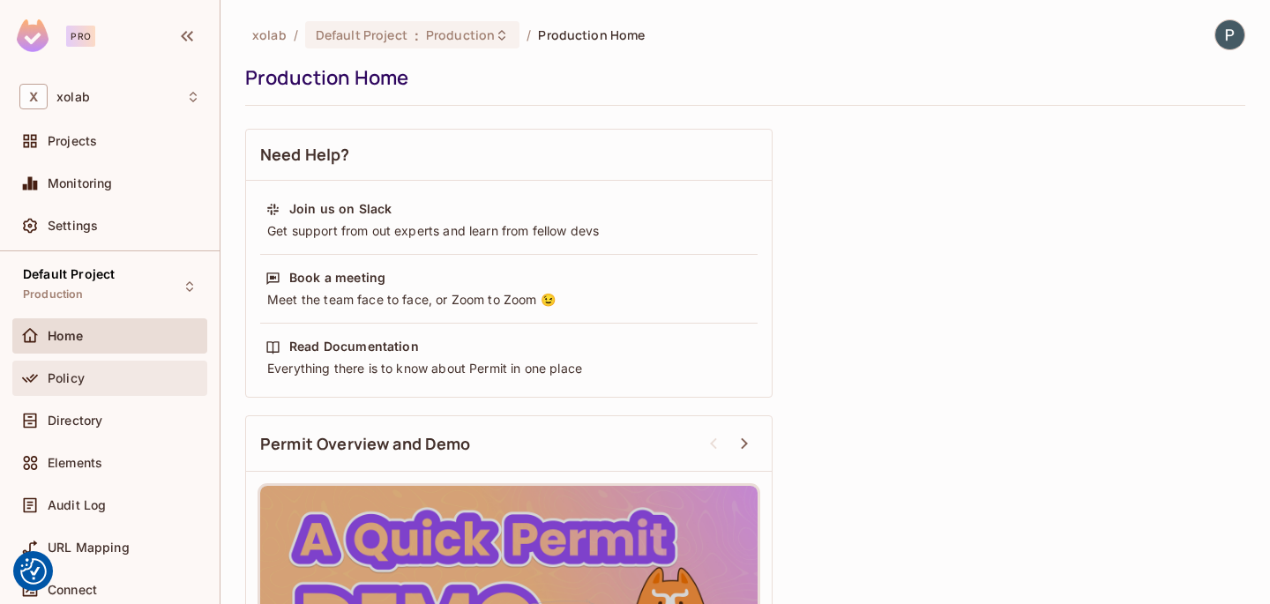
click at [79, 378] on span "Policy" at bounding box center [66, 378] width 37 height 14
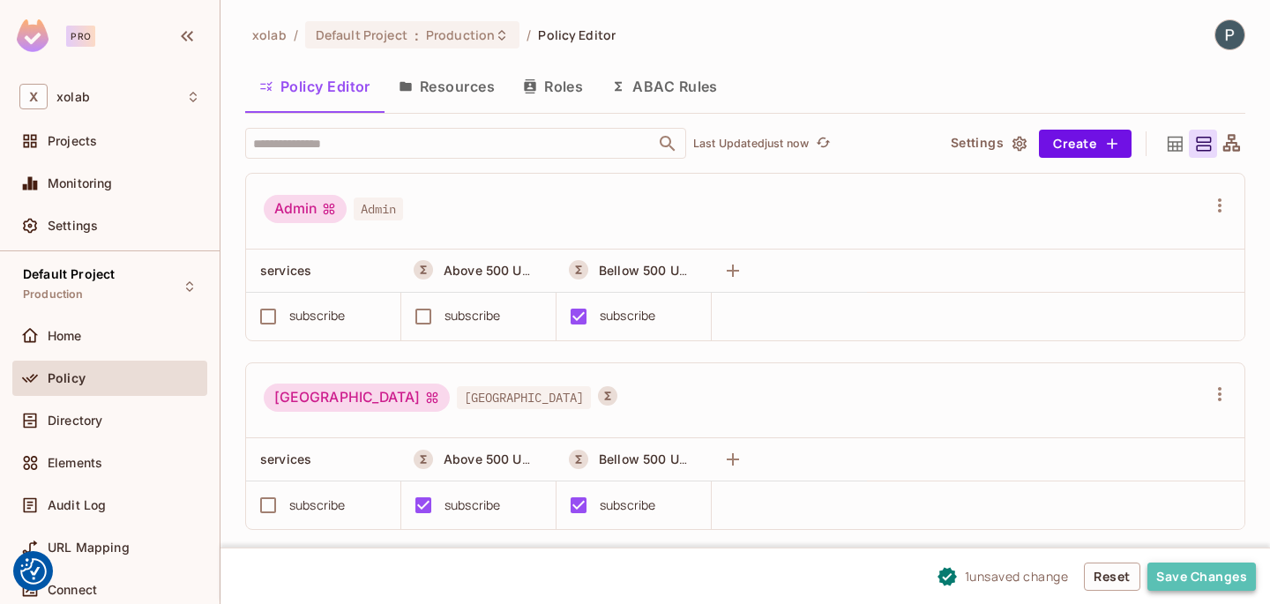
click at [1178, 566] on button "Save Changes" at bounding box center [1202, 577] width 108 height 28
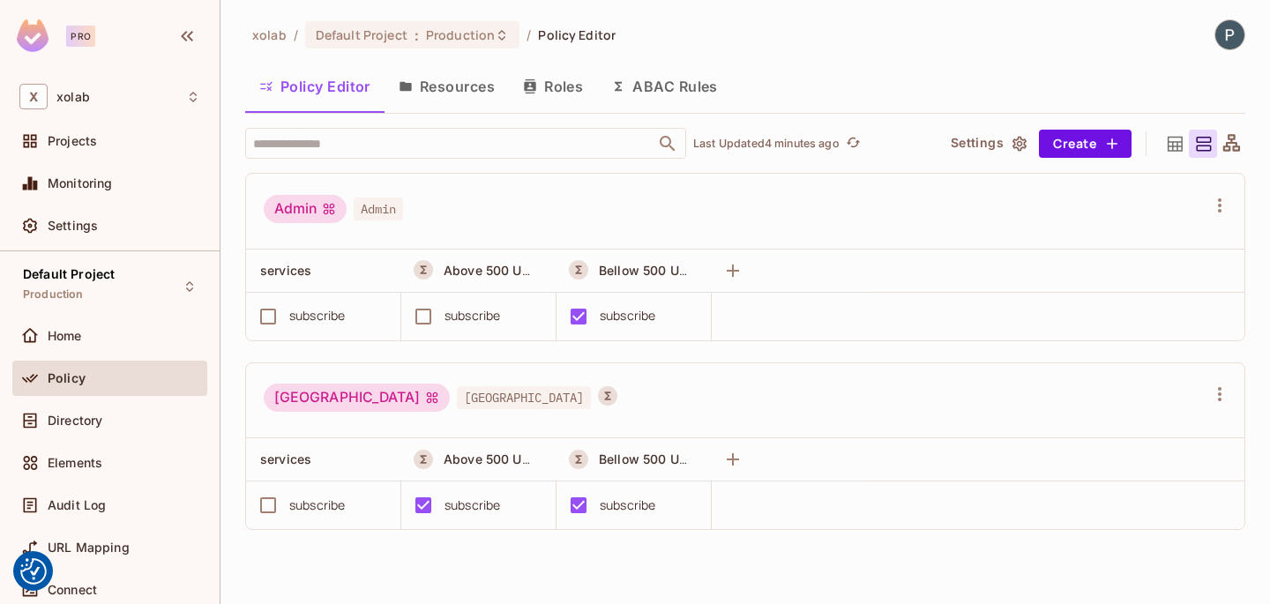
click at [662, 89] on button "ABAC Rules" at bounding box center [664, 86] width 135 height 44
click at [662, 89] on div "xolab / Default Project : Production / Policy Editor Policy Editor Resources Ro…" at bounding box center [746, 302] width 1050 height 604
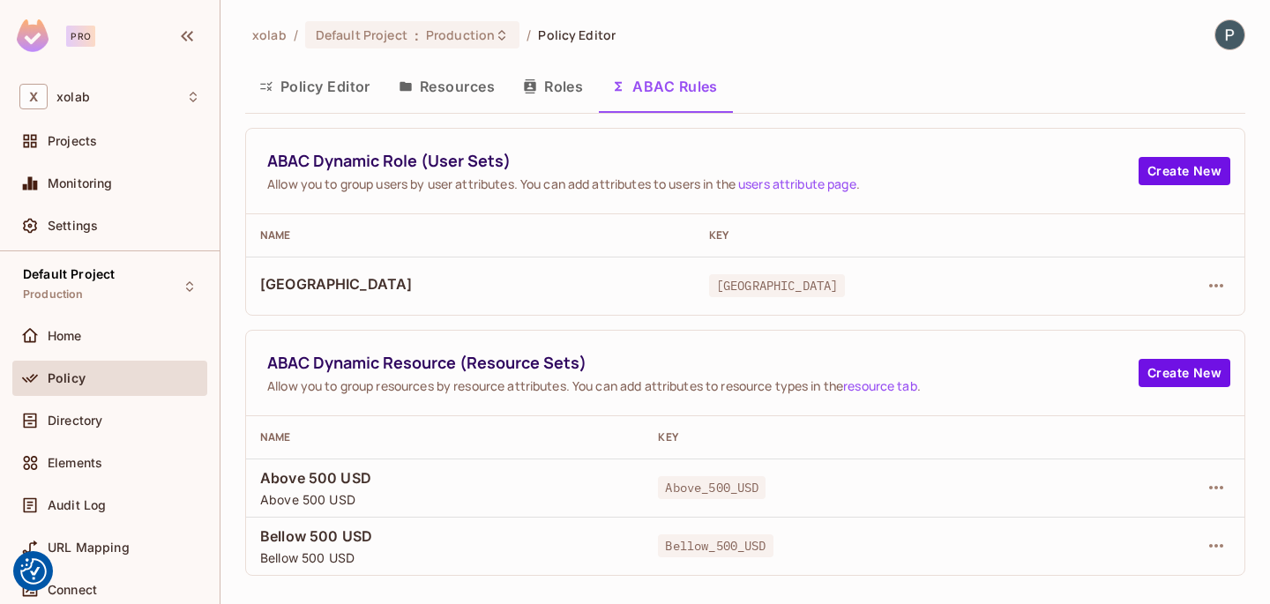
click at [1225, 299] on div at bounding box center [1174, 286] width 112 height 28
click at [1218, 285] on icon "button" at bounding box center [1216, 285] width 21 height 21
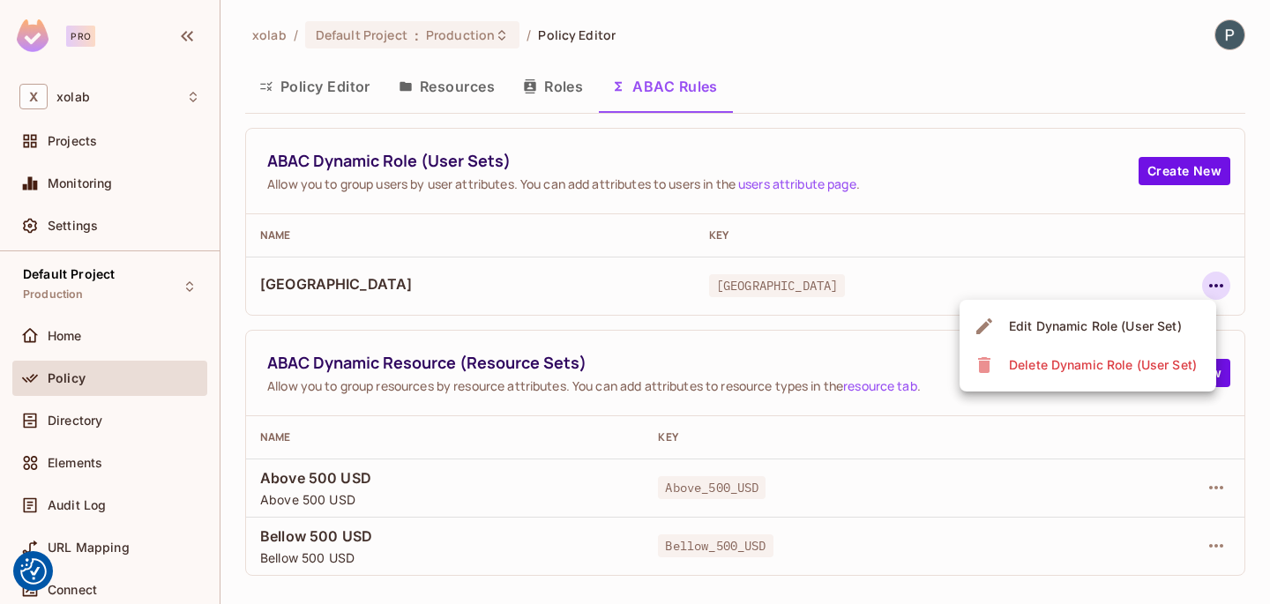
click at [1123, 327] on div "Edit Dynamic Role (User Set)" at bounding box center [1095, 327] width 173 height 18
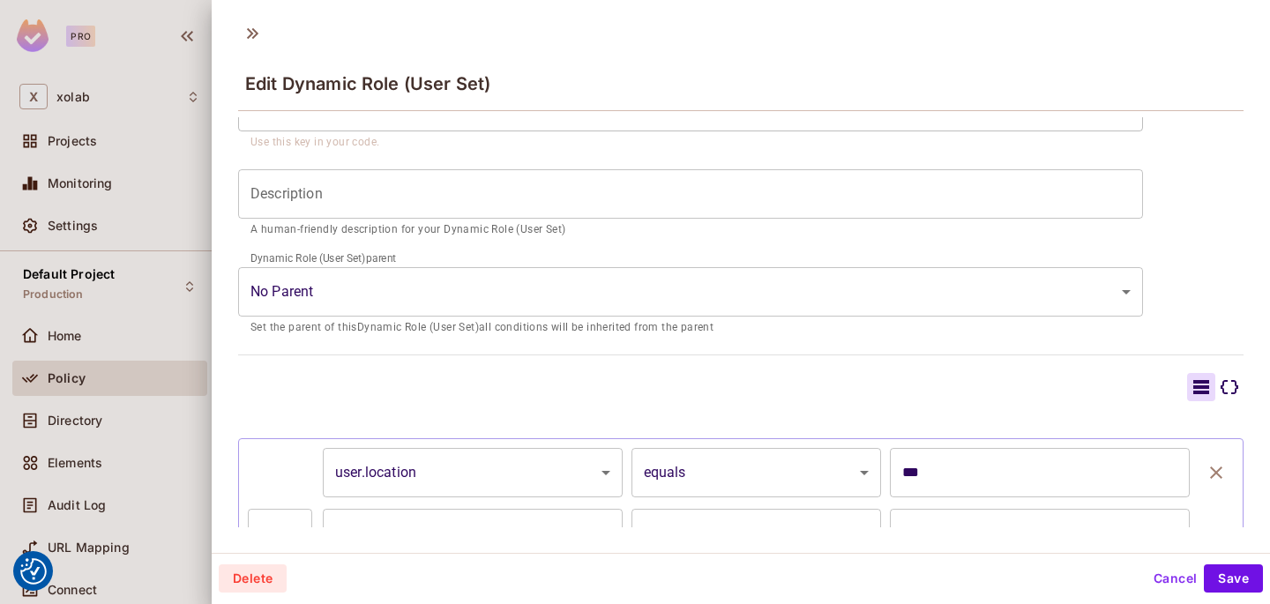
scroll to position [289, 0]
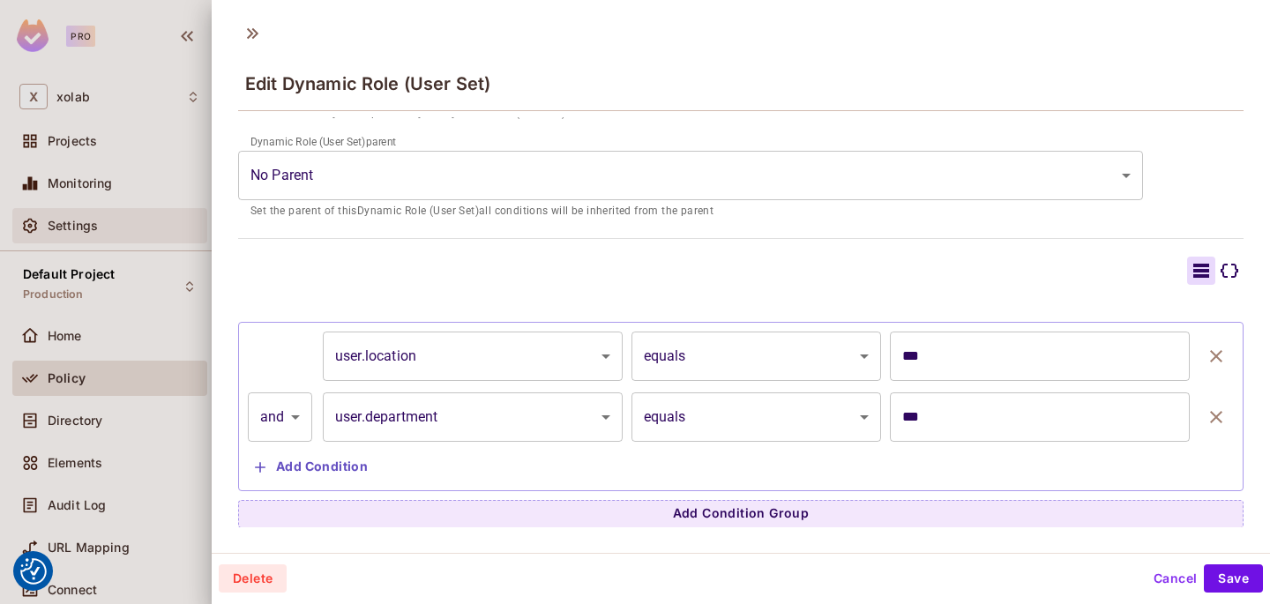
click at [111, 241] on div at bounding box center [635, 302] width 1270 height 604
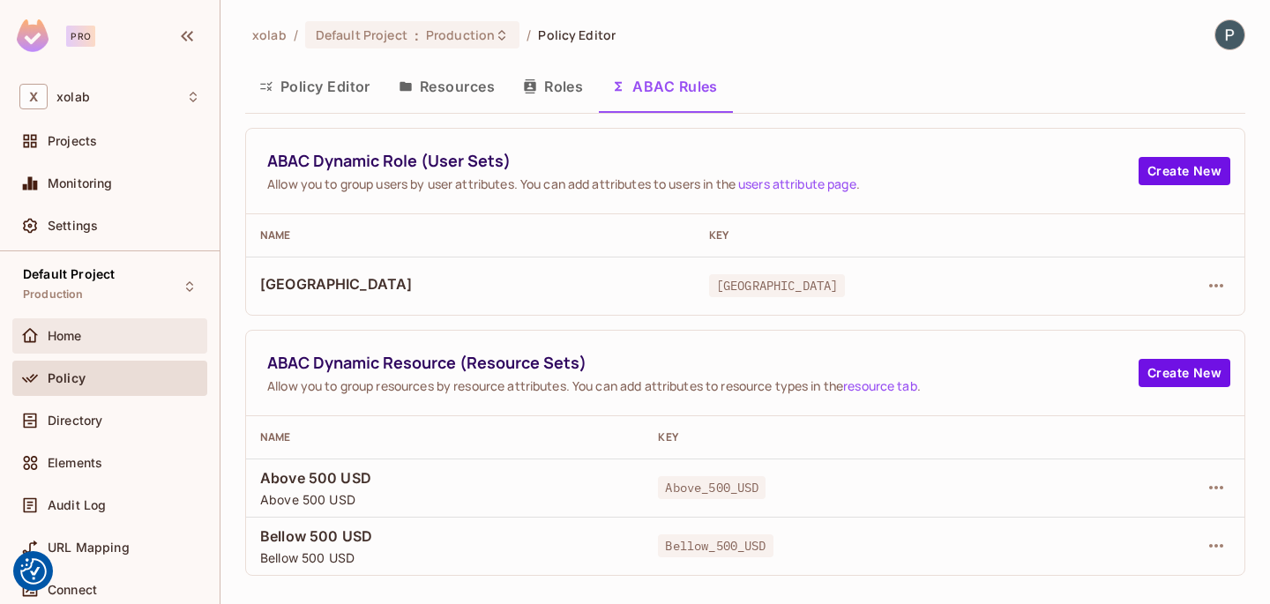
click at [118, 340] on div "Home" at bounding box center [124, 336] width 153 height 14
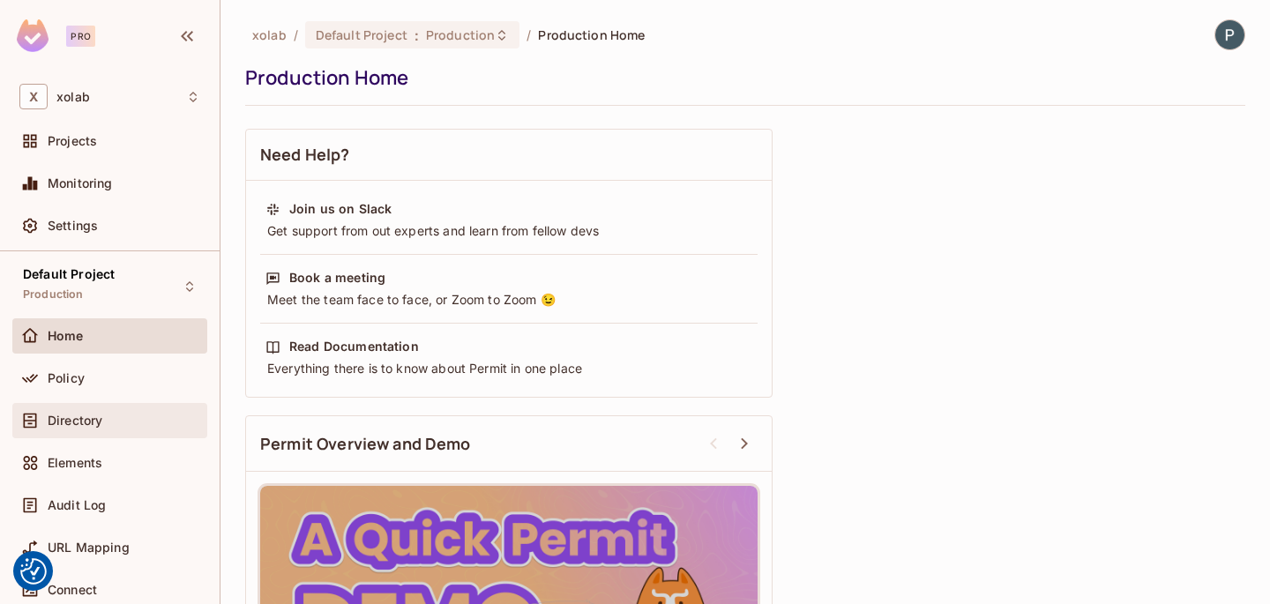
click at [105, 428] on div "Directory" at bounding box center [109, 420] width 181 height 21
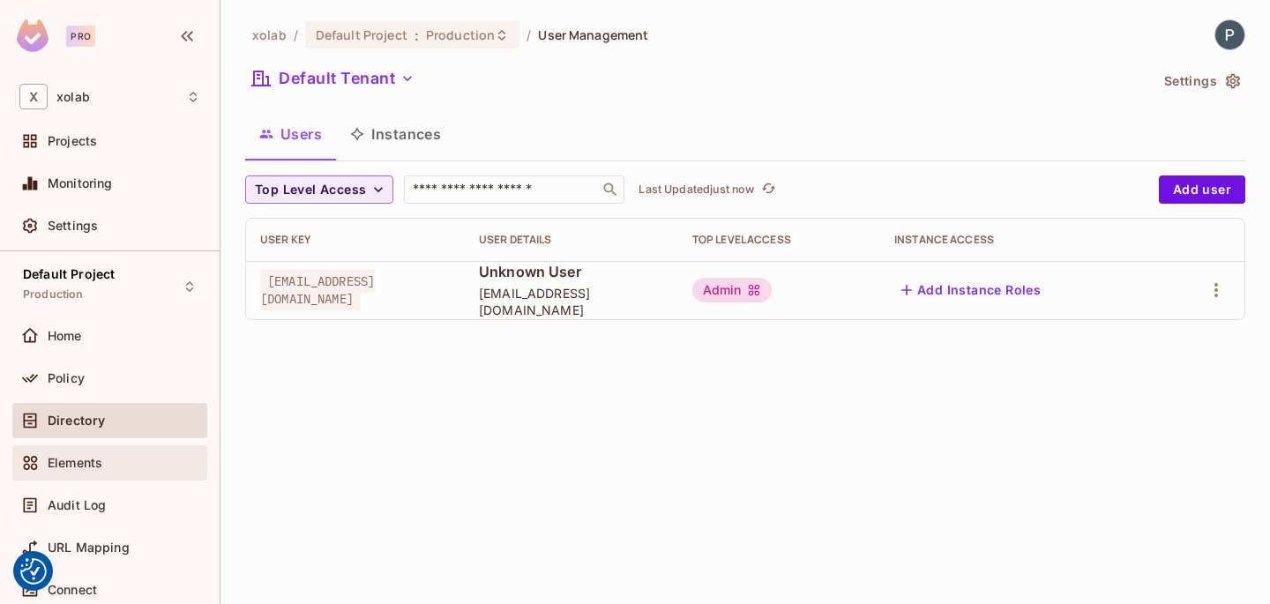
click at [98, 460] on span "Elements" at bounding box center [75, 463] width 55 height 14
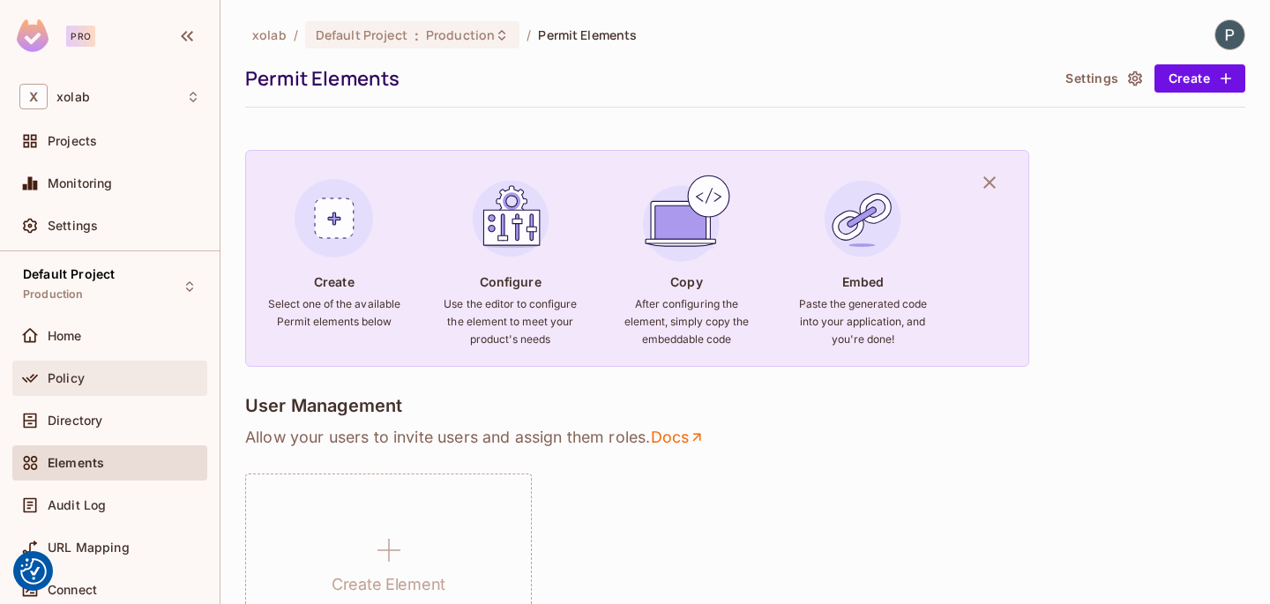
click at [138, 370] on div "Policy" at bounding box center [109, 378] width 181 height 21
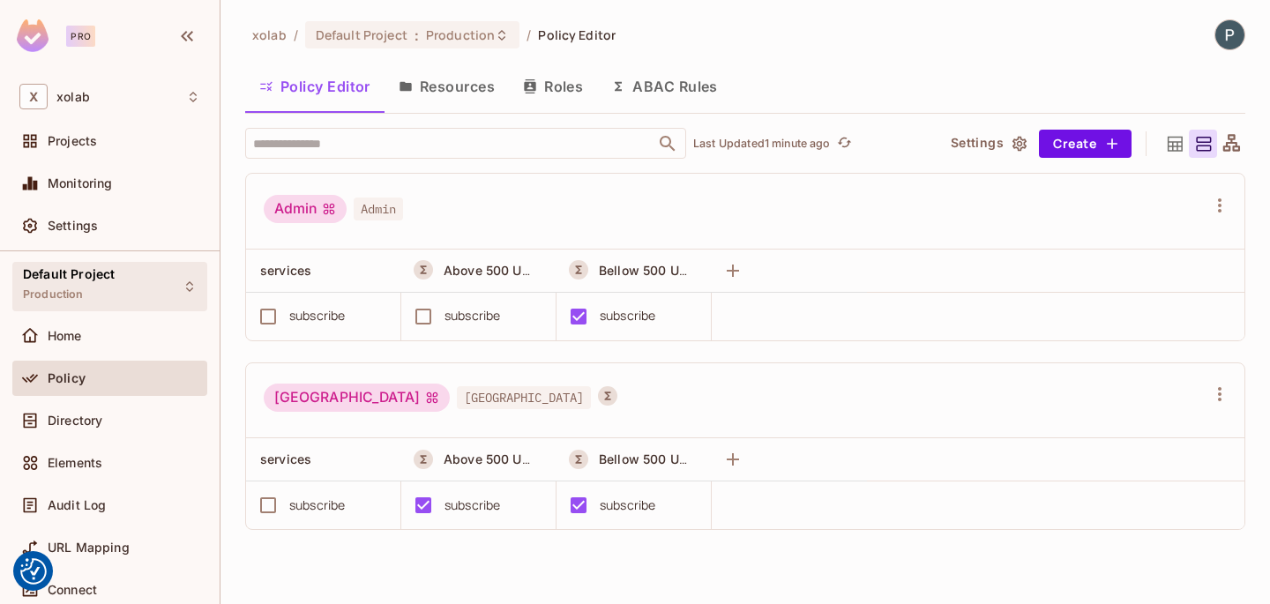
scroll to position [120, 0]
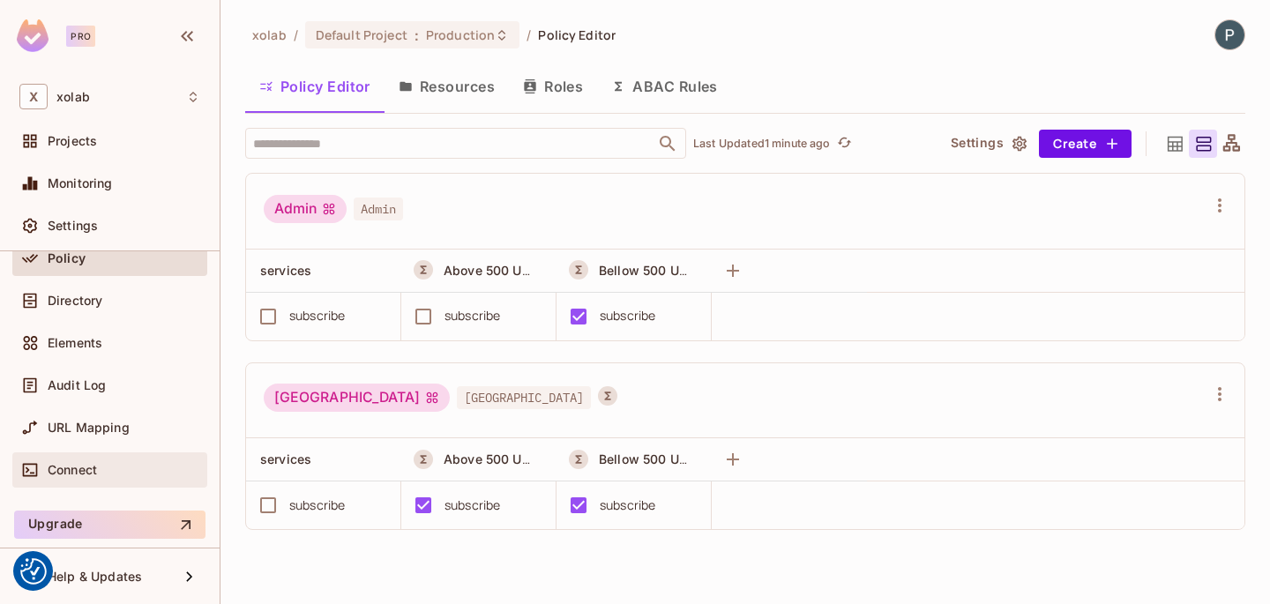
click at [82, 455] on div "Connect" at bounding box center [109, 469] width 195 height 35
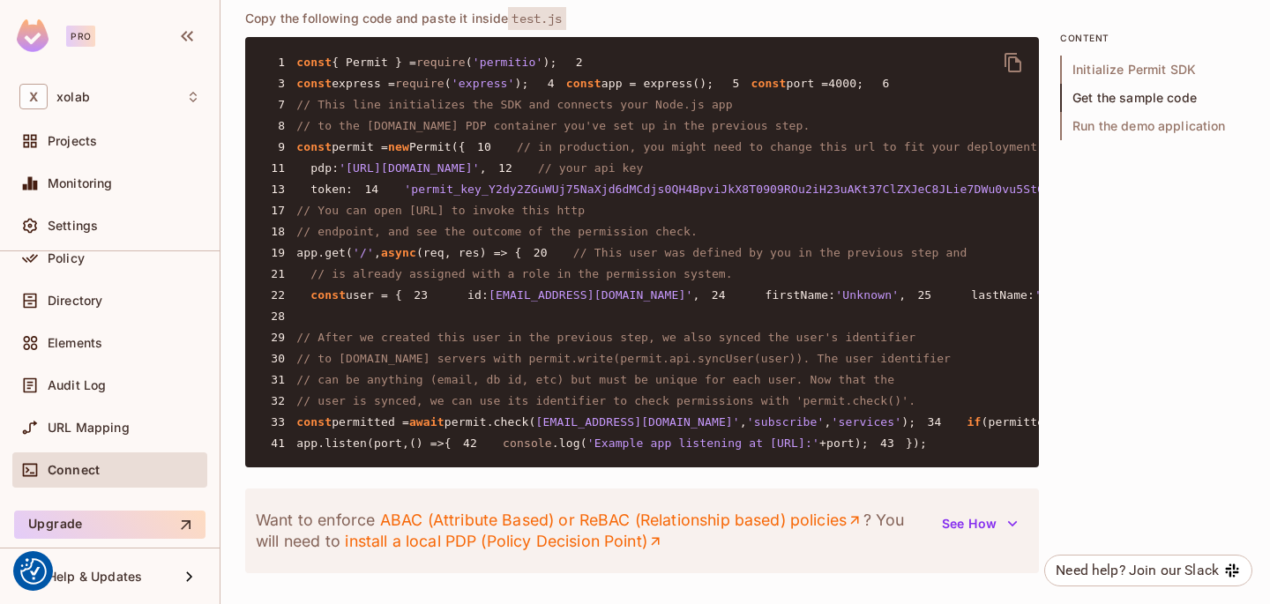
scroll to position [1510, 0]
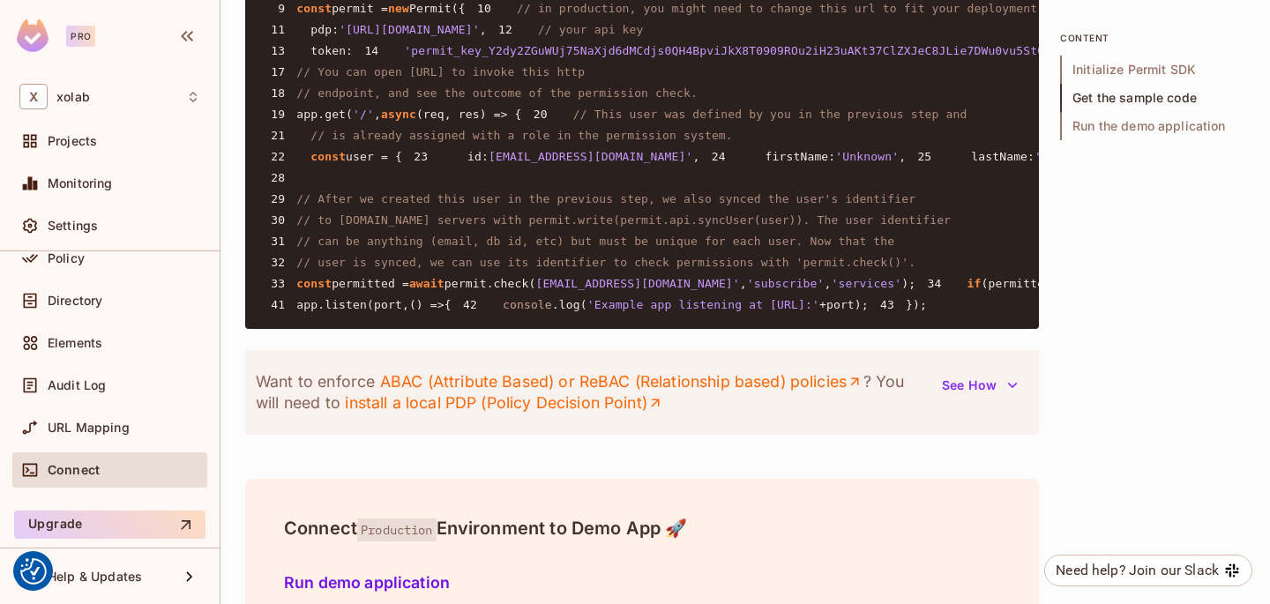
drag, startPoint x: 316, startPoint y: 45, endPoint x: 796, endPoint y: 81, distance: 481.2
click at [796, 81] on pre "1 const { Permit } = require ( 'permitio' ); 2 3 const express = require ( 'exp…" at bounding box center [642, 114] width 794 height 430
copy code "This line initializes the SDK and connects your Node.js app 8 // to the Permit.…"
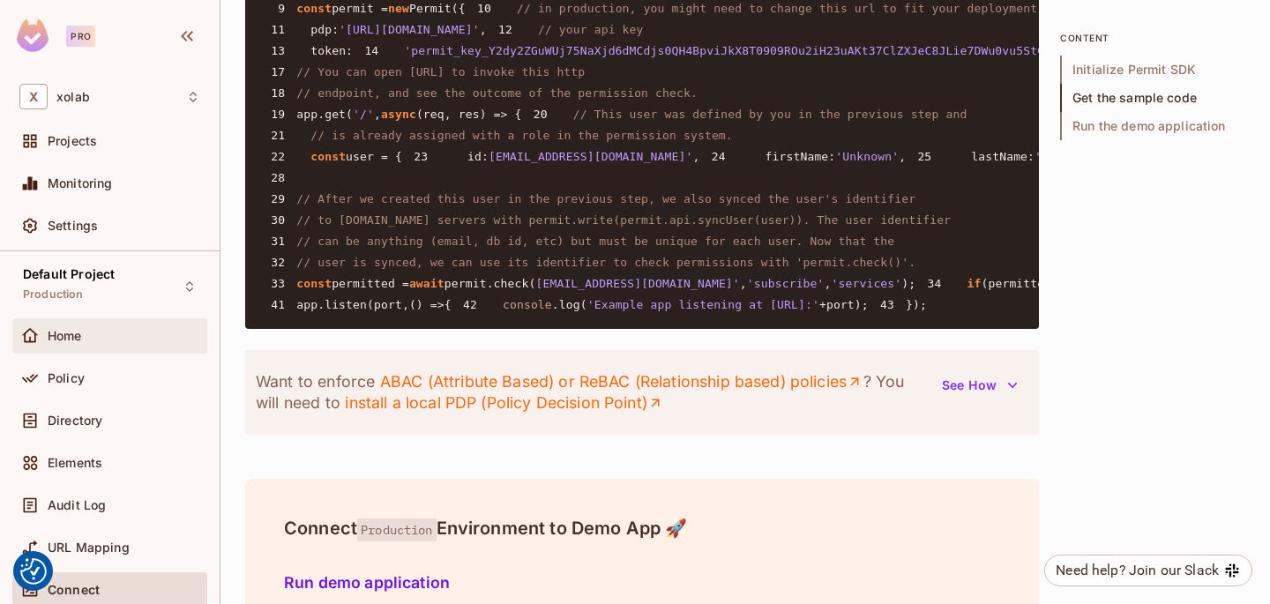
click at [115, 329] on div "Home" at bounding box center [124, 336] width 153 height 14
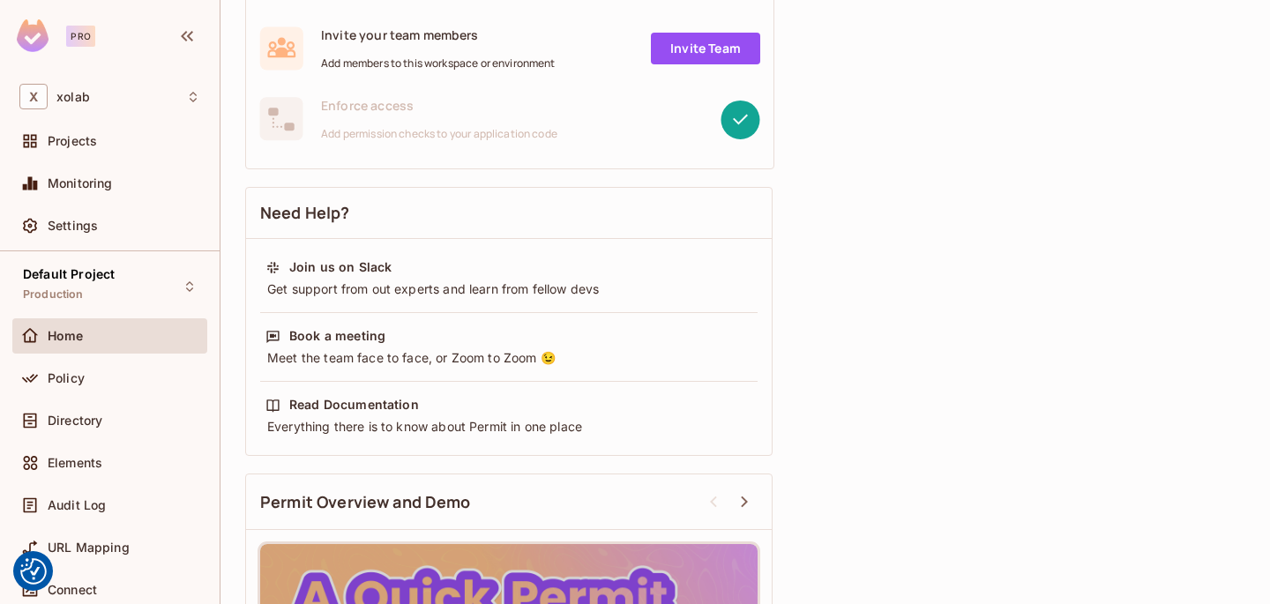
scroll to position [653, 0]
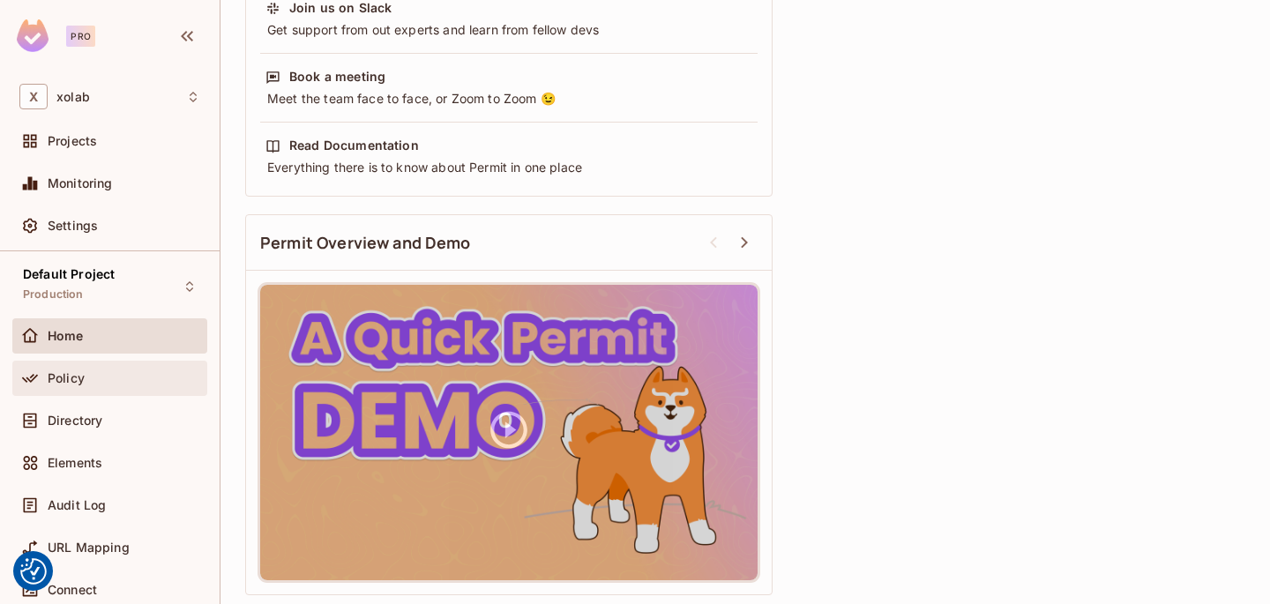
click at [103, 388] on div "Policy" at bounding box center [109, 378] width 181 height 21
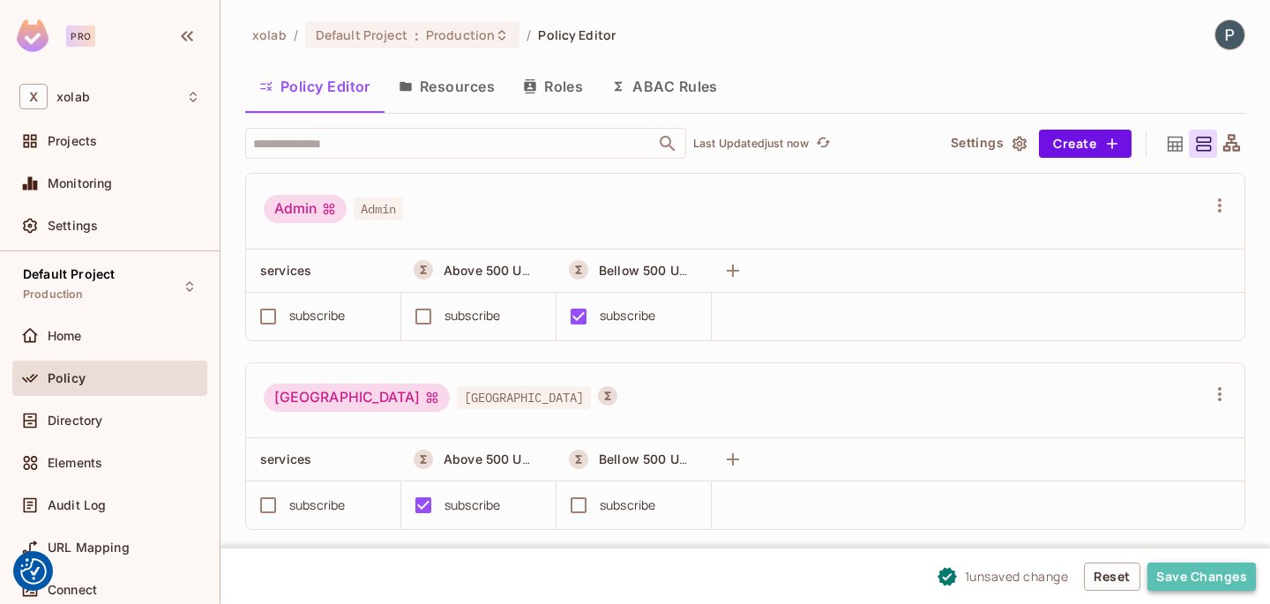
click at [1190, 572] on button "Save Changes" at bounding box center [1202, 577] width 108 height 28
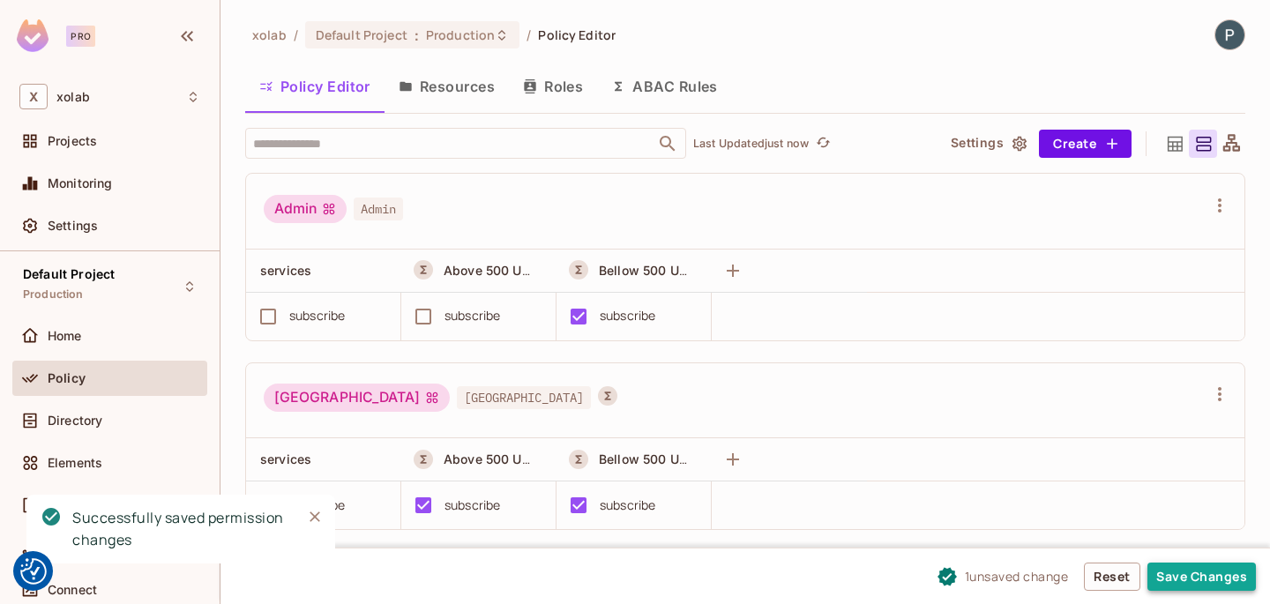
click at [1211, 577] on button "Save Changes" at bounding box center [1202, 577] width 108 height 28
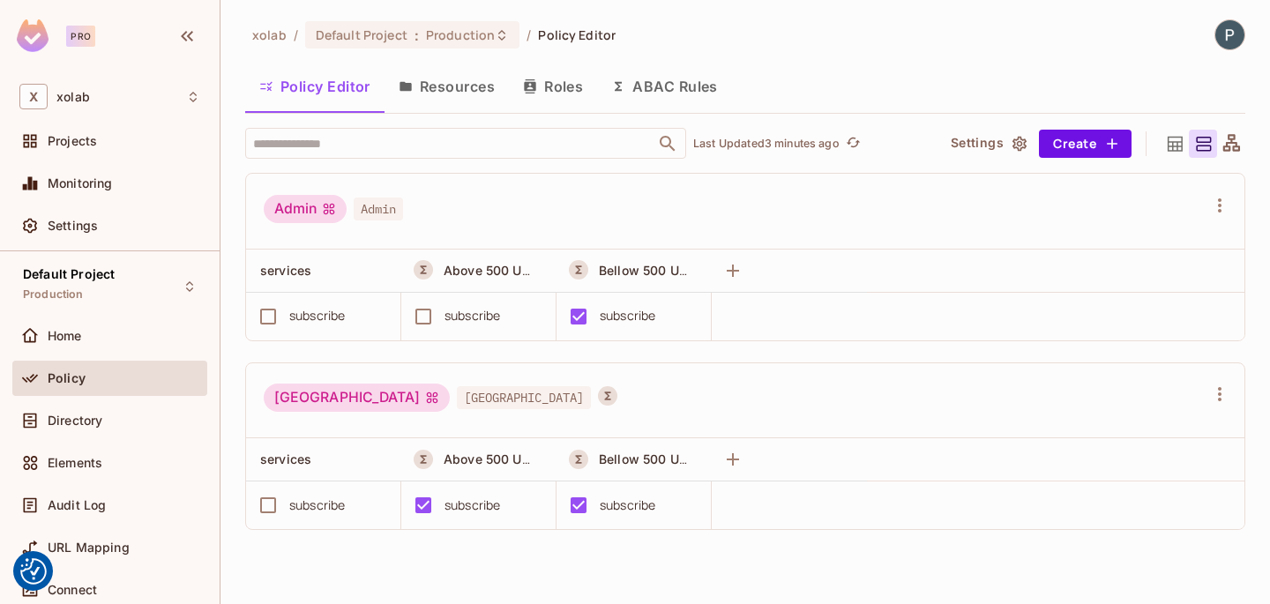
click at [469, 86] on button "Resources" at bounding box center [447, 86] width 124 height 44
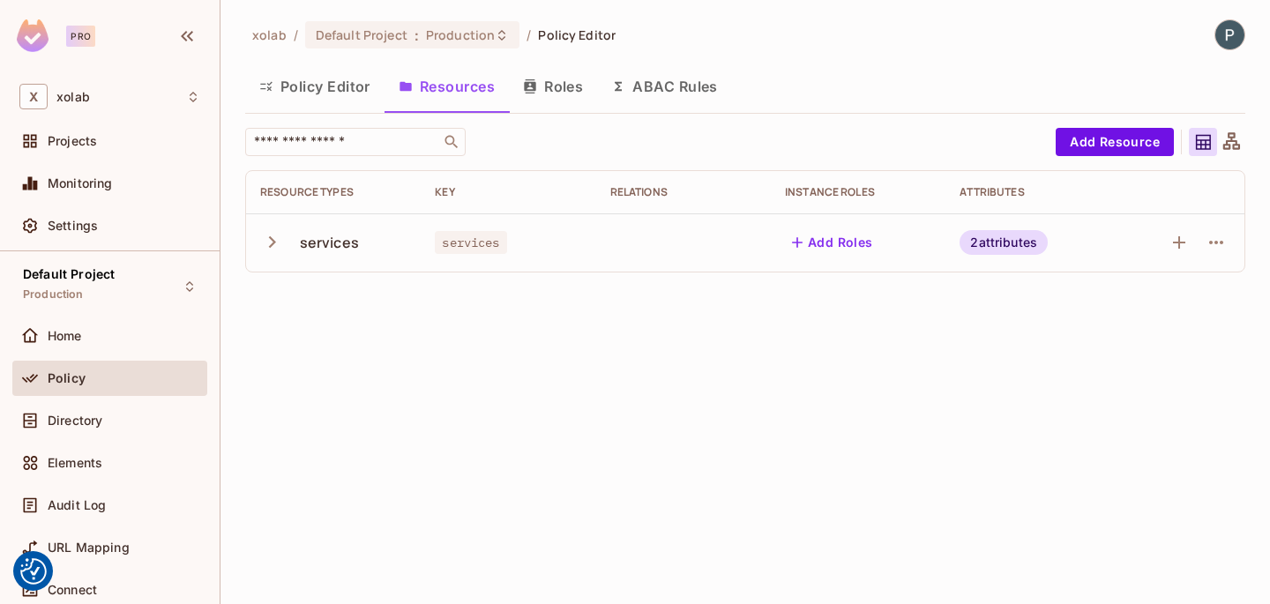
click at [555, 78] on button "Roles" at bounding box center [553, 86] width 88 height 44
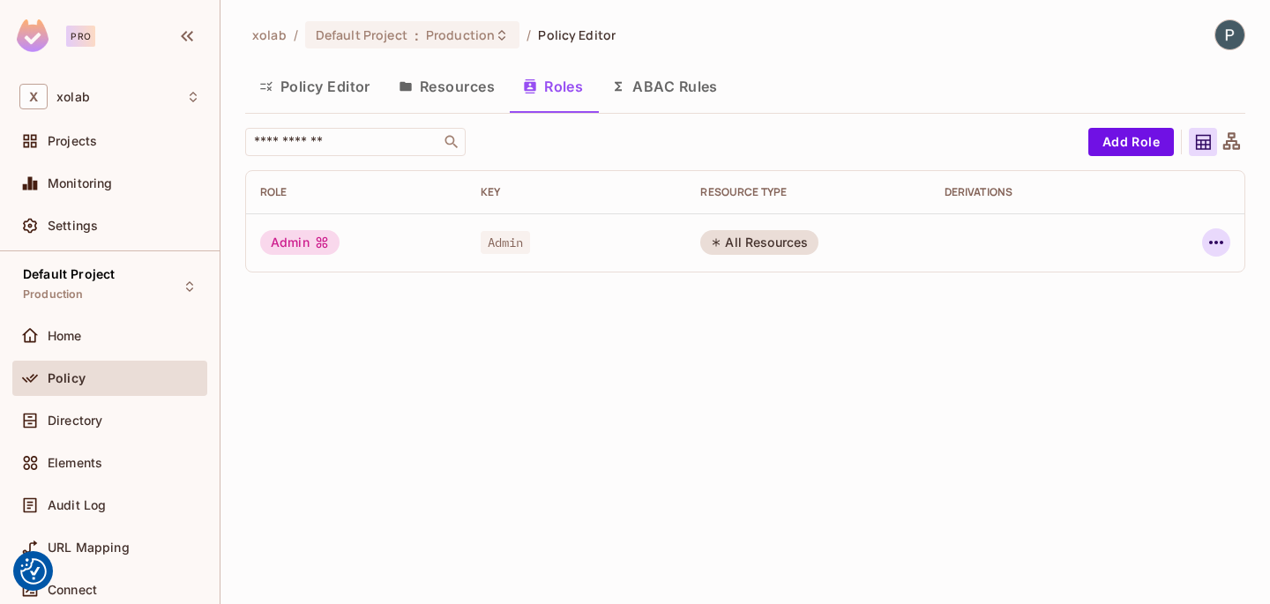
click at [1228, 239] on button "button" at bounding box center [1216, 242] width 28 height 28
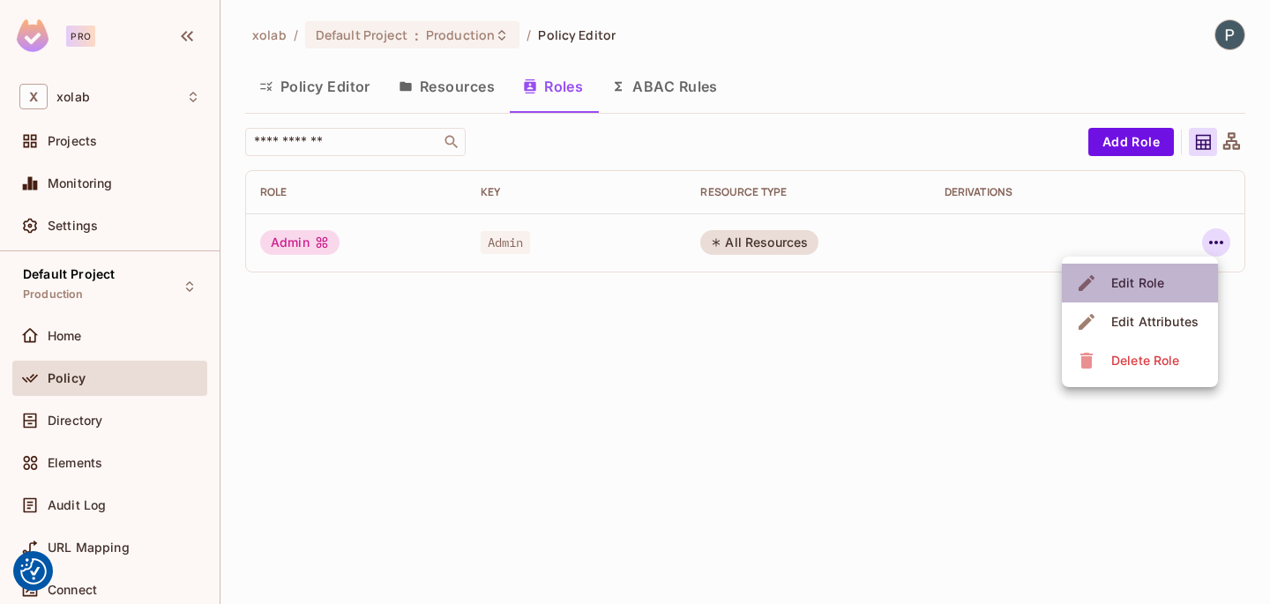
click at [1192, 274] on li "Edit Role" at bounding box center [1140, 283] width 156 height 39
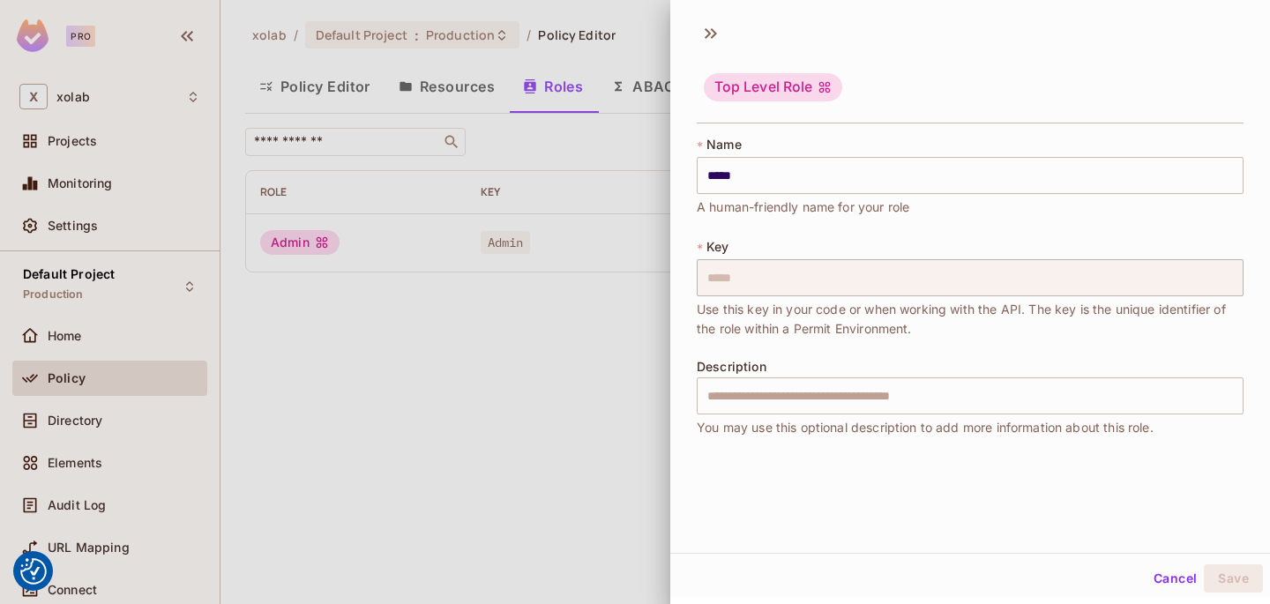
scroll to position [3, 0]
click at [1161, 582] on button "Cancel" at bounding box center [1175, 576] width 57 height 28
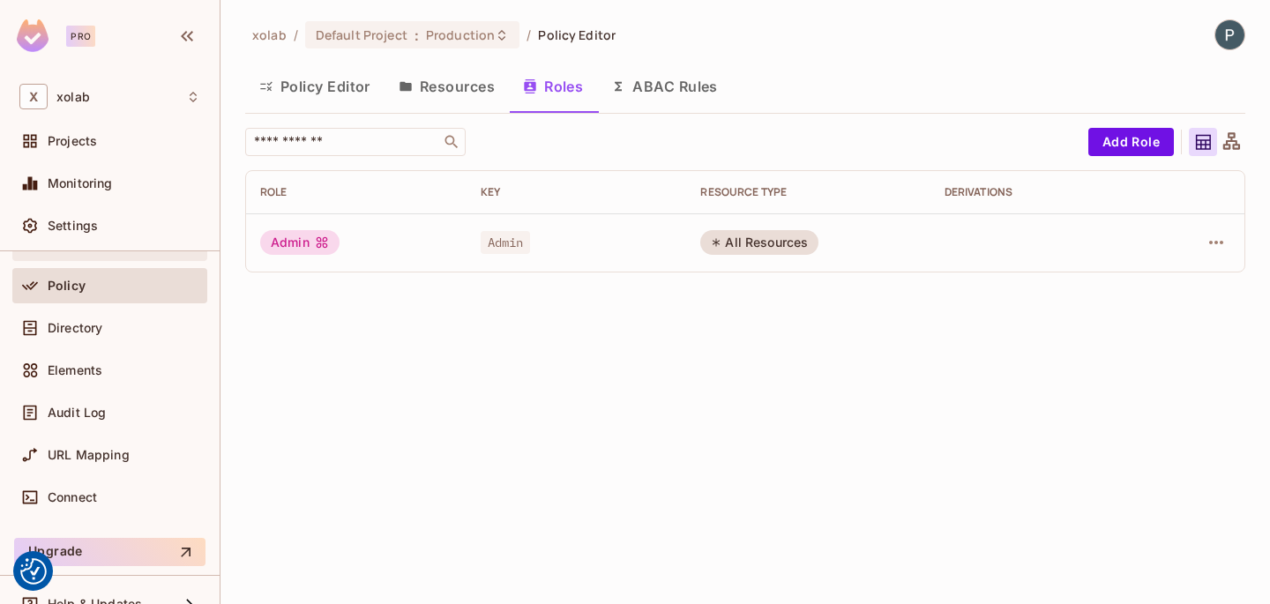
scroll to position [120, 0]
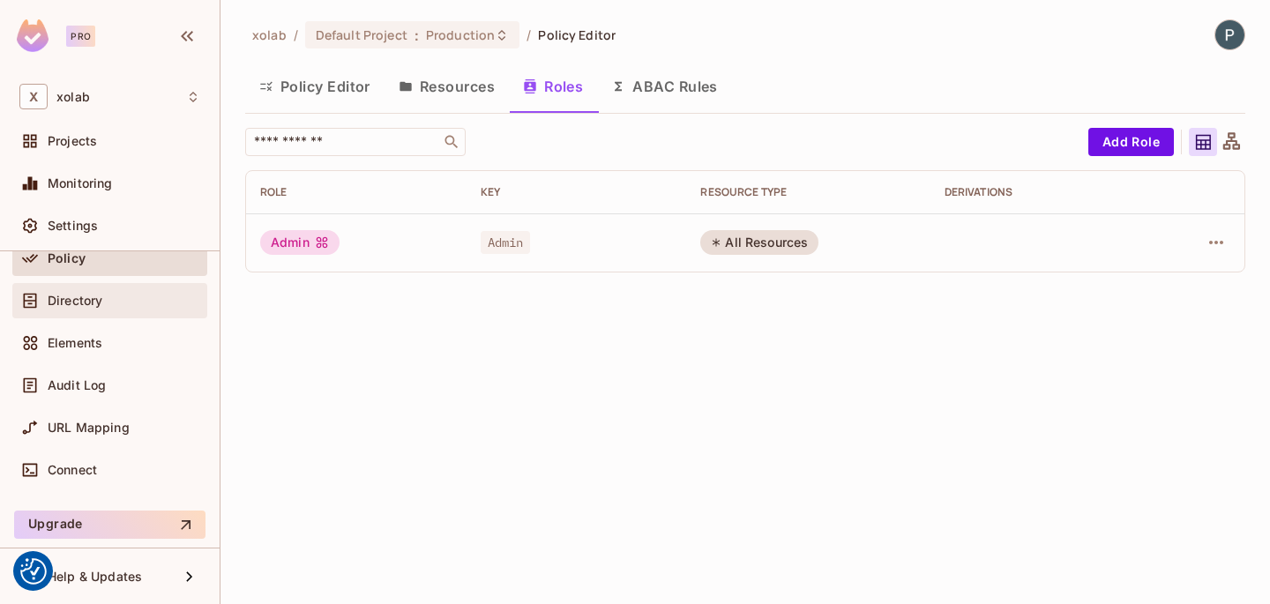
click at [171, 313] on div "Directory" at bounding box center [109, 300] width 195 height 35
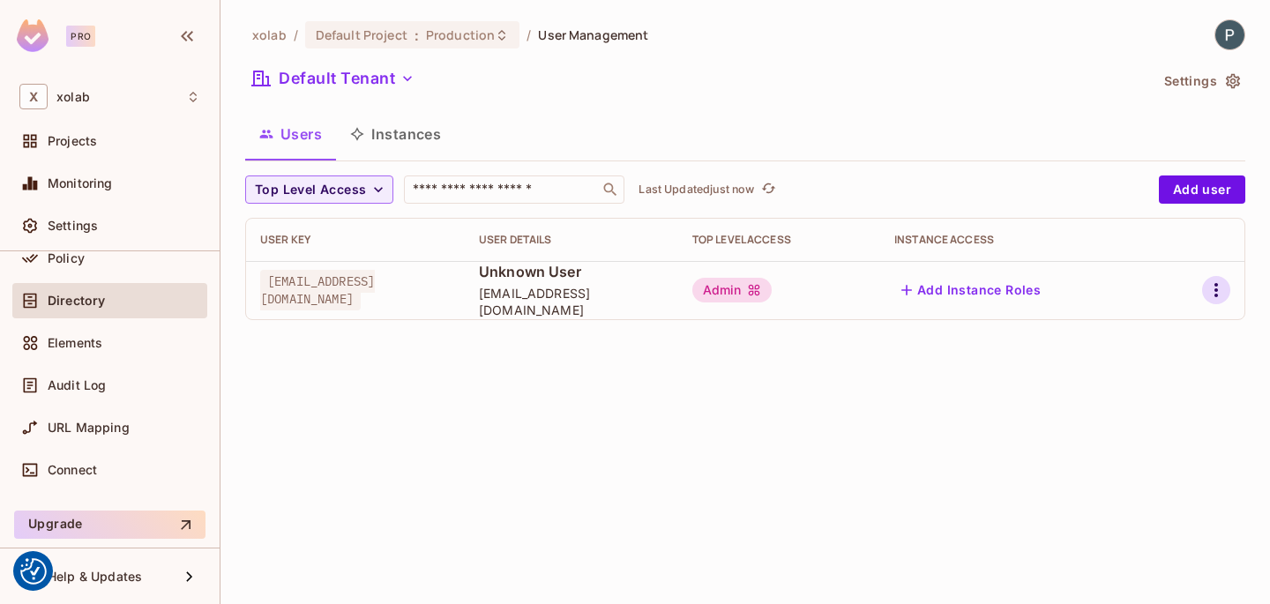
click at [1216, 290] on icon "button" at bounding box center [1217, 290] width 4 height 14
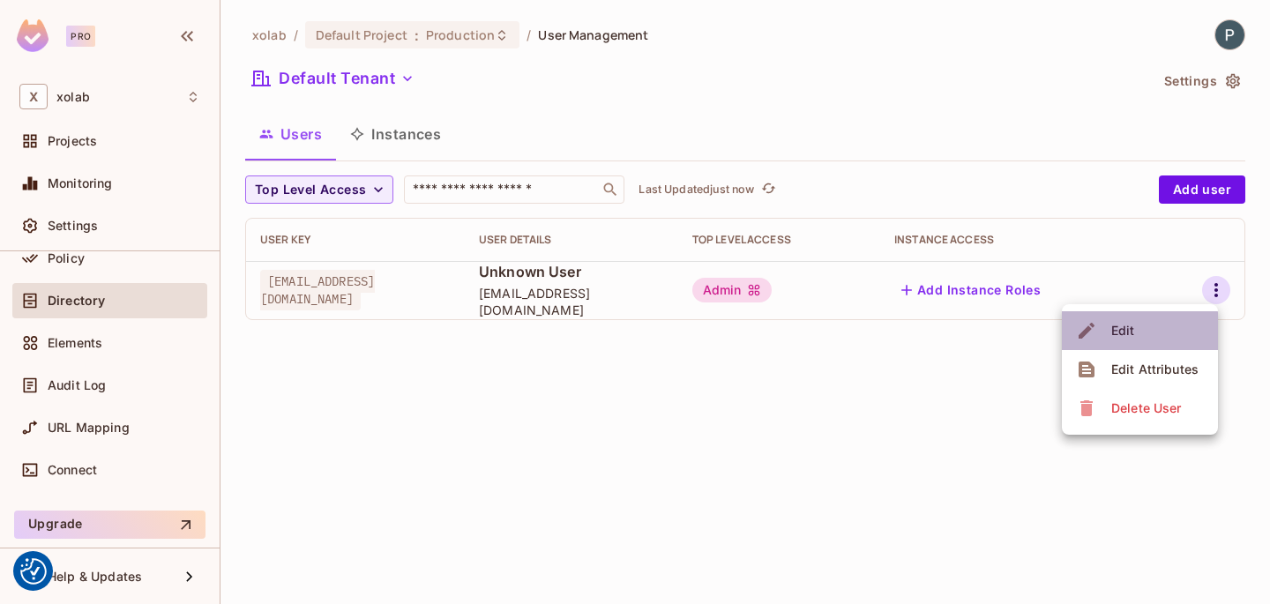
click at [1130, 334] on div "Edit" at bounding box center [1123, 331] width 24 height 18
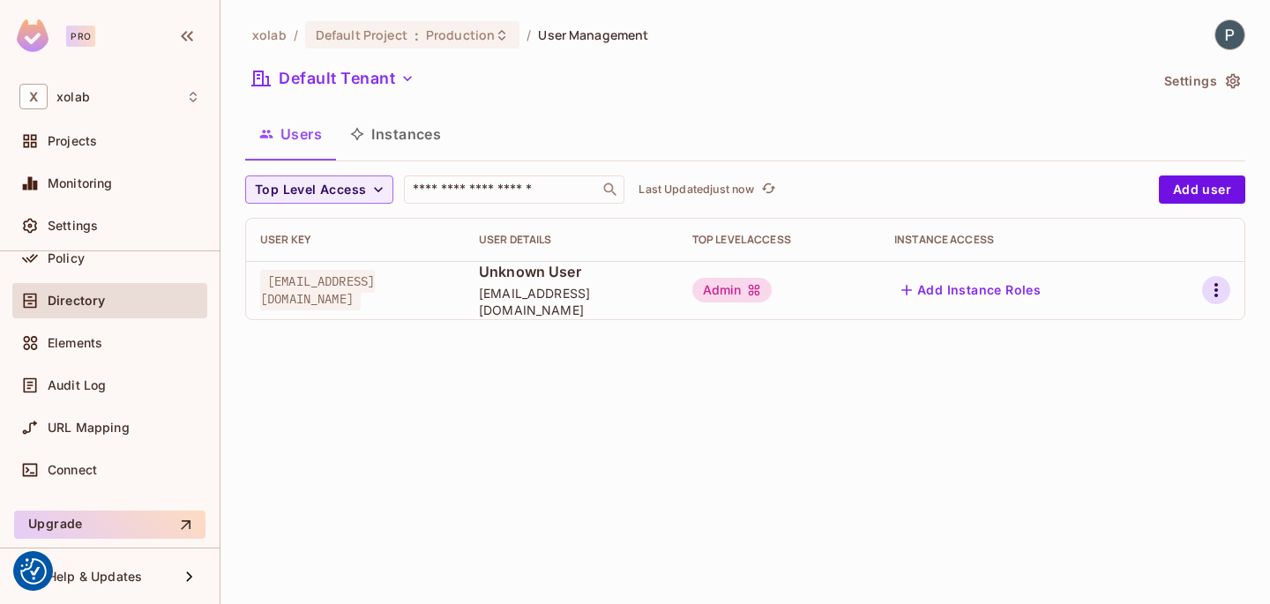
click at [1217, 288] on icon "button" at bounding box center [1216, 290] width 21 height 21
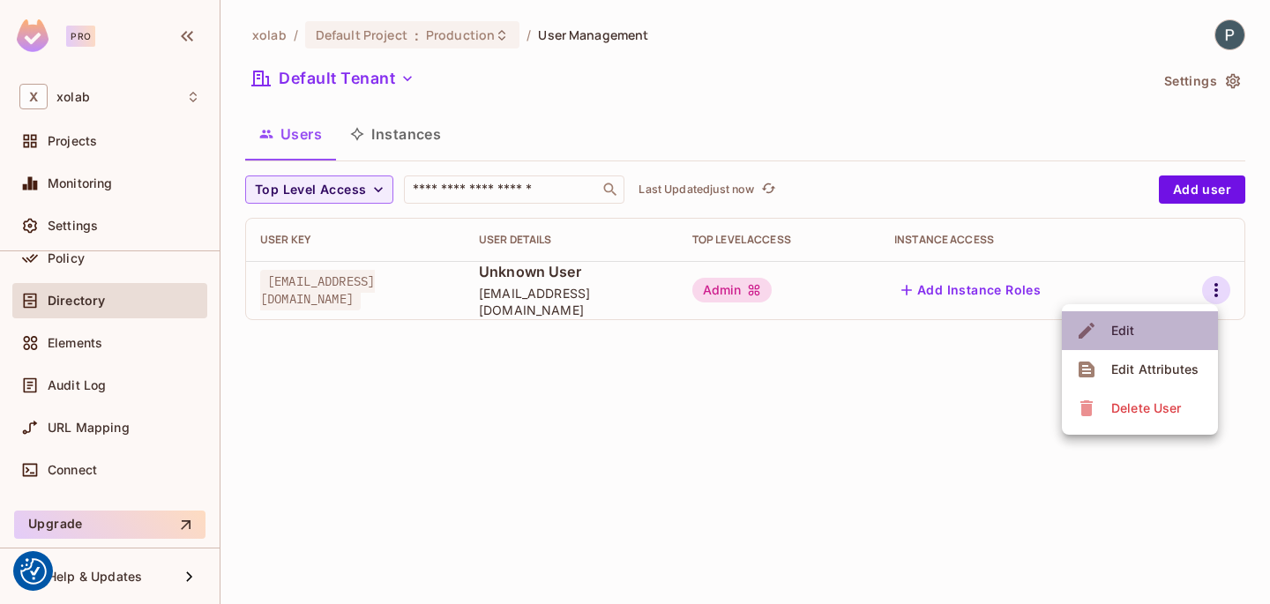
click at [1145, 332] on li "Edit" at bounding box center [1140, 330] width 156 height 39
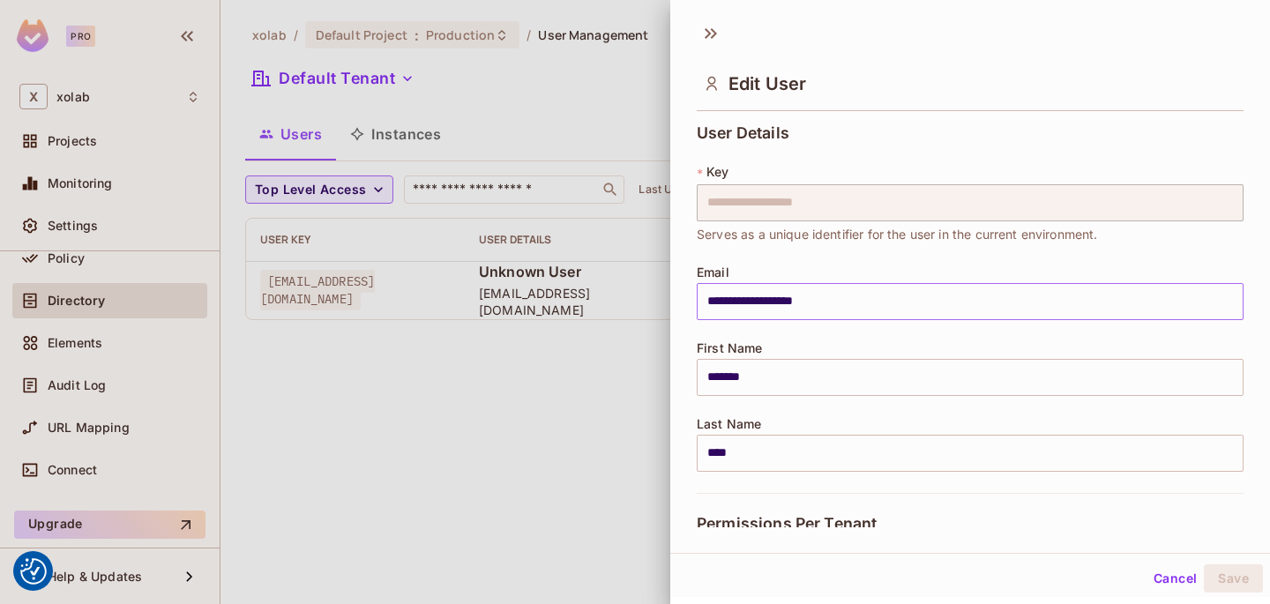
scroll to position [349, 0]
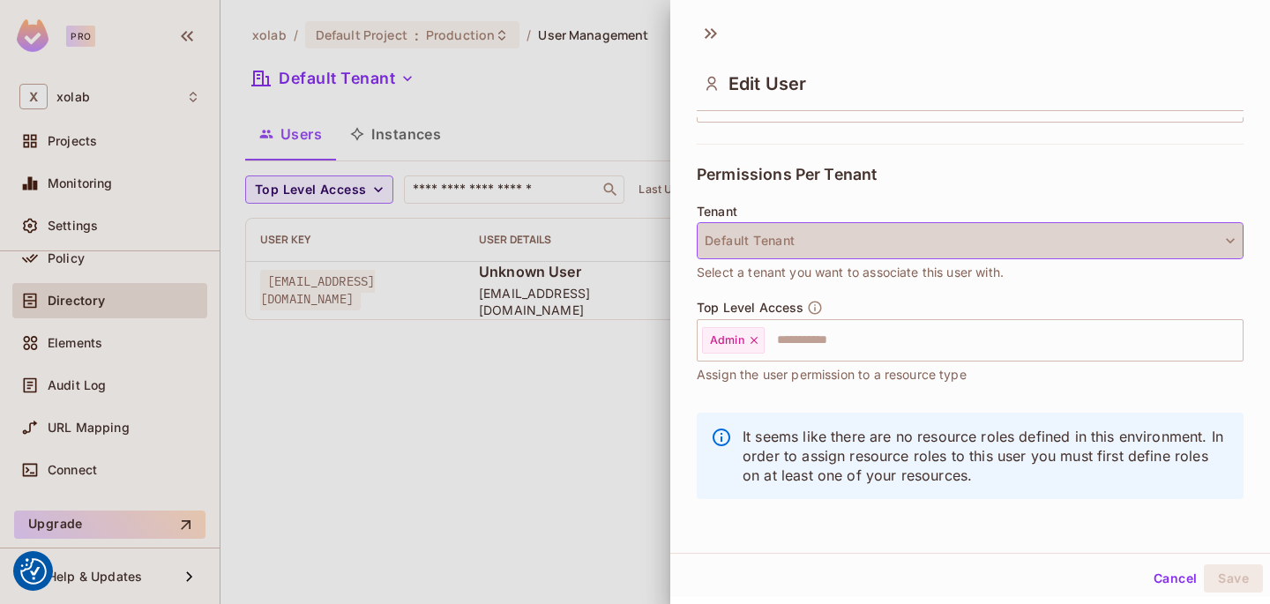
click at [1000, 231] on button "Default Tenant" at bounding box center [970, 240] width 547 height 37
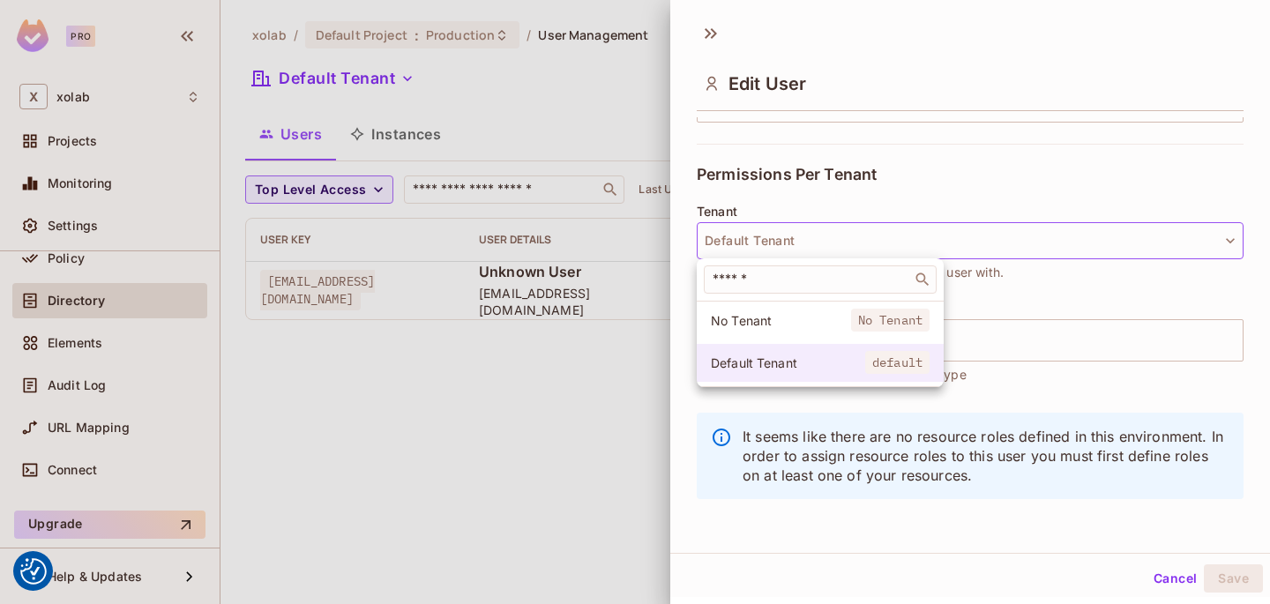
click at [788, 361] on span "Default Tenant" at bounding box center [788, 363] width 154 height 17
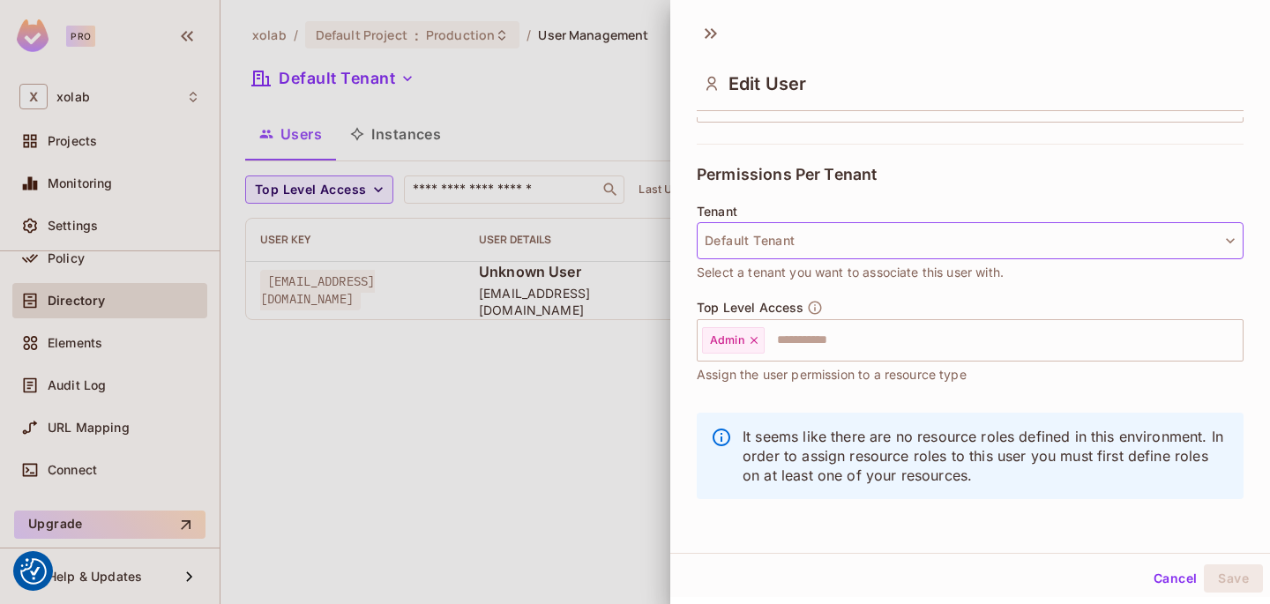
click at [780, 246] on button "Default Tenant" at bounding box center [970, 240] width 547 height 37
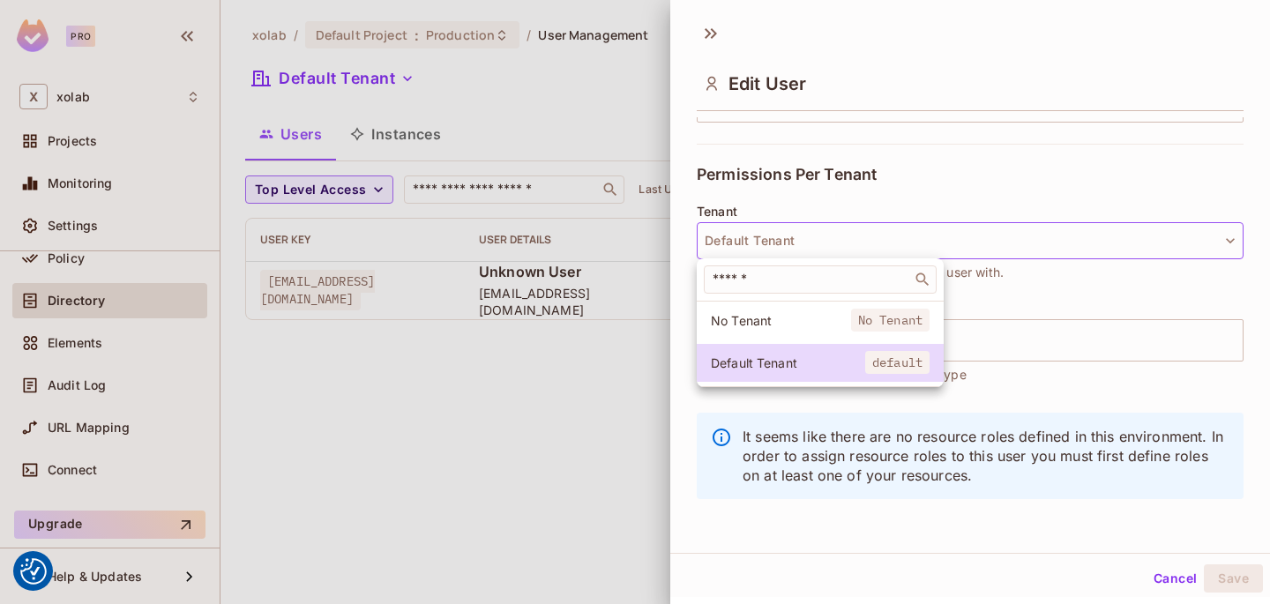
click at [761, 321] on span "No Tenant" at bounding box center [781, 320] width 140 height 17
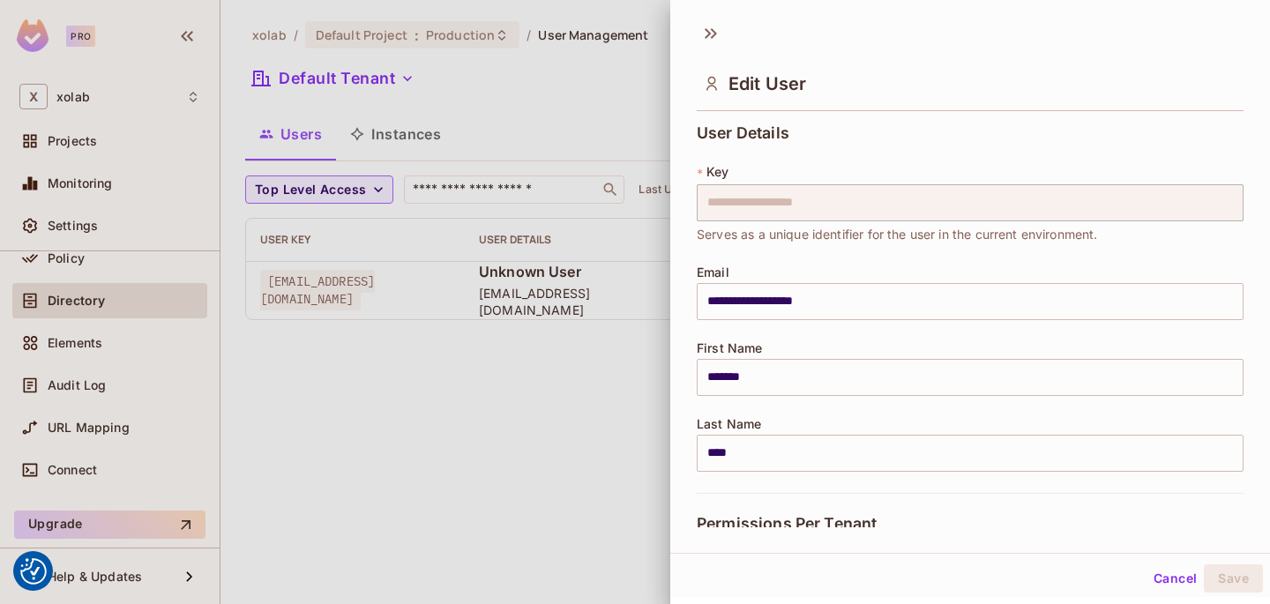
scroll to position [229, 0]
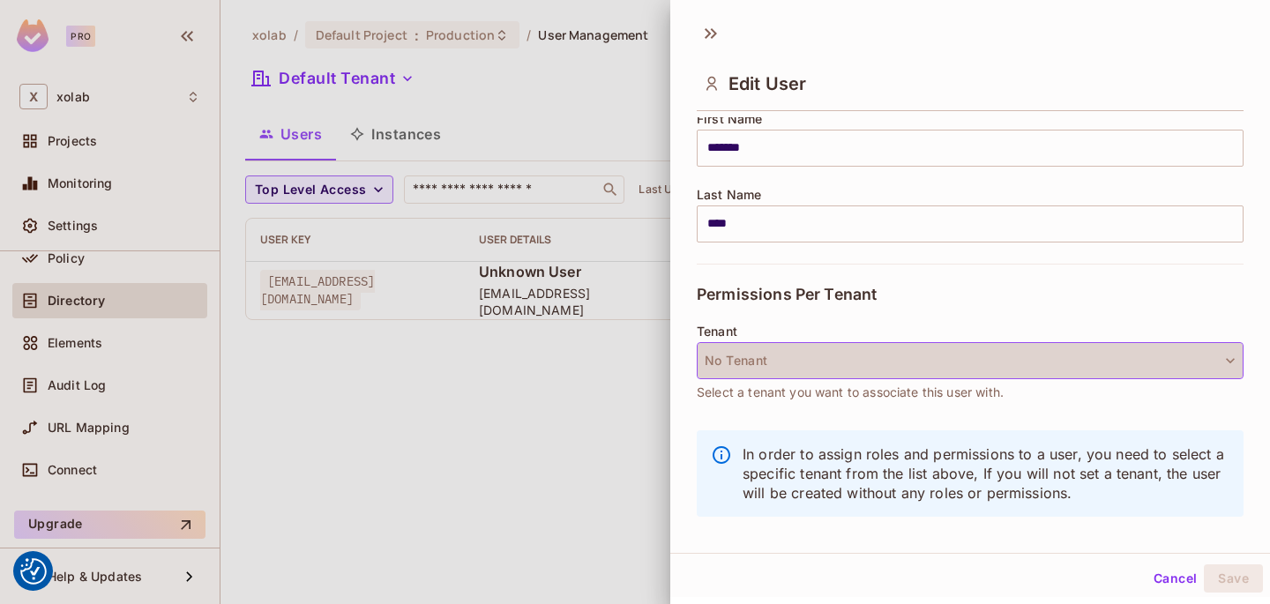
click at [775, 367] on button "No Tenant" at bounding box center [970, 360] width 547 height 37
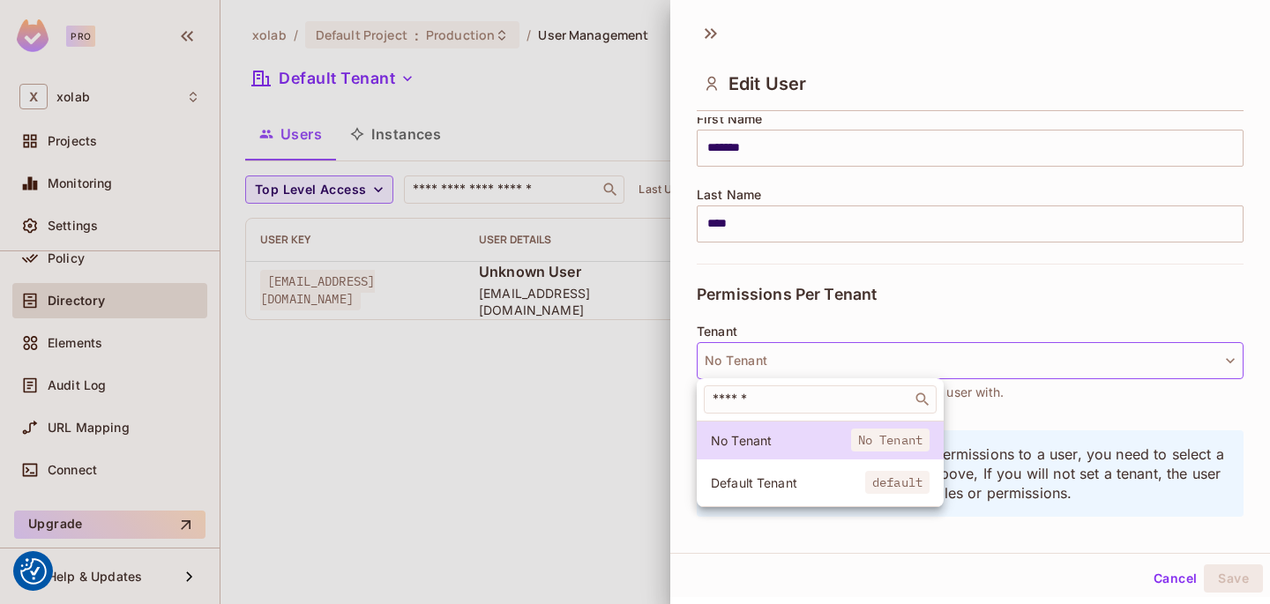
click at [743, 493] on li "Default Tenant default" at bounding box center [820, 483] width 247 height 38
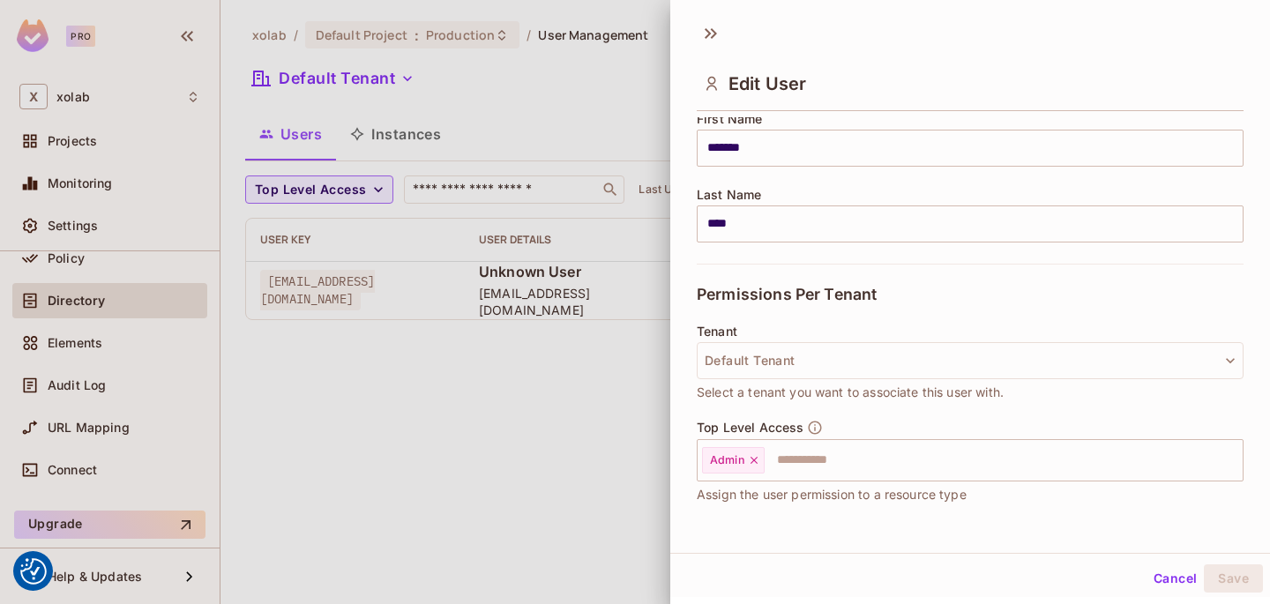
click at [1155, 571] on button "Cancel" at bounding box center [1175, 579] width 57 height 28
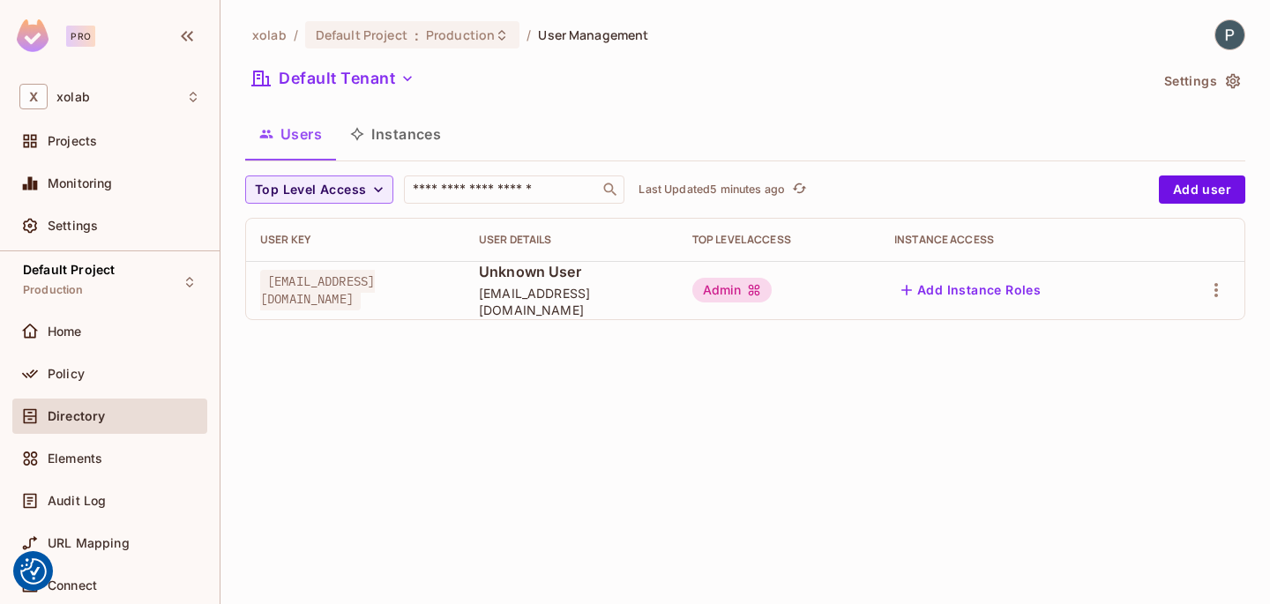
scroll to position [0, 0]
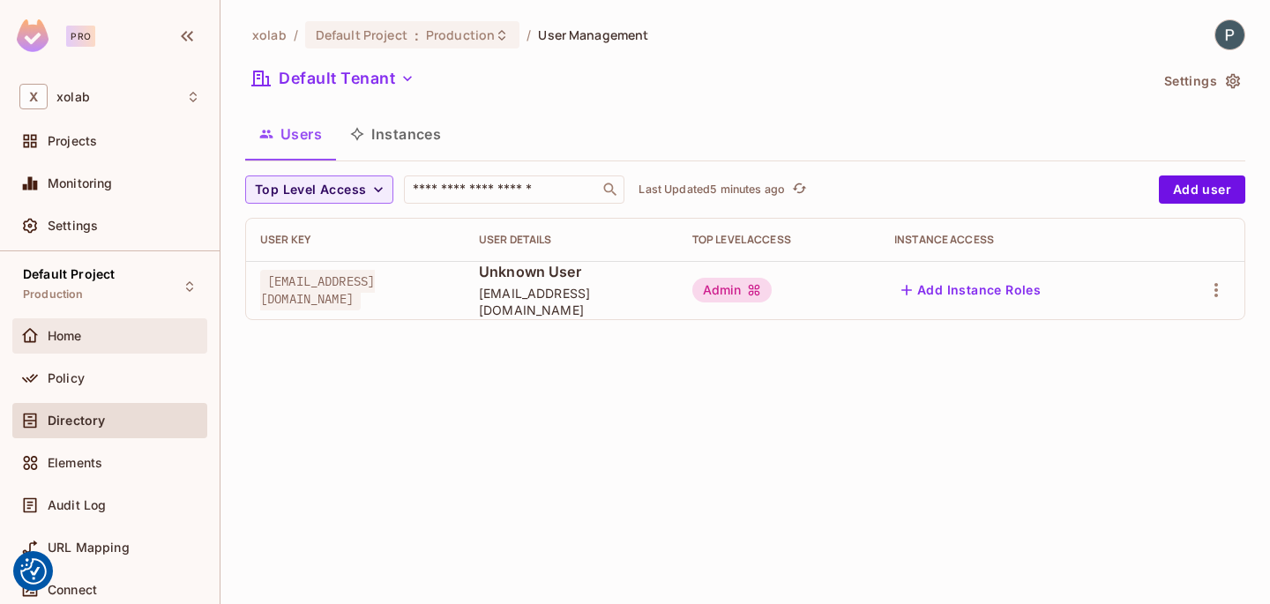
click at [91, 341] on div "Home" at bounding box center [124, 336] width 153 height 14
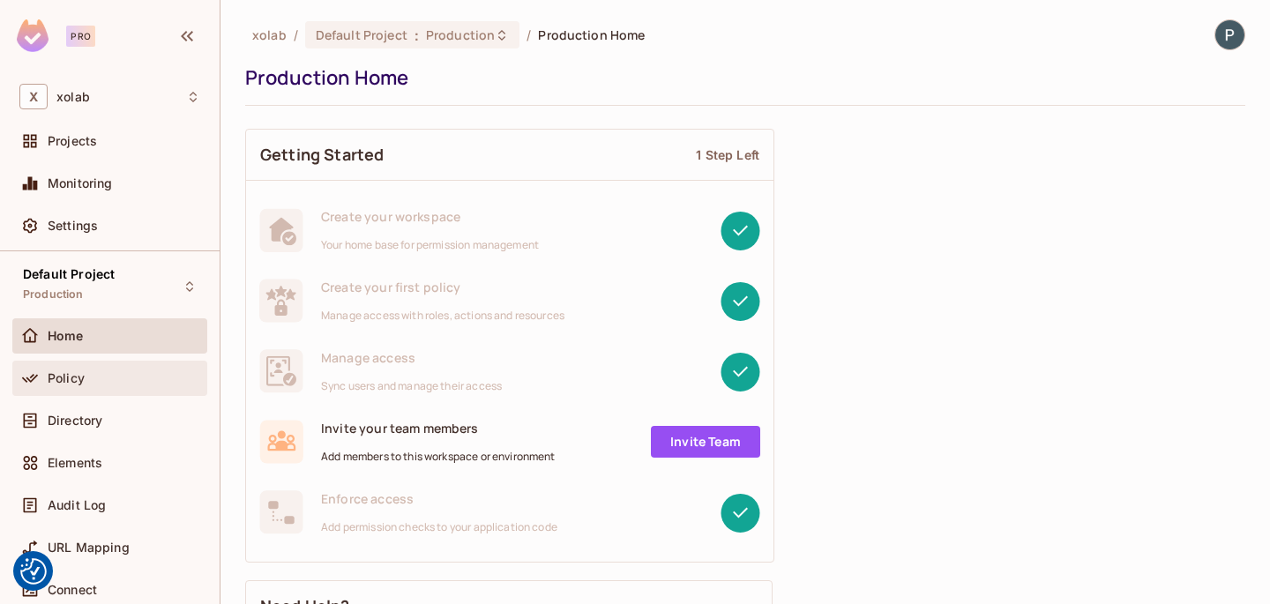
click at [64, 387] on div "Policy" at bounding box center [109, 378] width 181 height 21
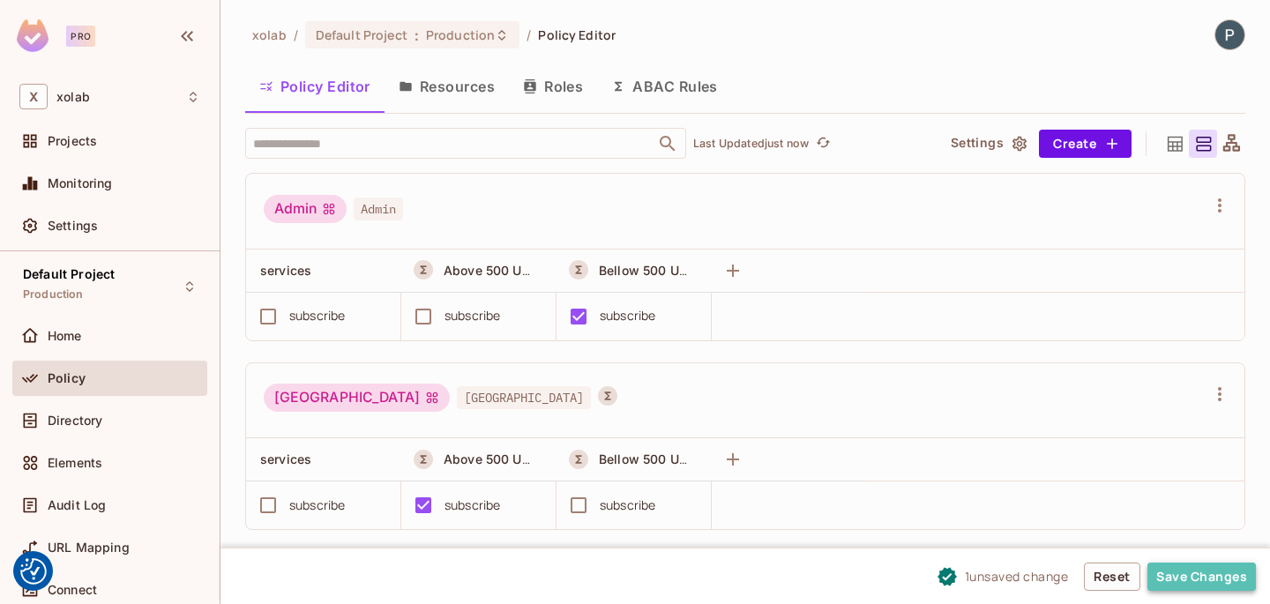
click at [1206, 571] on button "Save Changes" at bounding box center [1202, 577] width 108 height 28
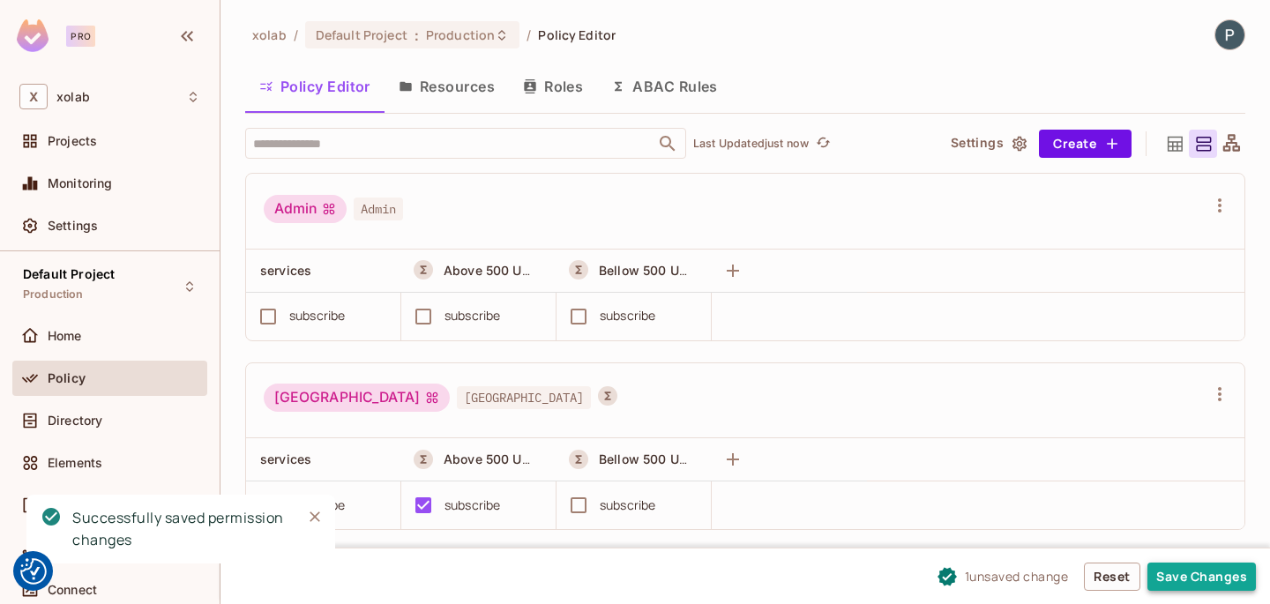
click at [1211, 577] on button "Save Changes" at bounding box center [1202, 577] width 108 height 28
click at [1215, 576] on button "Save Changes" at bounding box center [1202, 577] width 108 height 28
click at [1192, 567] on button "Save Changes" at bounding box center [1202, 577] width 108 height 28
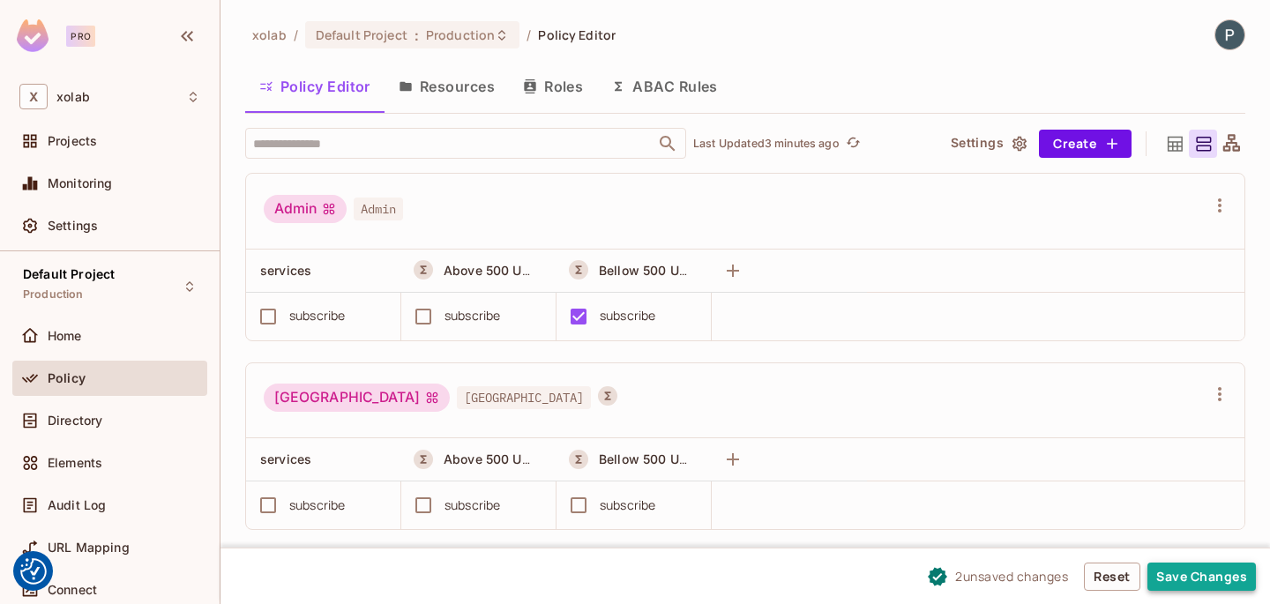
click at [1176, 577] on button "Save Changes" at bounding box center [1202, 577] width 108 height 28
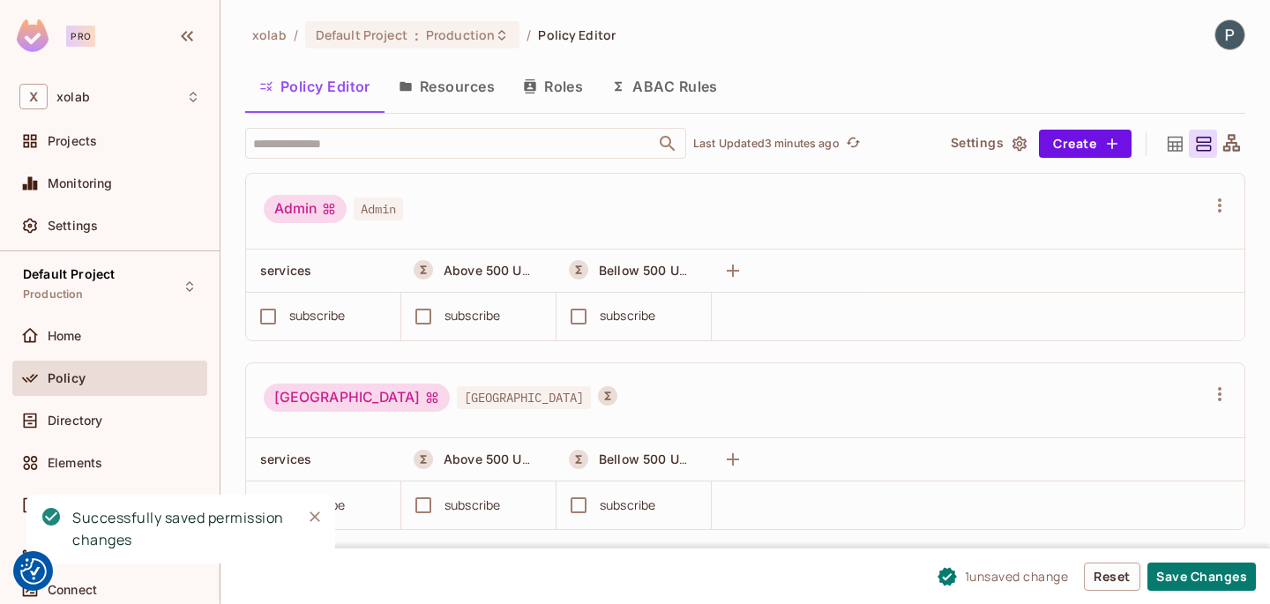
click at [1166, 559] on div "1 unsaved change Reset Save Changes" at bounding box center [746, 576] width 1050 height 56
click at [1160, 573] on button "Save Changes" at bounding box center [1202, 577] width 108 height 28
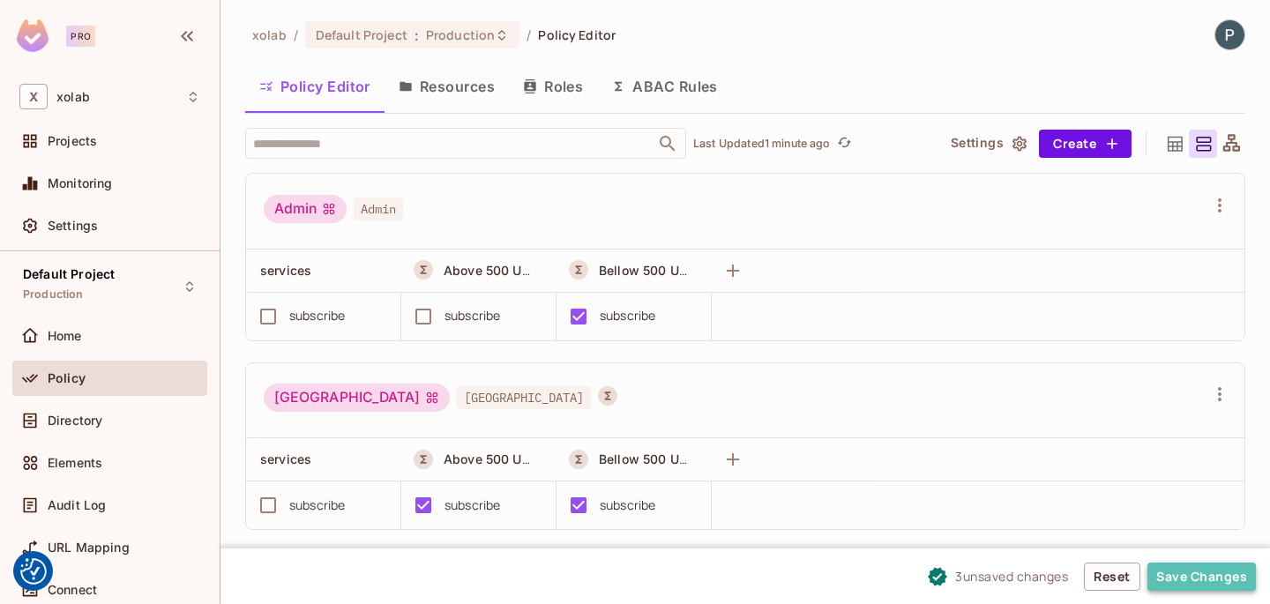
click at [1201, 563] on button "Save Changes" at bounding box center [1202, 577] width 108 height 28
click at [458, 84] on button "Resources" at bounding box center [447, 86] width 124 height 44
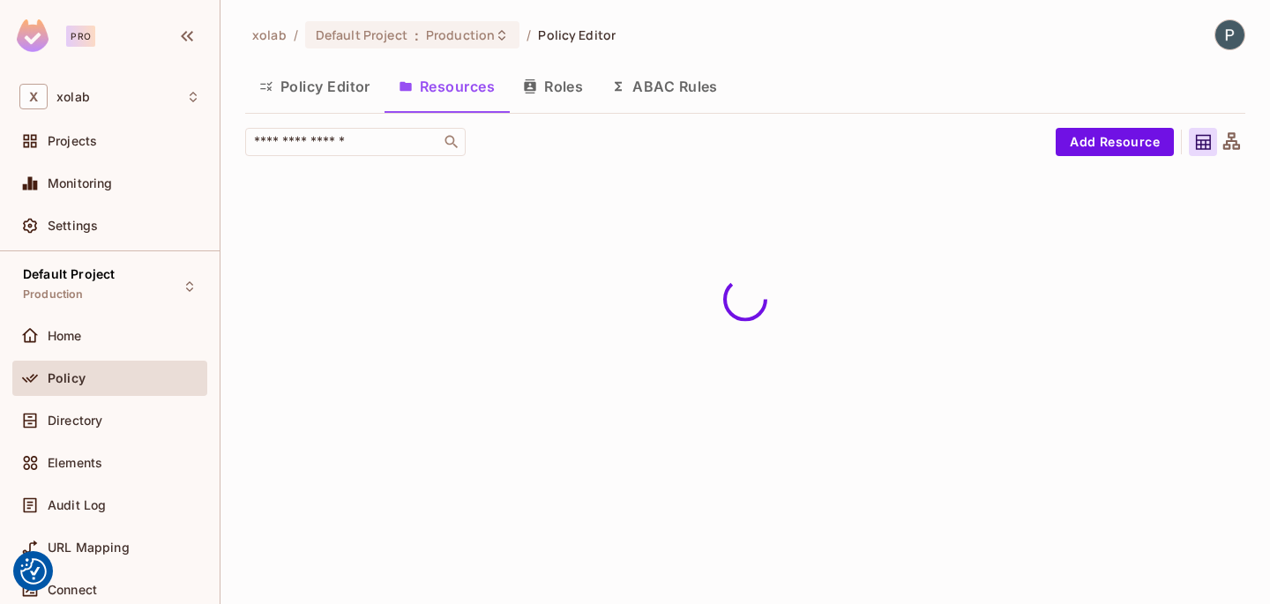
click at [565, 88] on button "Roles" at bounding box center [553, 86] width 88 height 44
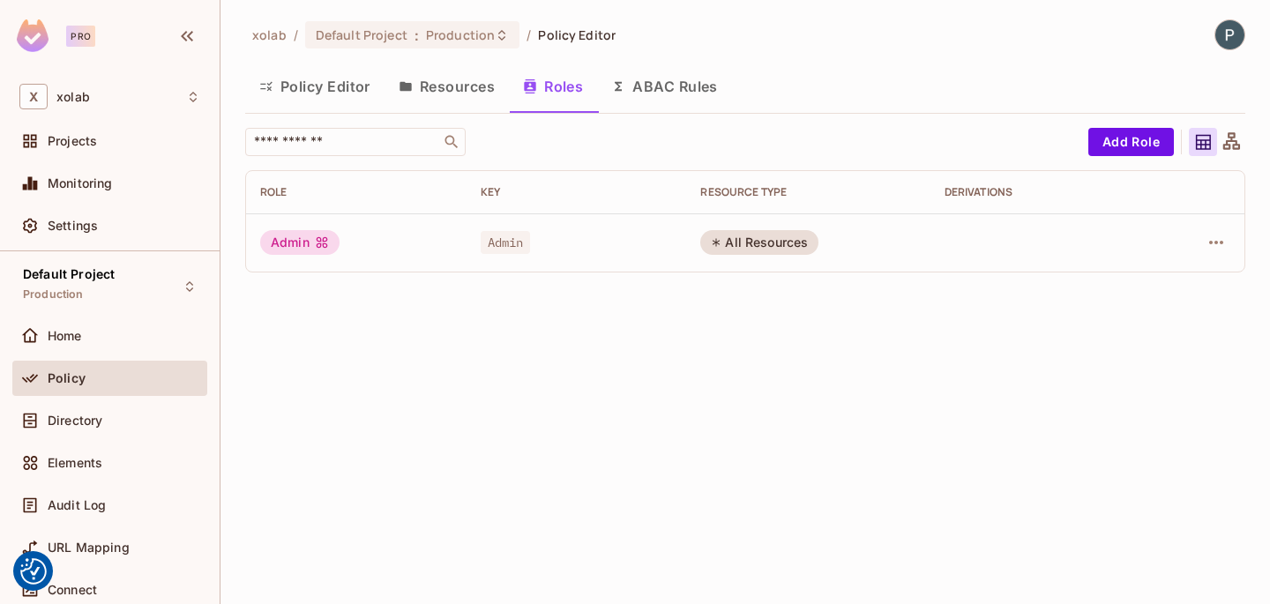
click at [666, 96] on button "ABAC Rules" at bounding box center [664, 86] width 135 height 44
